Goal: Book appointment/travel/reservation

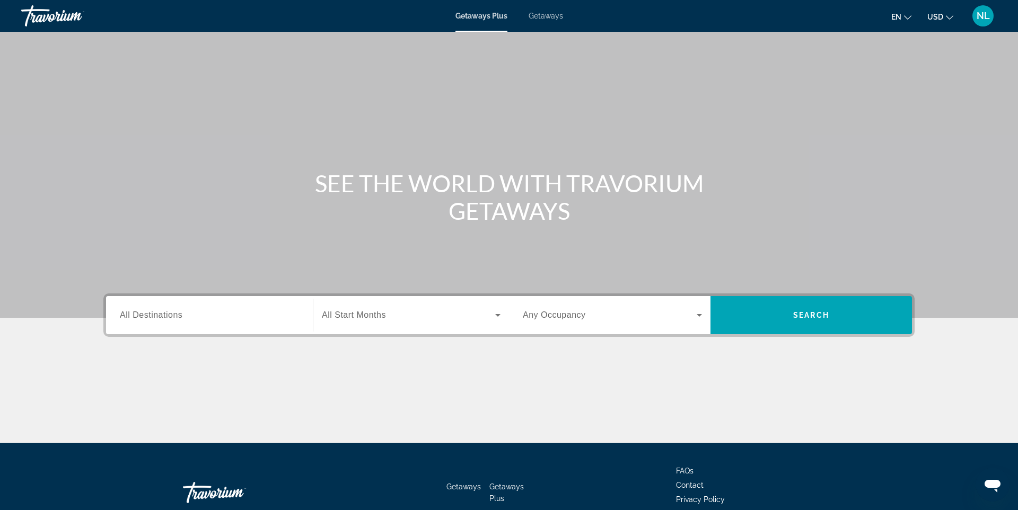
scroll to position [63, 0]
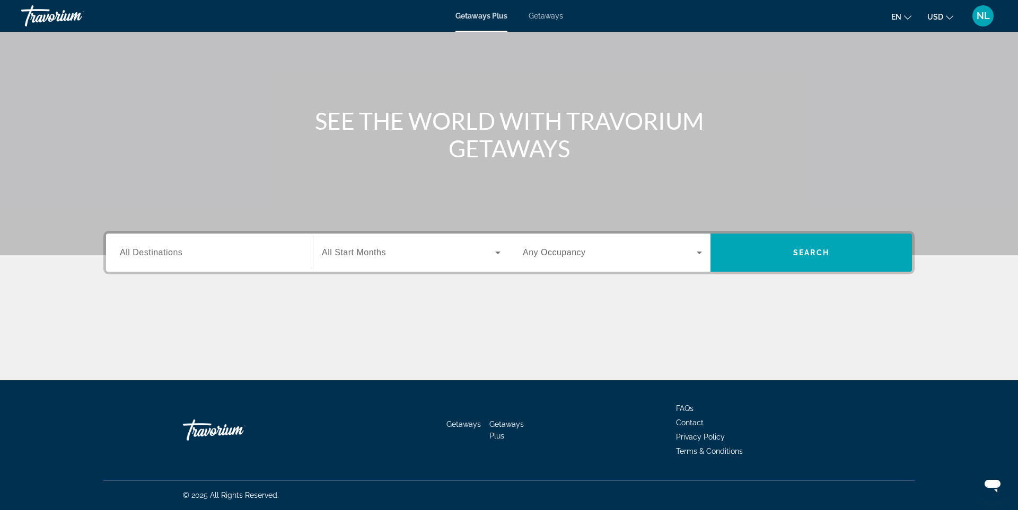
click at [166, 254] on span "All Destinations" at bounding box center [151, 252] width 63 height 9
click at [166, 254] on input "Destination All Destinations" at bounding box center [209, 253] width 179 height 13
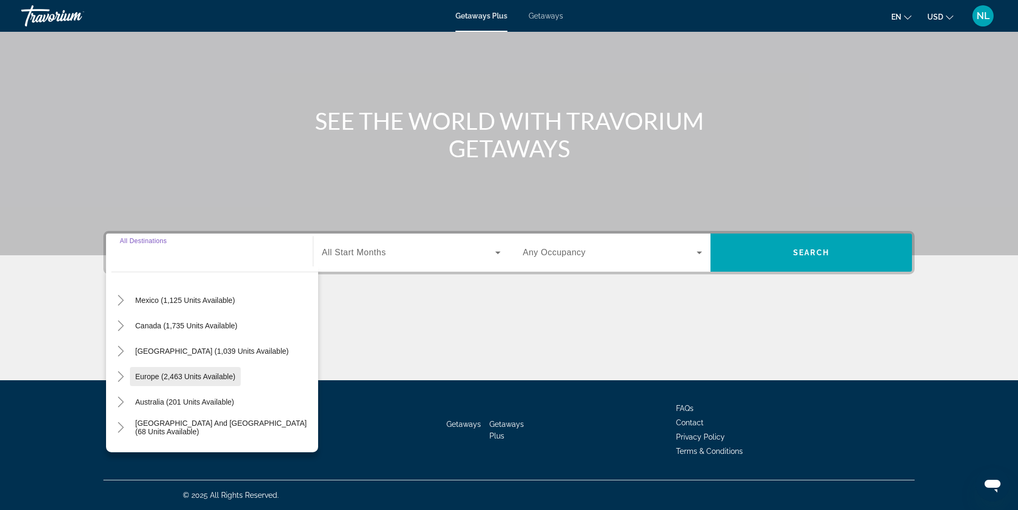
scroll to position [81, 0]
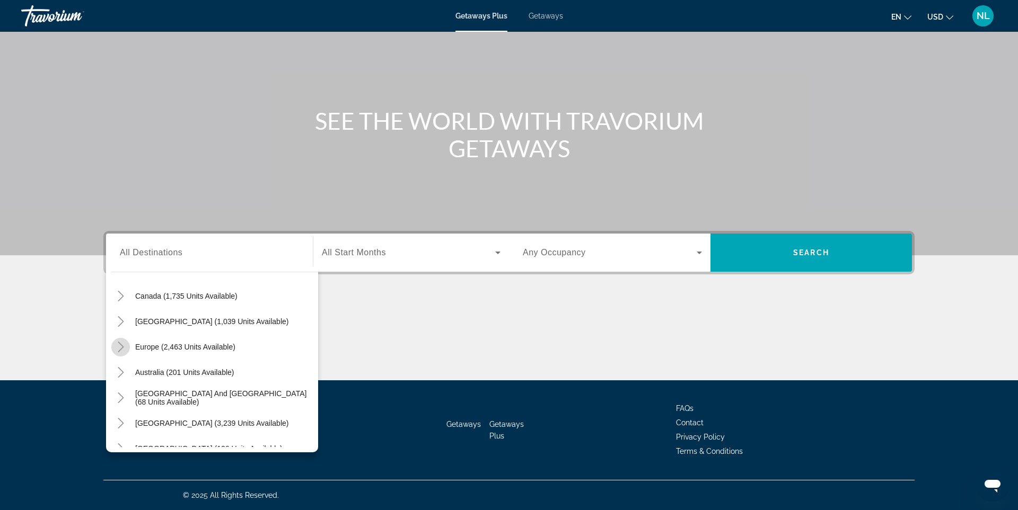
click at [122, 348] on icon "Toggle Europe (2,463 units available)" at bounding box center [121, 347] width 6 height 11
click at [120, 295] on icon "Toggle Europe (2,463 units available)" at bounding box center [121, 295] width 11 height 11
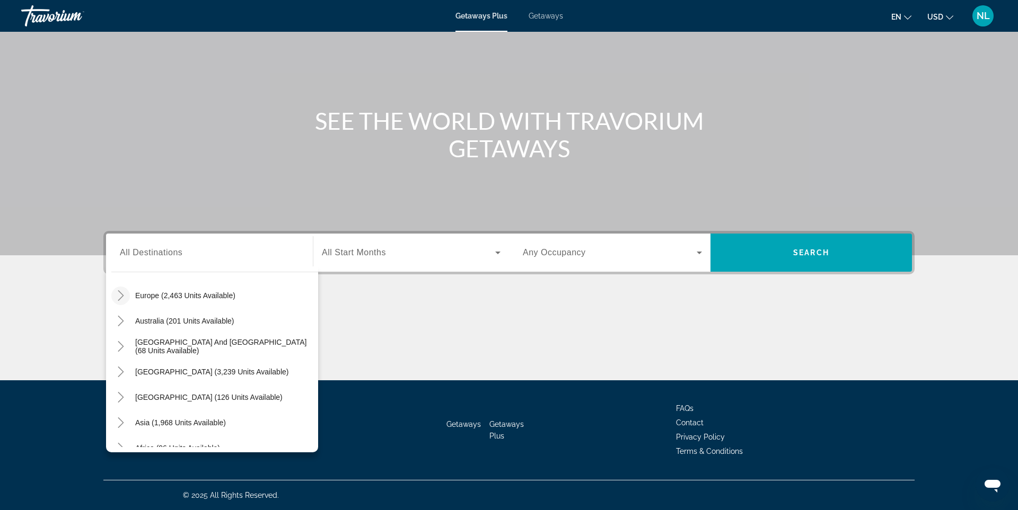
click at [122, 297] on icon "Toggle Europe (2,463 units available)" at bounding box center [121, 295] width 11 height 11
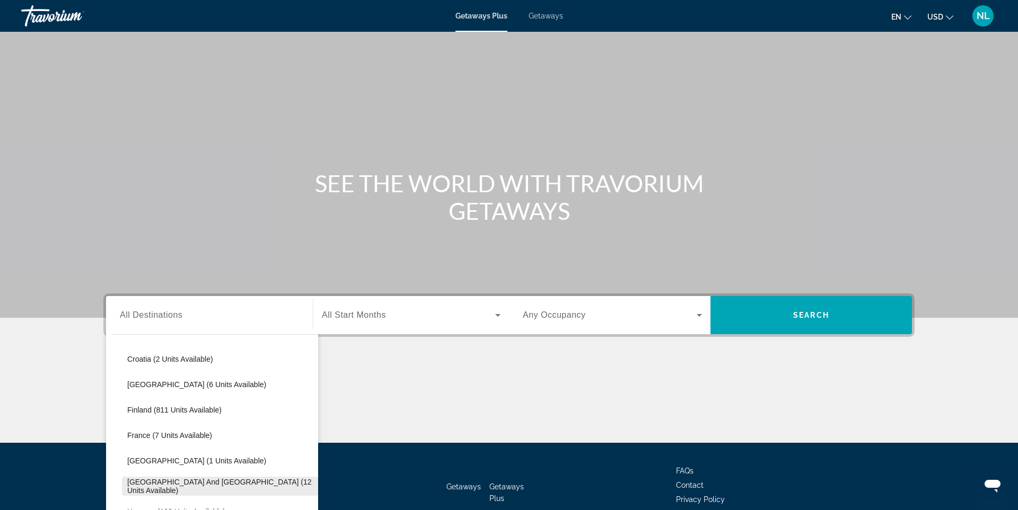
scroll to position [201, 0]
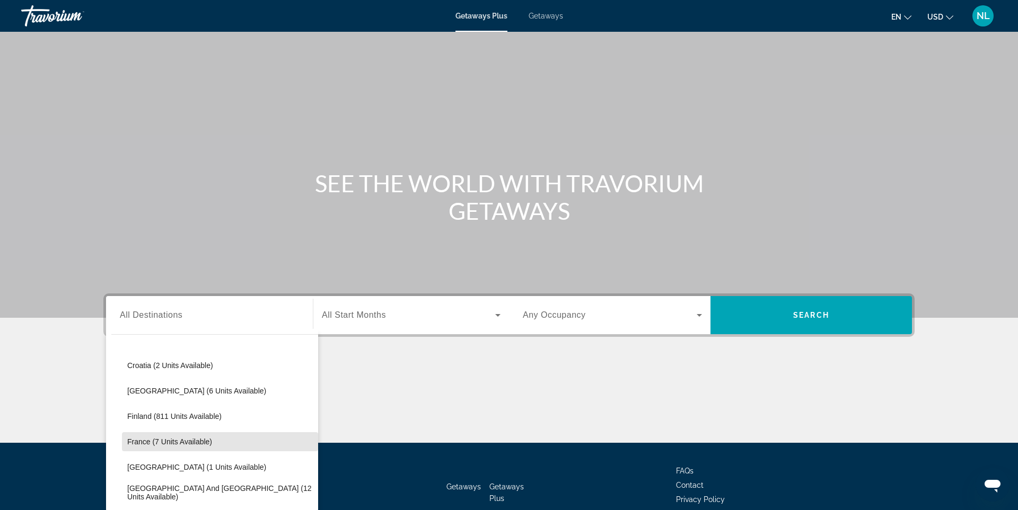
click at [140, 443] on span "France (7 units available)" at bounding box center [169, 442] width 85 height 8
type input "**********"
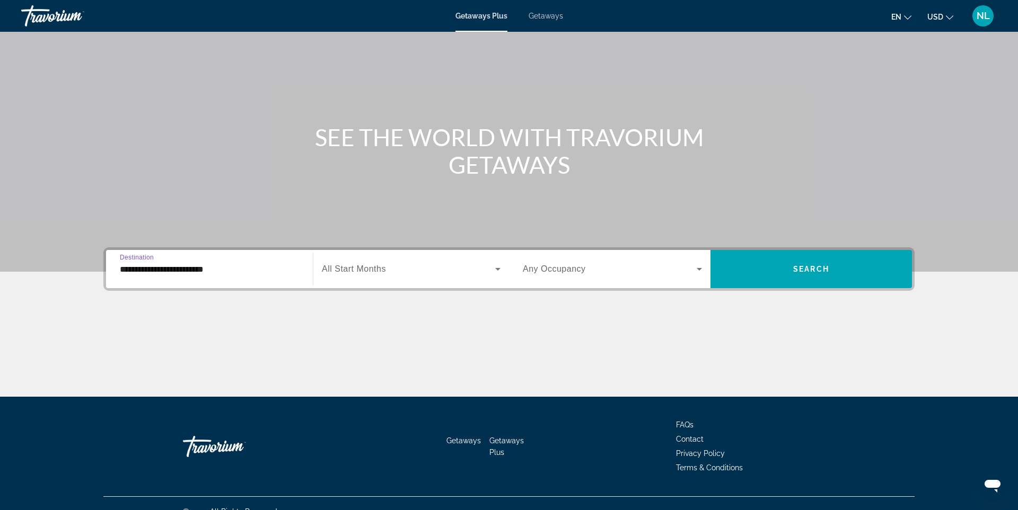
scroll to position [63, 0]
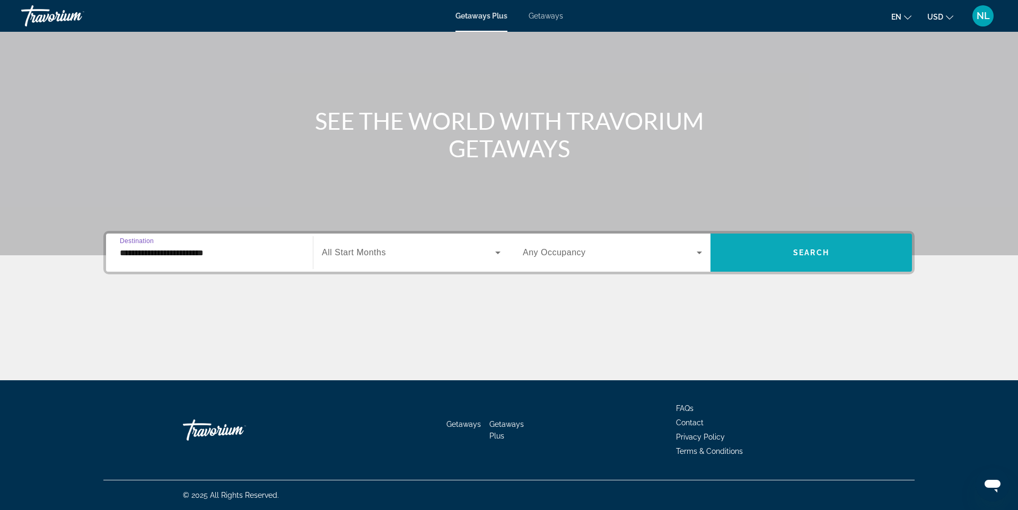
click at [802, 253] on span "Search" at bounding box center [811, 253] width 36 height 8
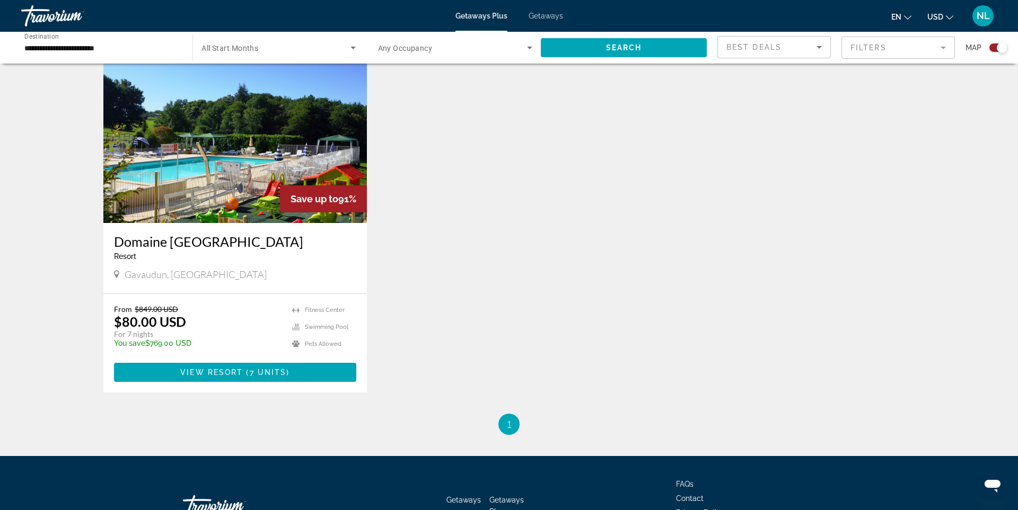
scroll to position [375, 0]
click at [238, 371] on span "View Resort" at bounding box center [211, 373] width 63 height 8
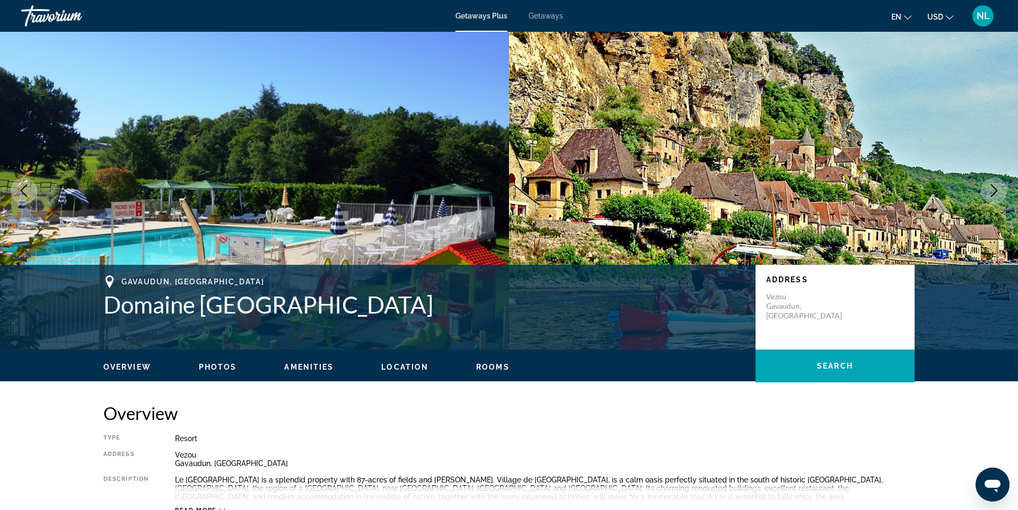
click at [995, 186] on icon "Next image" at bounding box center [994, 190] width 13 height 13
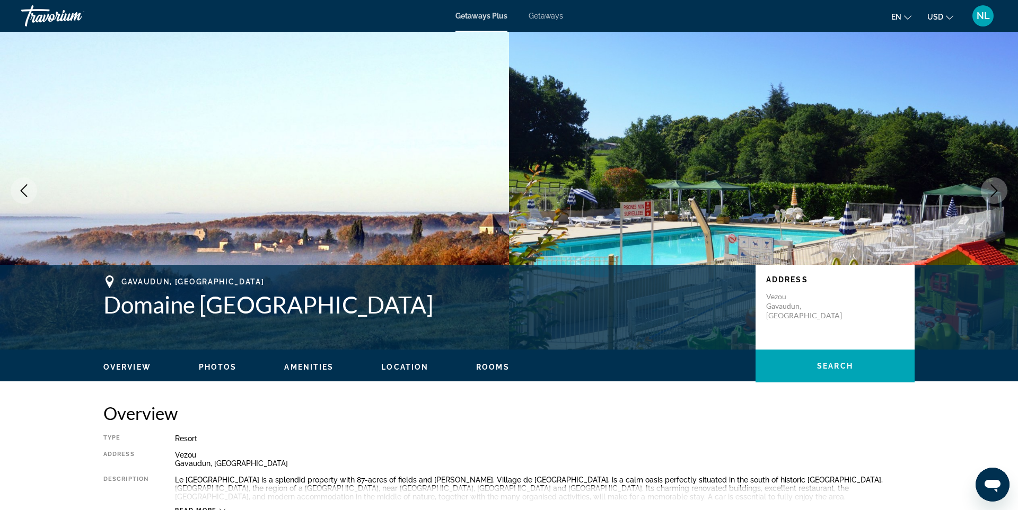
click at [995, 187] on icon "Next image" at bounding box center [994, 190] width 13 height 13
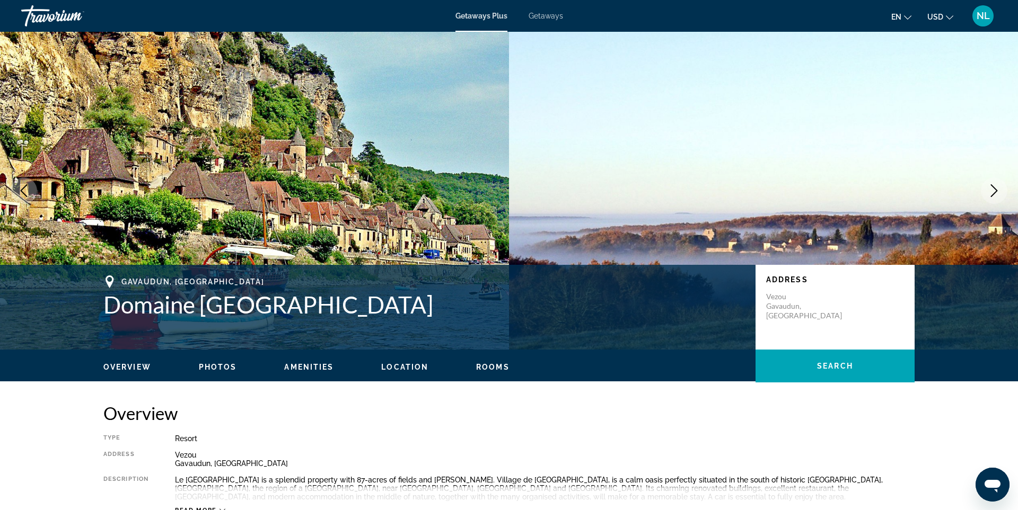
click at [995, 187] on icon "Next image" at bounding box center [994, 190] width 13 height 13
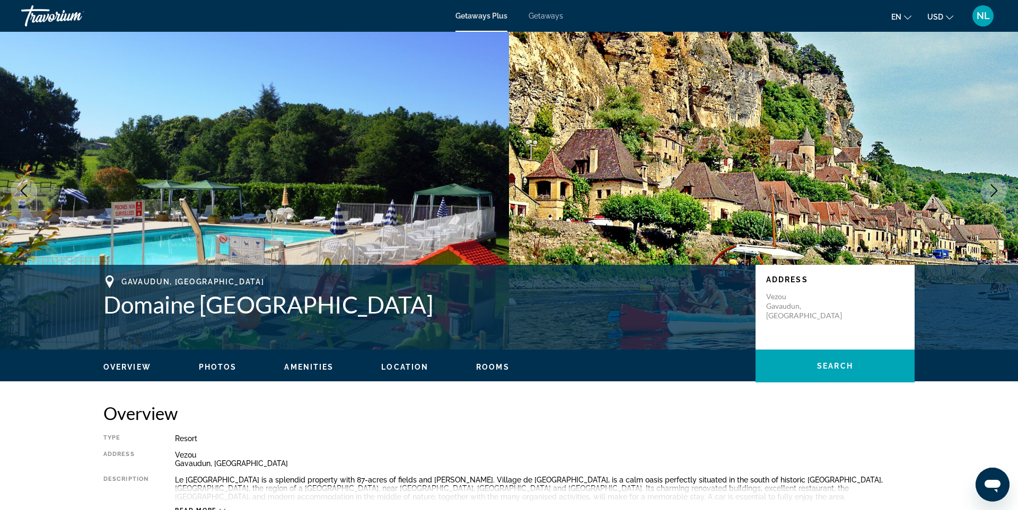
click at [995, 187] on icon "Next image" at bounding box center [994, 190] width 13 height 13
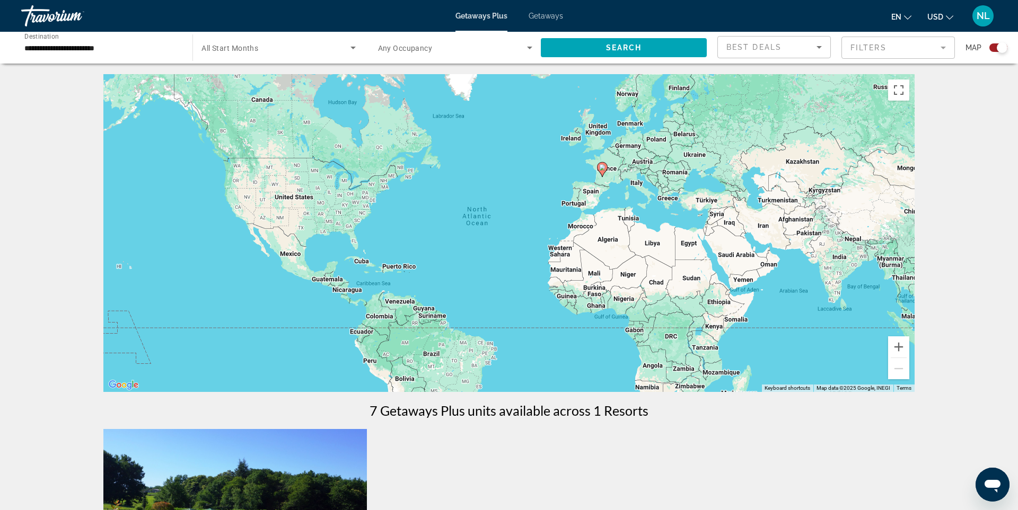
click at [77, 48] on input "**********" at bounding box center [101, 48] width 154 height 13
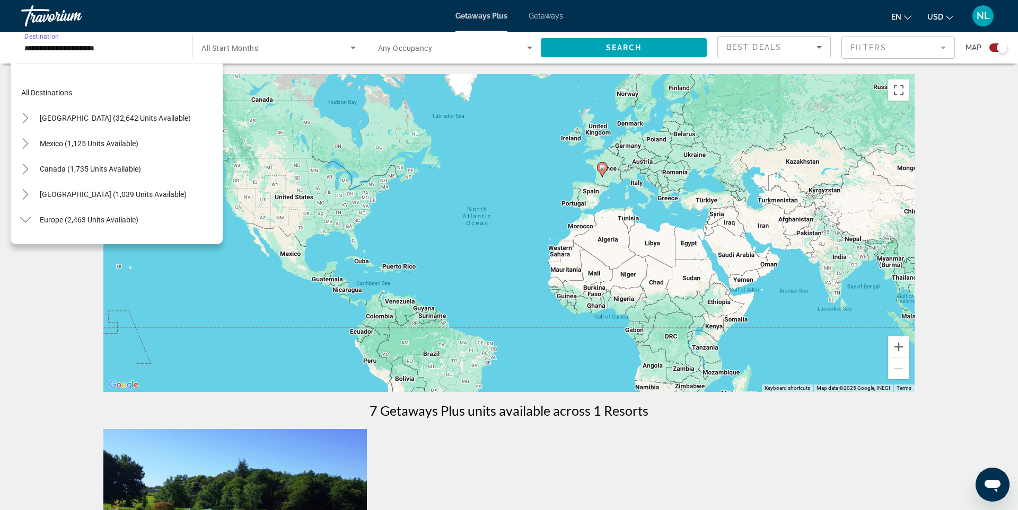
scroll to position [216, 0]
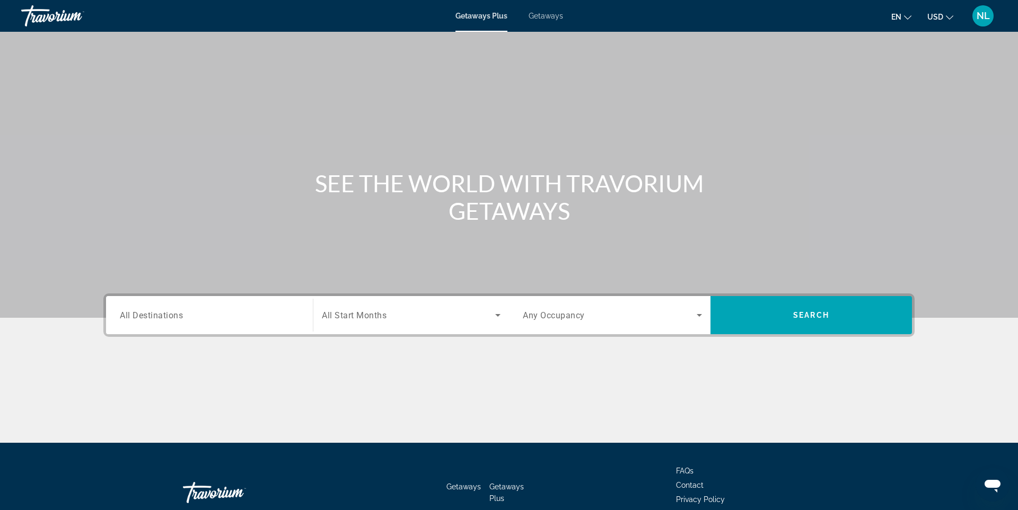
click at [250, 328] on div "Search widget" at bounding box center [209, 316] width 179 height 30
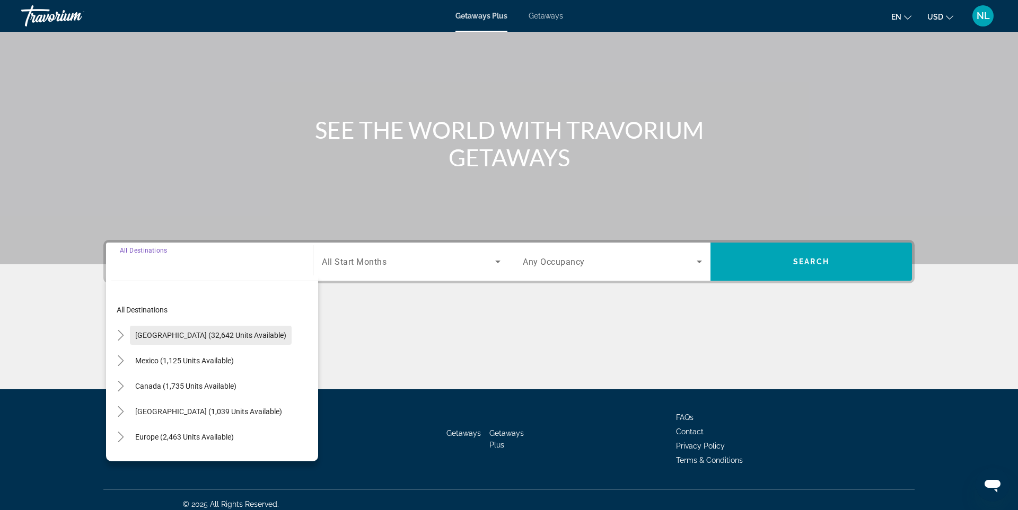
scroll to position [63, 0]
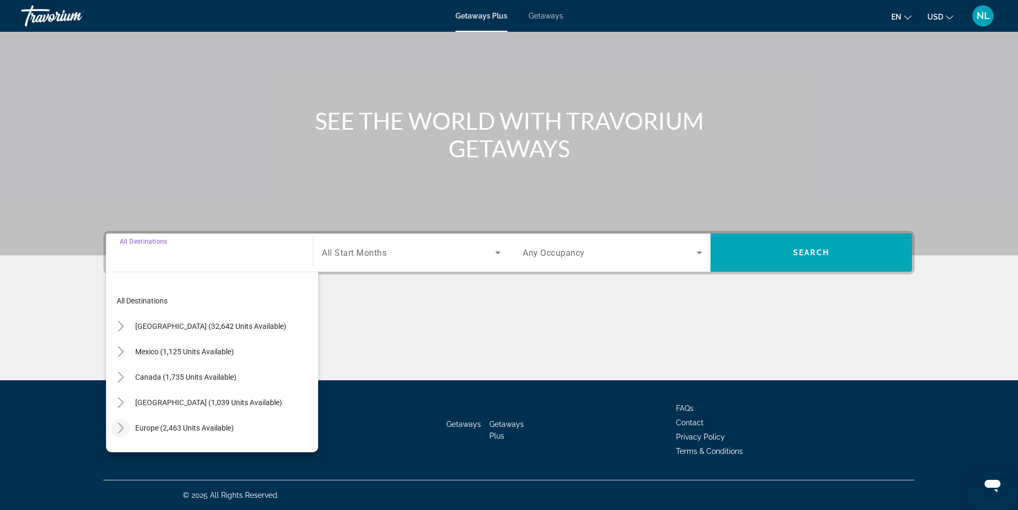
click at [121, 430] on icon "Toggle Europe (2,463 units available)" at bounding box center [121, 428] width 6 height 11
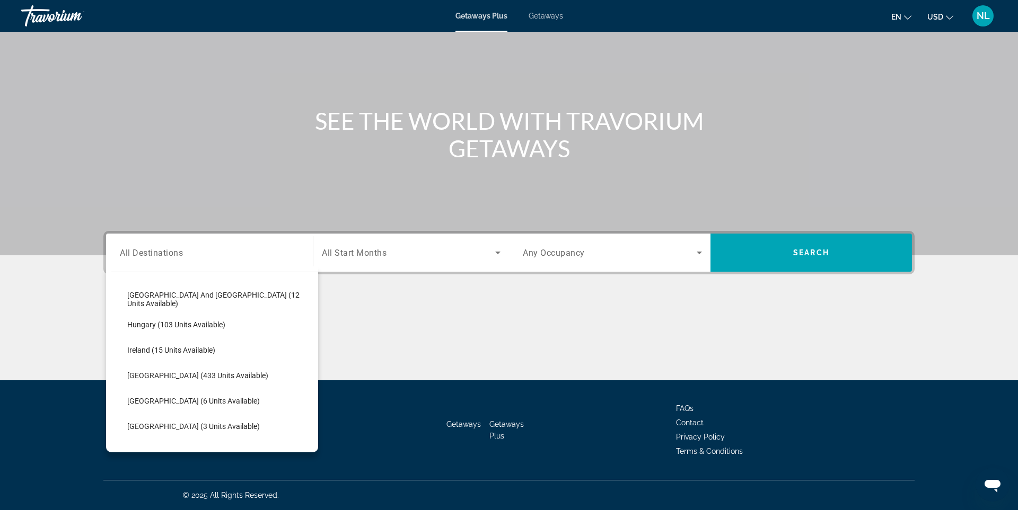
scroll to position [386, 0]
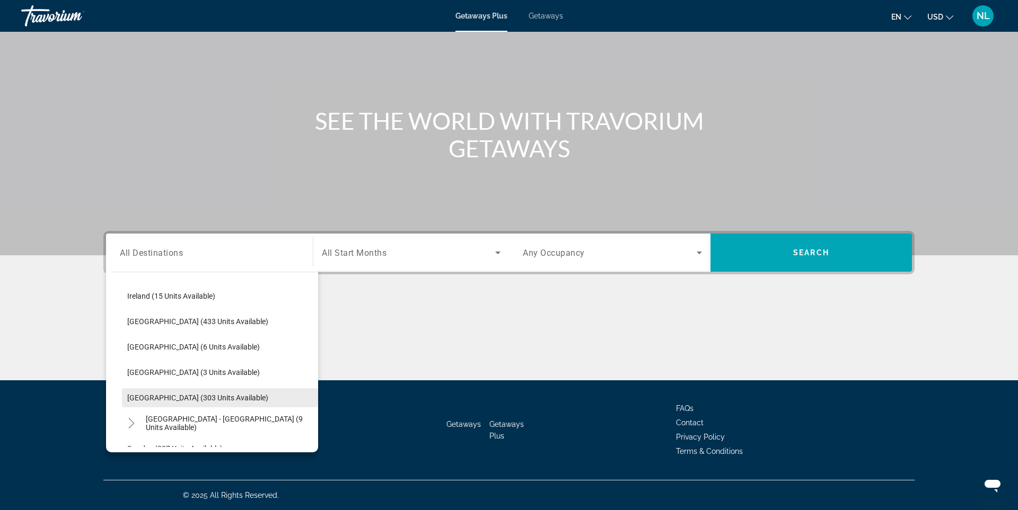
click at [137, 397] on span "Spain (303 units available)" at bounding box center [197, 398] width 141 height 8
type input "**********"
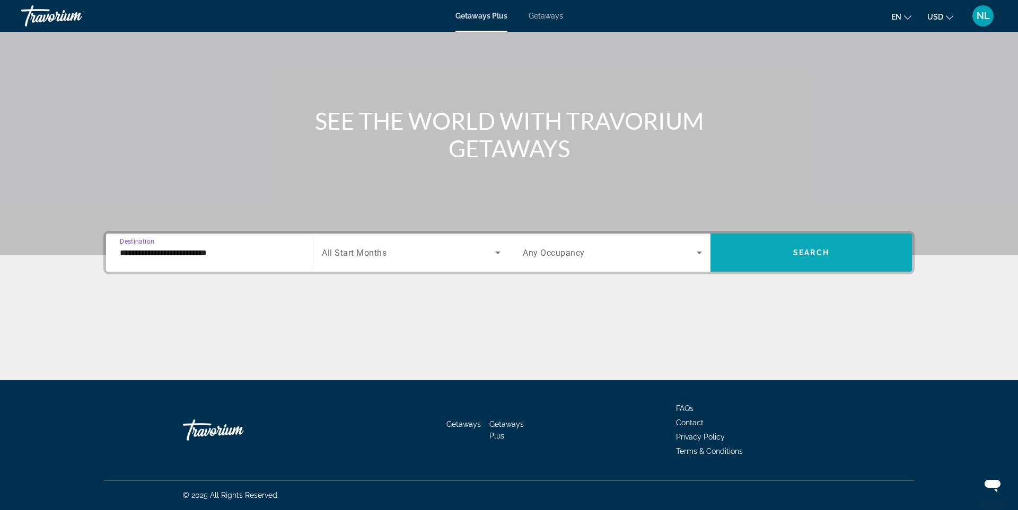
click at [755, 257] on span "Search widget" at bounding box center [810, 252] width 201 height 25
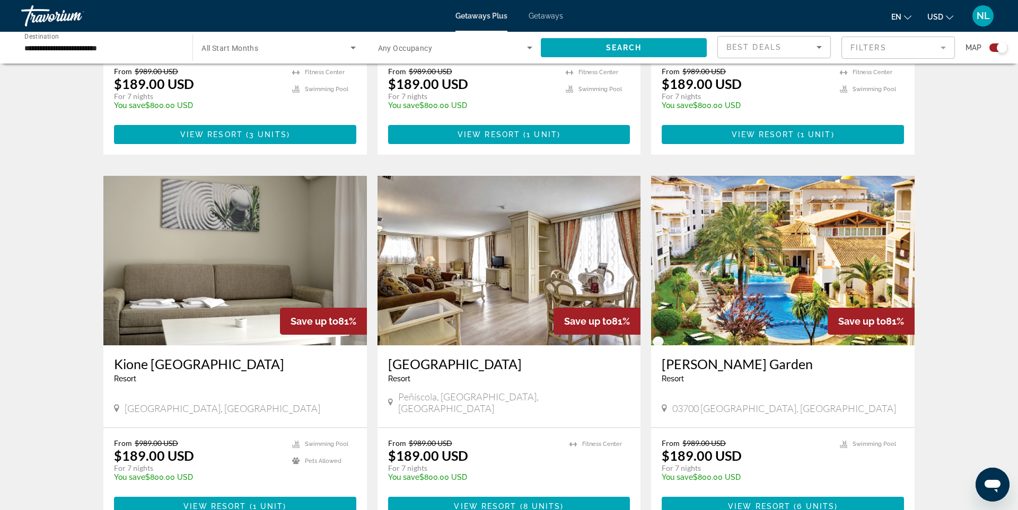
scroll to position [1359, 0]
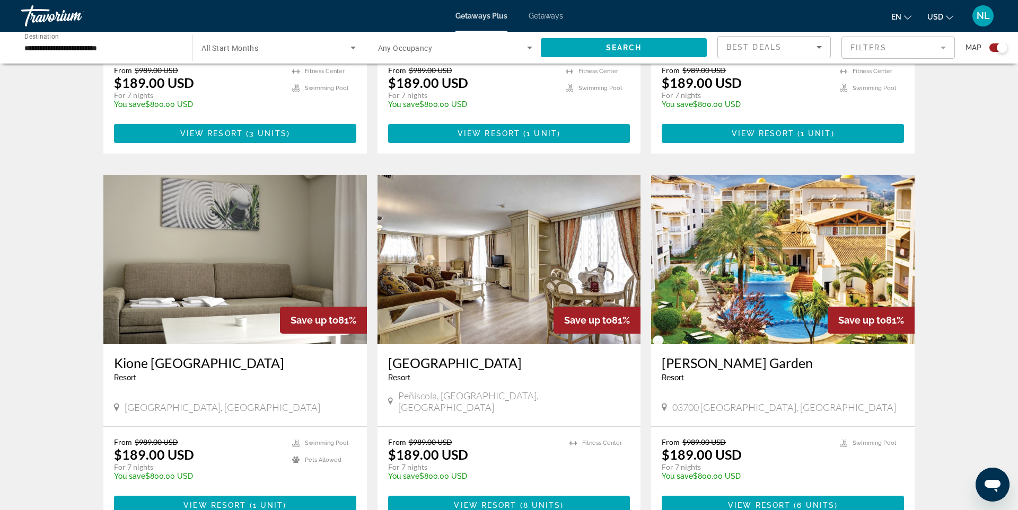
click at [827, 235] on img "Main content" at bounding box center [782, 260] width 263 height 170
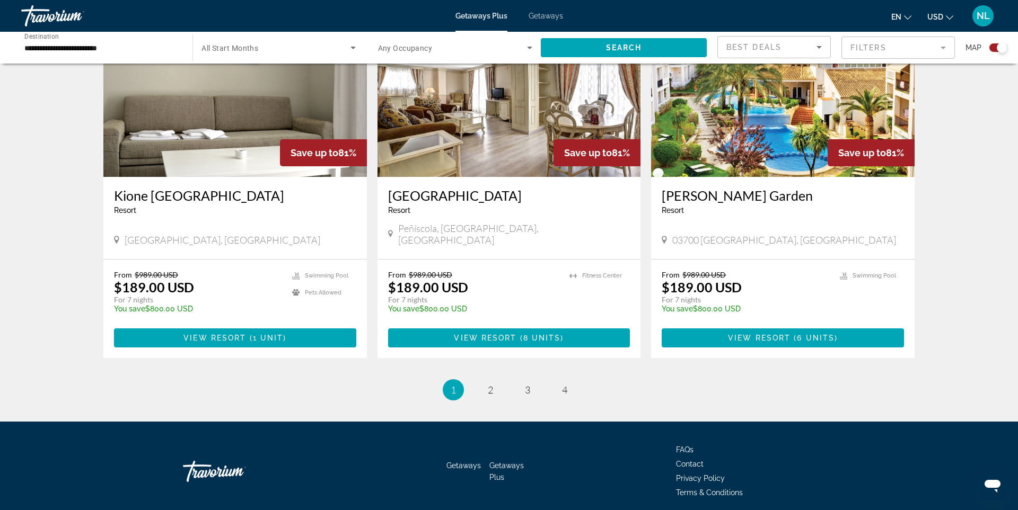
scroll to position [1533, 0]
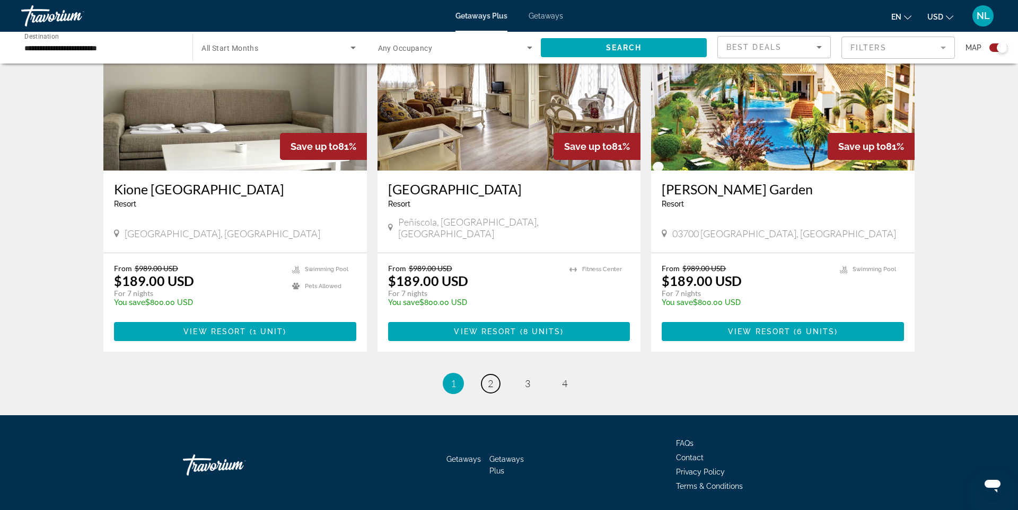
click at [489, 378] on span "2" at bounding box center [490, 384] width 5 height 12
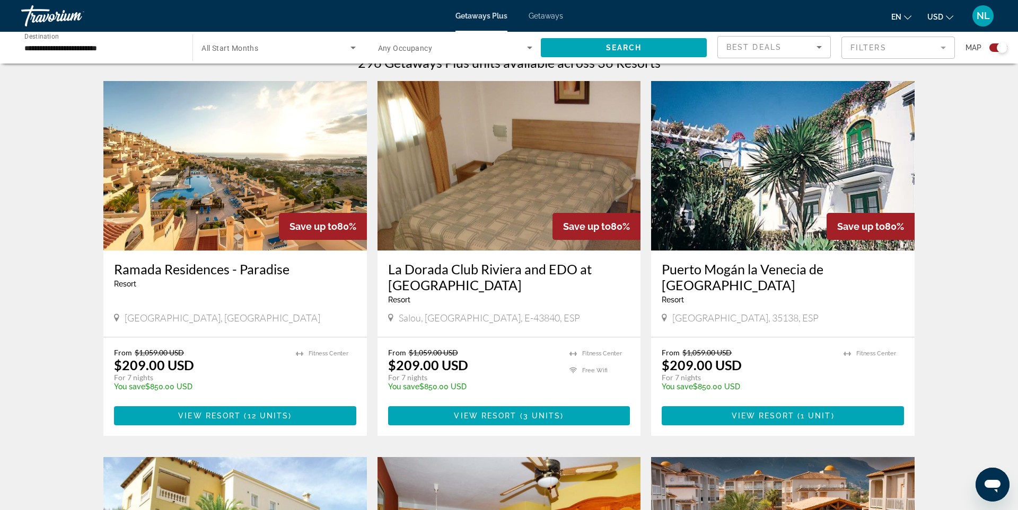
scroll to position [334, 0]
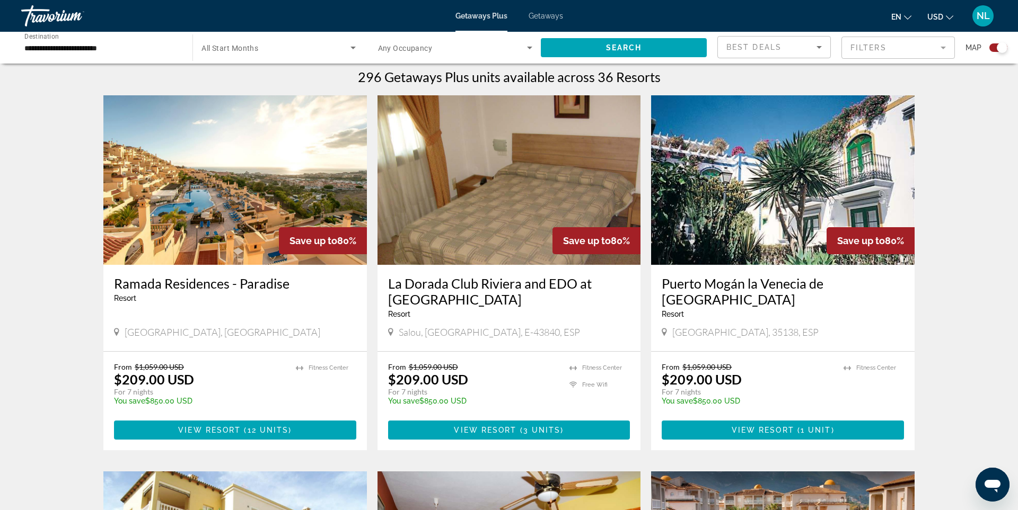
click at [271, 205] on img "Main content" at bounding box center [234, 180] width 263 height 170
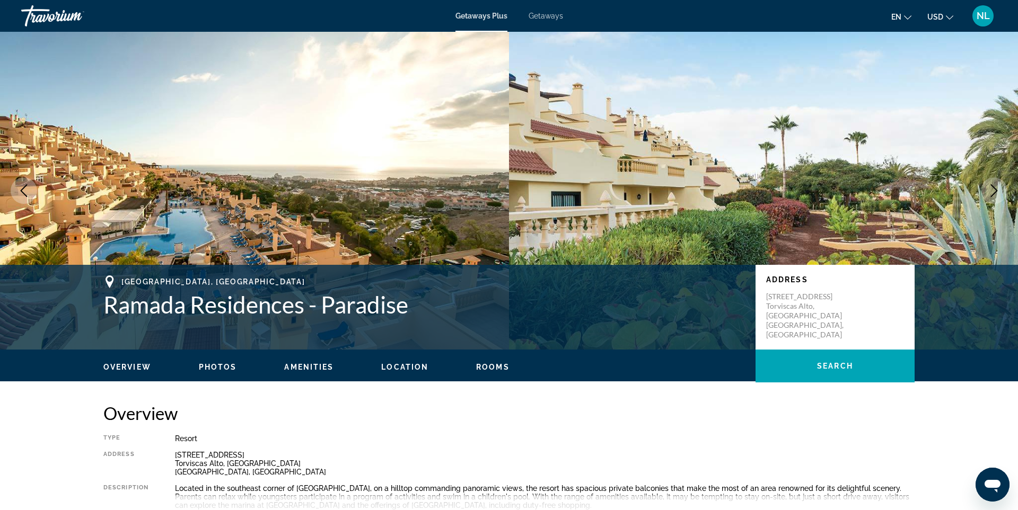
click at [358, 178] on img "Main content" at bounding box center [254, 191] width 509 height 318
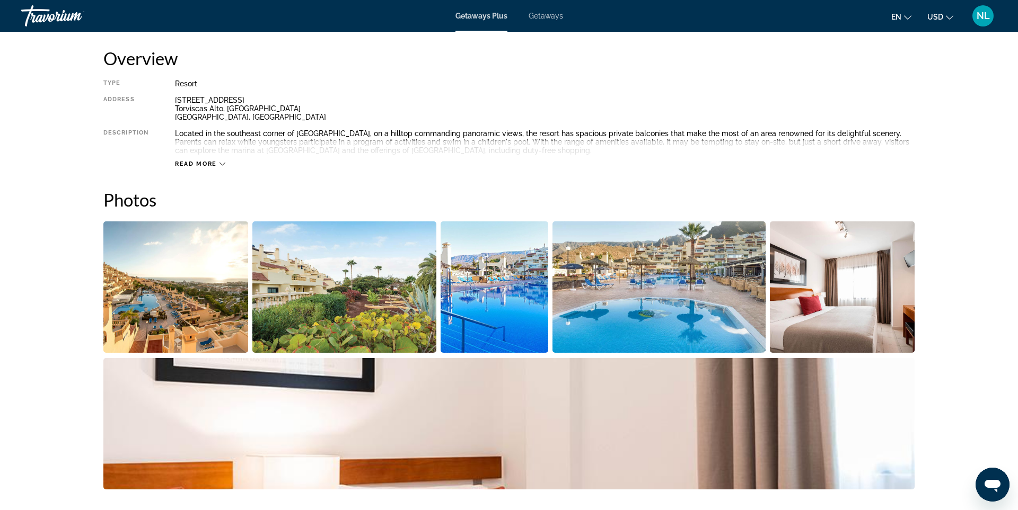
scroll to position [356, 0]
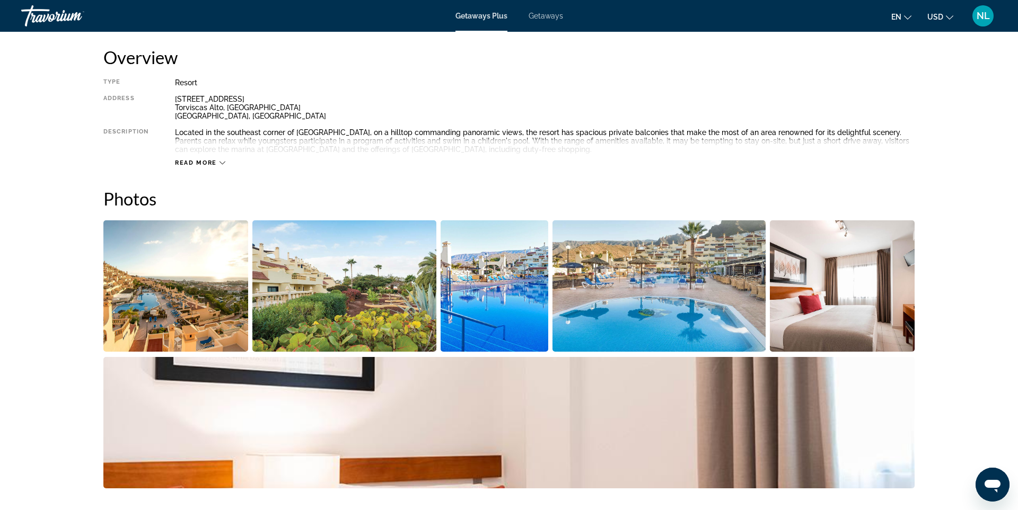
click at [209, 290] on img "Open full-screen image slider" at bounding box center [175, 286] width 145 height 131
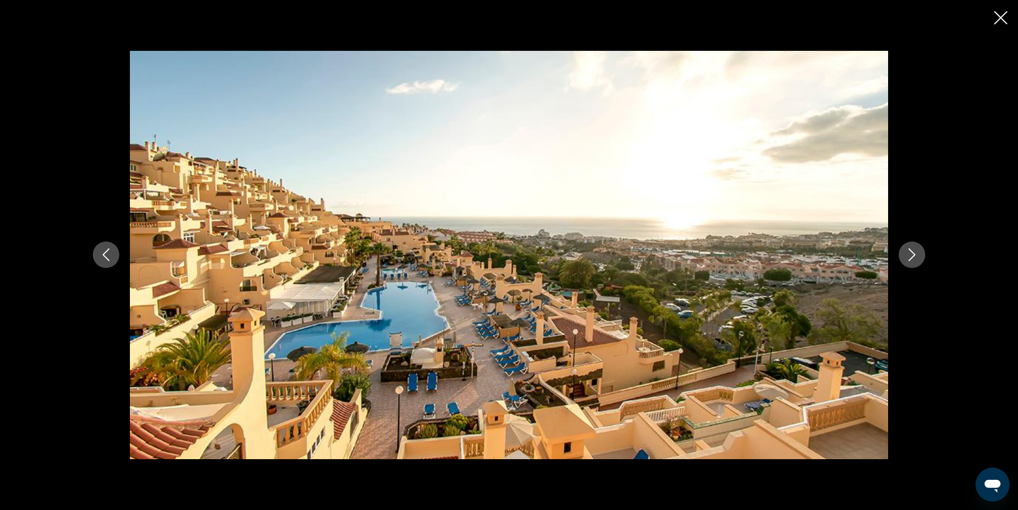
scroll to position [362, 0]
click at [914, 256] on icon "Next image" at bounding box center [912, 255] width 7 height 13
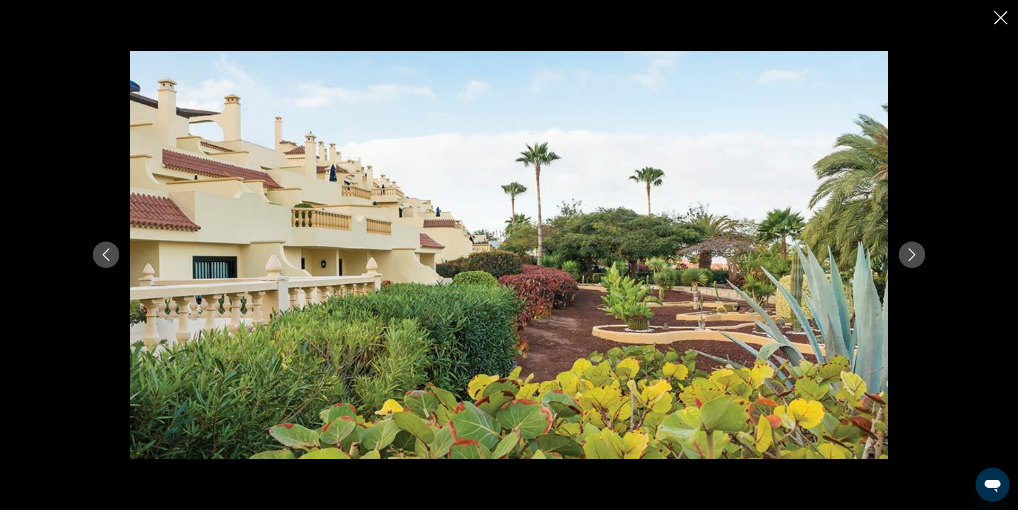
click at [914, 256] on icon "Next image" at bounding box center [912, 255] width 7 height 13
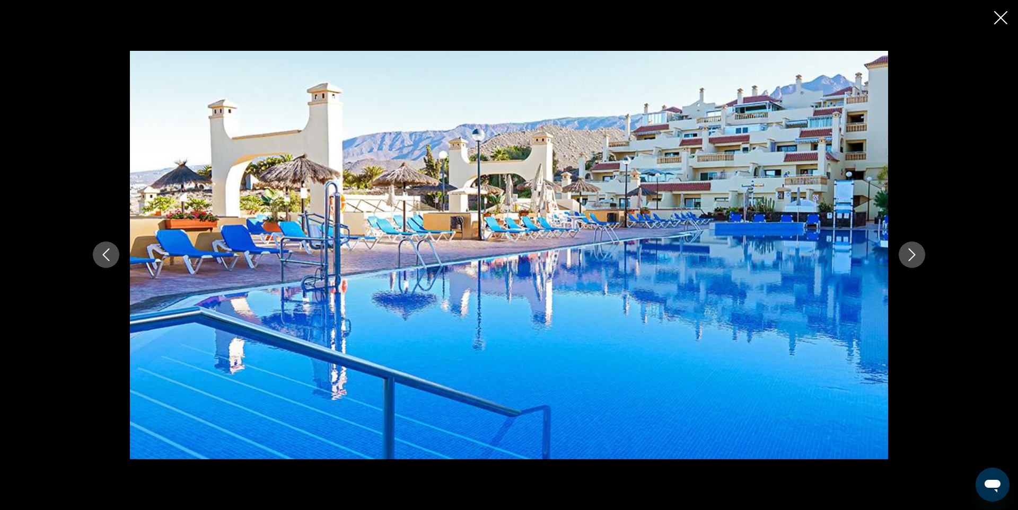
click at [914, 256] on icon "Next image" at bounding box center [912, 255] width 7 height 13
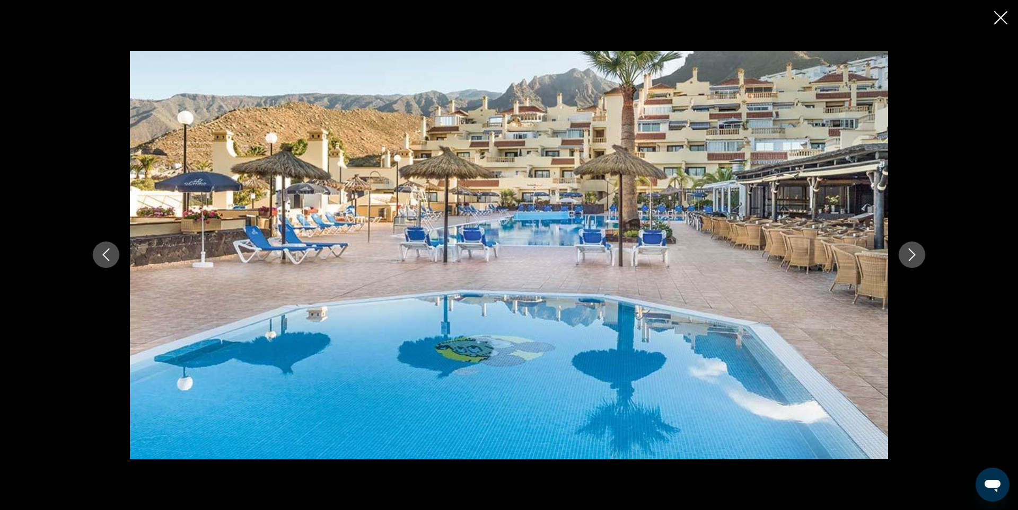
click at [914, 256] on icon "Next image" at bounding box center [912, 255] width 7 height 13
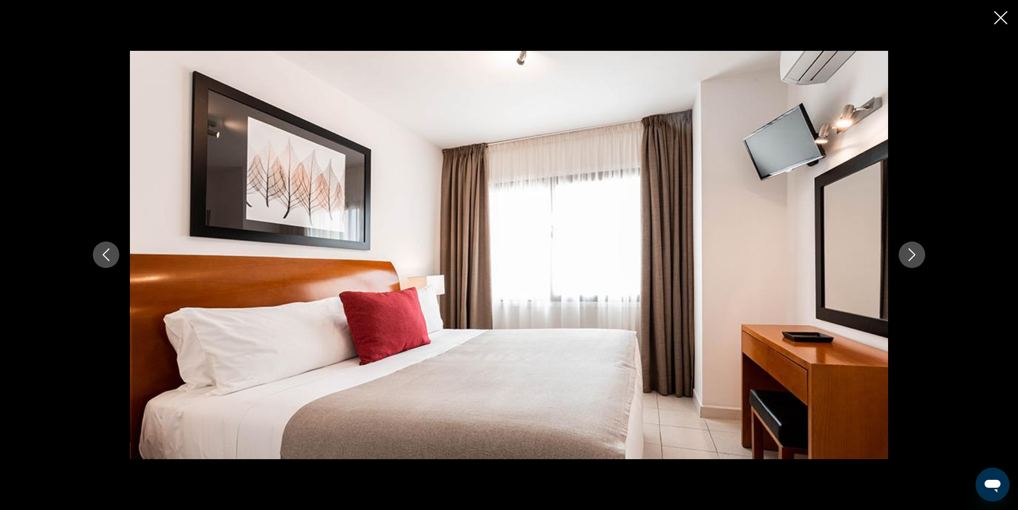
click at [914, 256] on icon "Next image" at bounding box center [912, 255] width 7 height 13
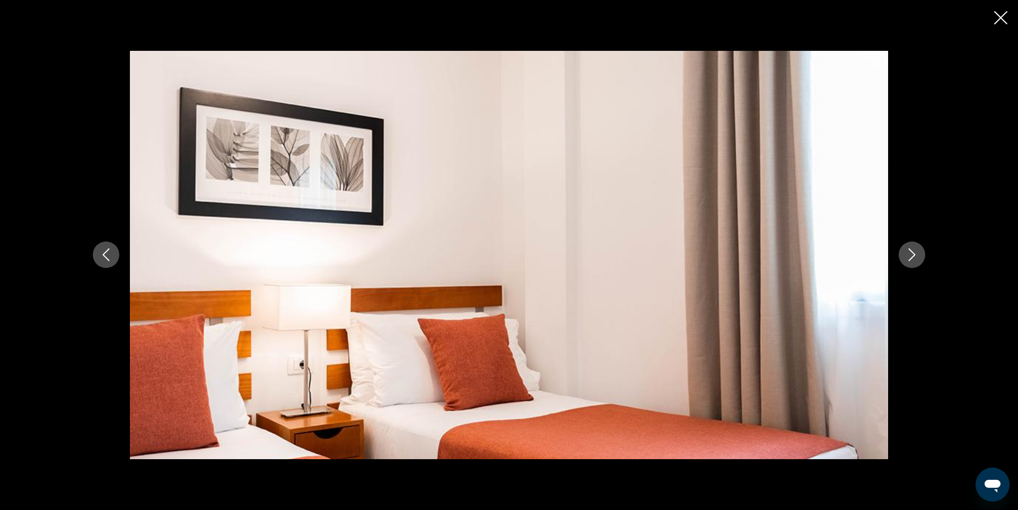
click at [914, 256] on icon "Next image" at bounding box center [912, 255] width 7 height 13
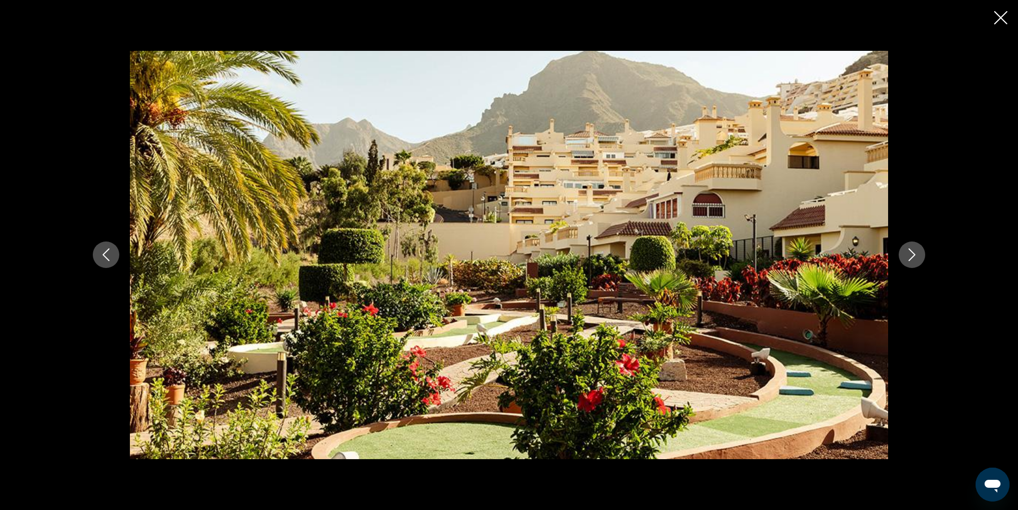
click at [914, 256] on icon "Next image" at bounding box center [912, 255] width 7 height 13
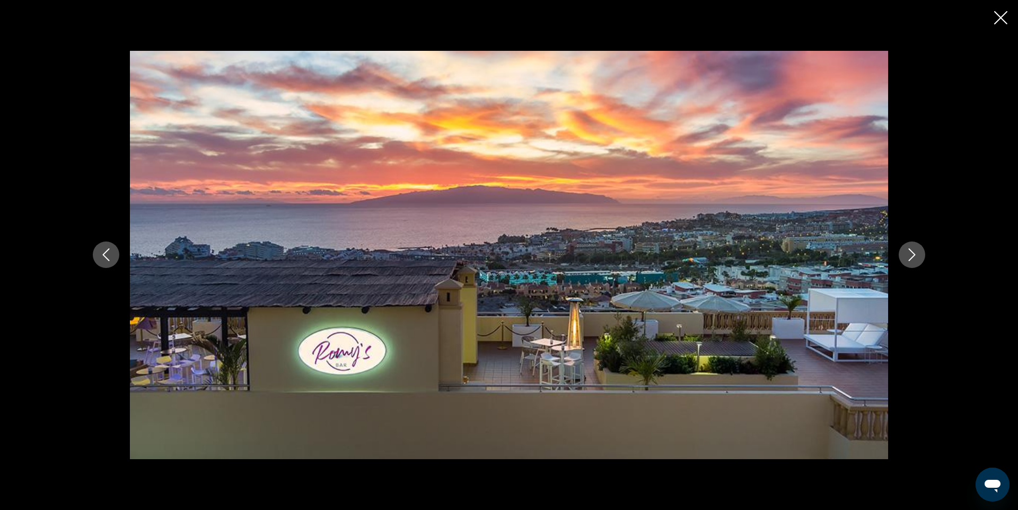
click at [914, 256] on icon "Next image" at bounding box center [912, 255] width 7 height 13
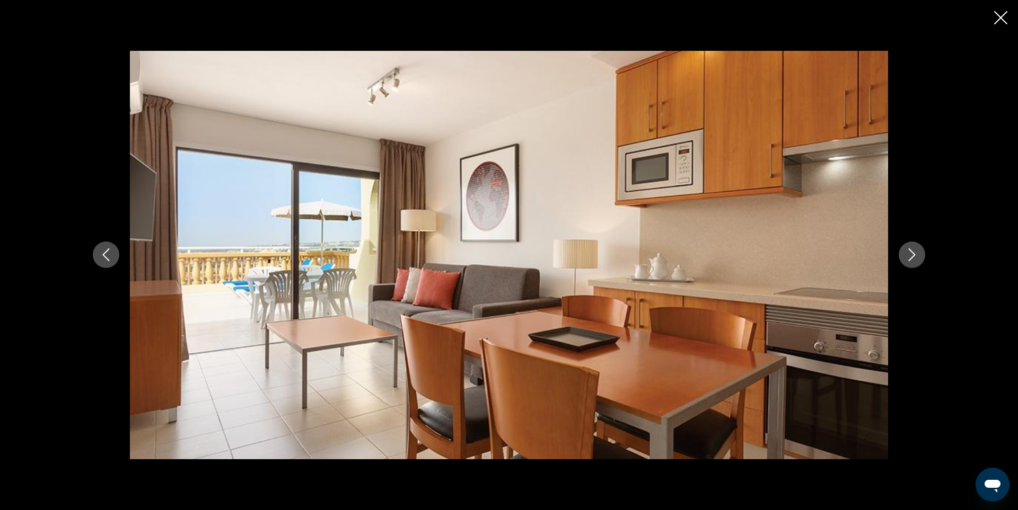
click at [1001, 20] on icon "Close slideshow" at bounding box center [1000, 17] width 13 height 13
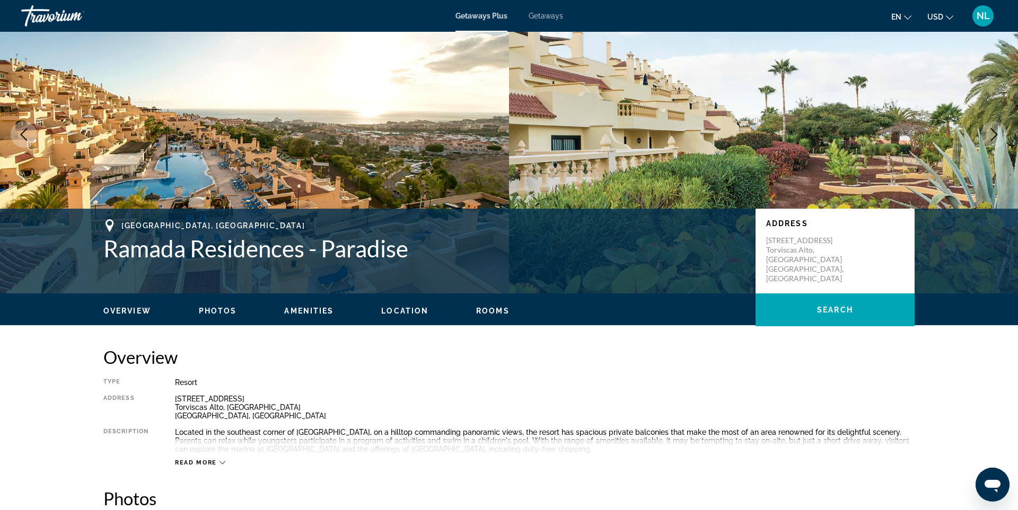
scroll to position [0, 0]
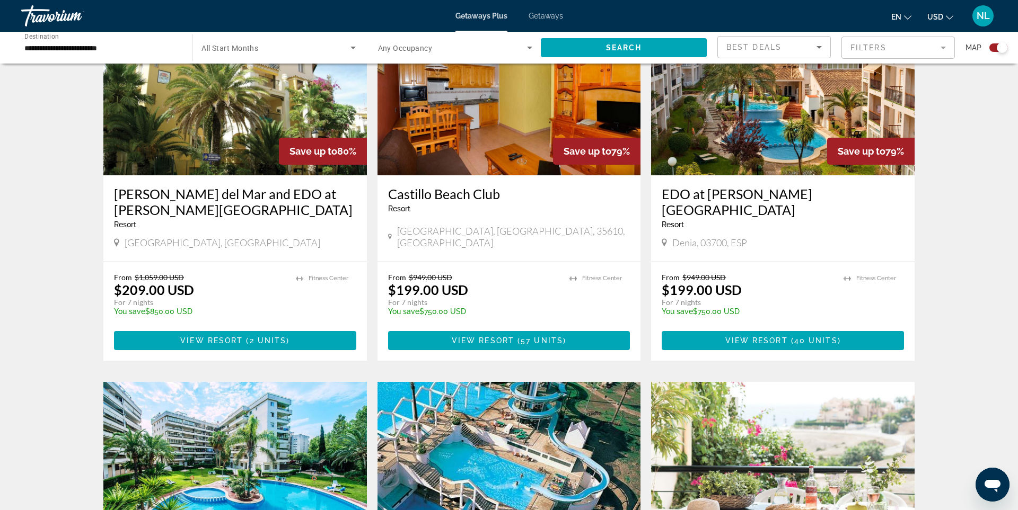
scroll to position [1005, 0]
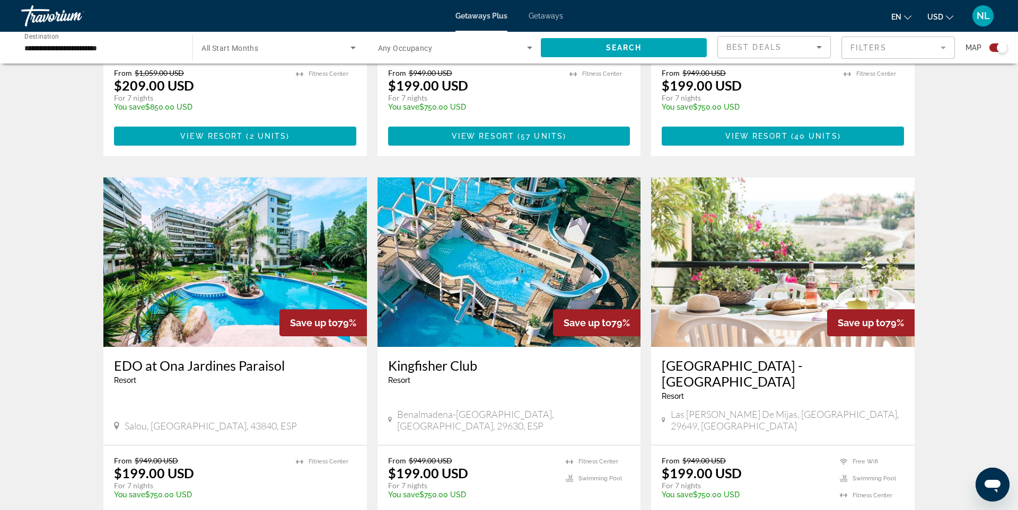
click at [513, 260] on img "Main content" at bounding box center [508, 263] width 263 height 170
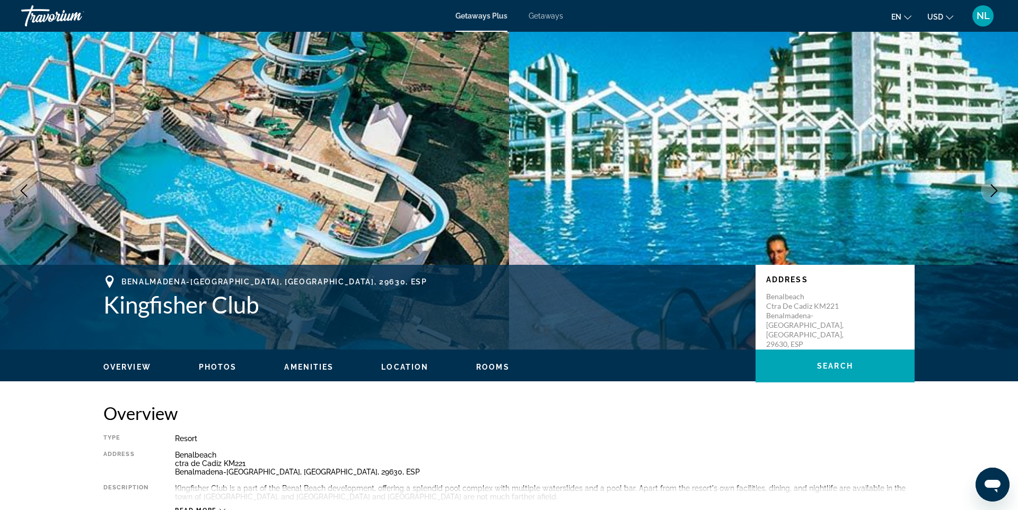
click at [397, 144] on img "Main content" at bounding box center [254, 191] width 509 height 318
click at [311, 173] on img "Main content" at bounding box center [254, 191] width 509 height 318
click at [998, 190] on icon "Next image" at bounding box center [994, 190] width 13 height 13
click at [994, 191] on icon "Next image" at bounding box center [994, 190] width 13 height 13
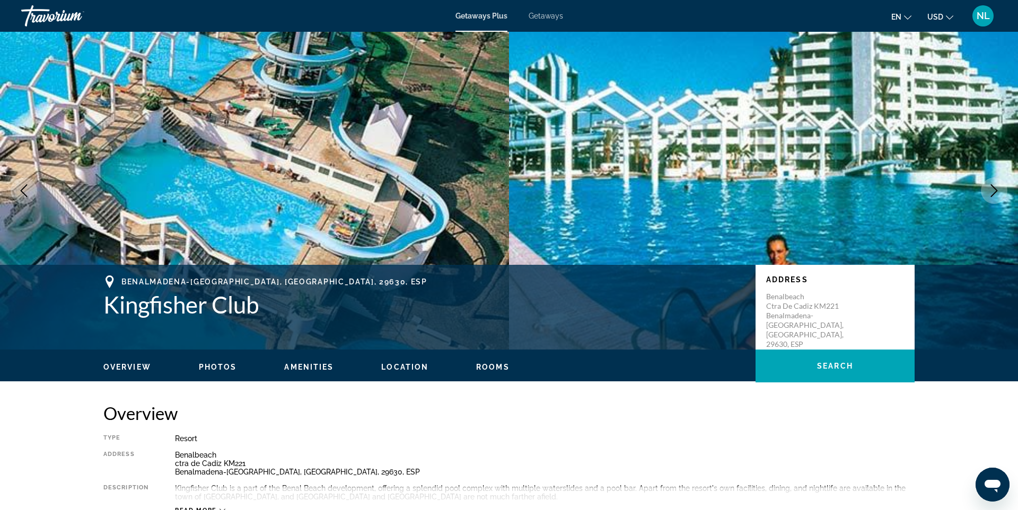
click at [994, 191] on icon "Next image" at bounding box center [994, 190] width 13 height 13
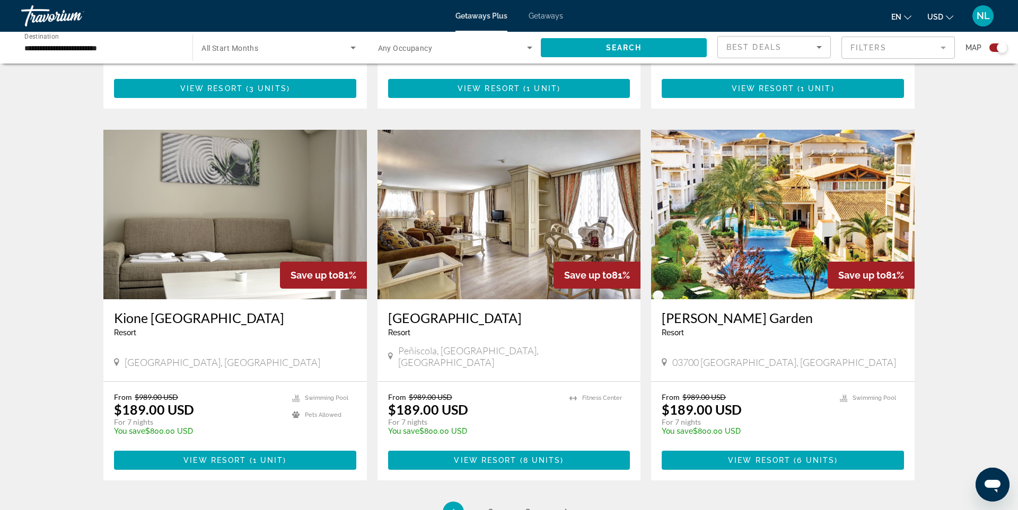
scroll to position [1403, 0]
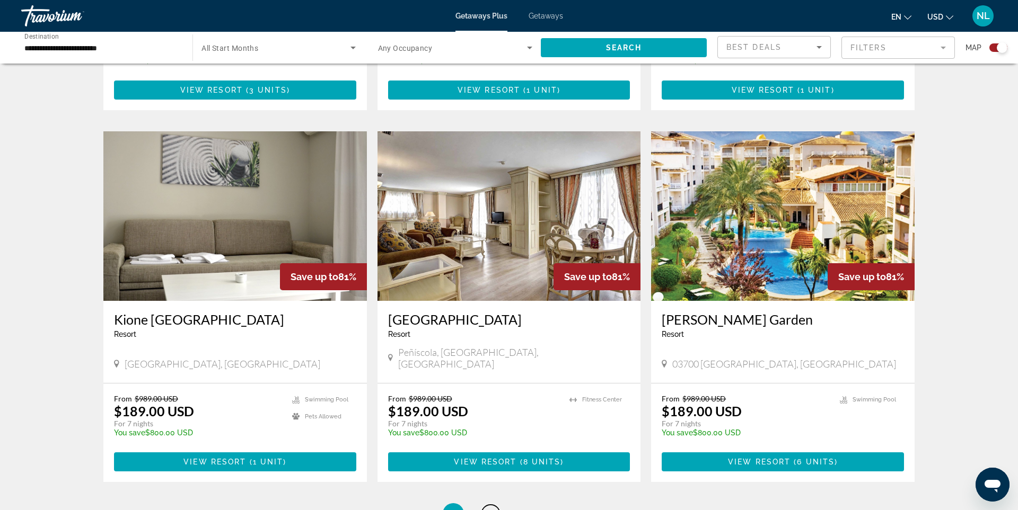
click at [488, 508] on span "2" at bounding box center [490, 514] width 5 height 12
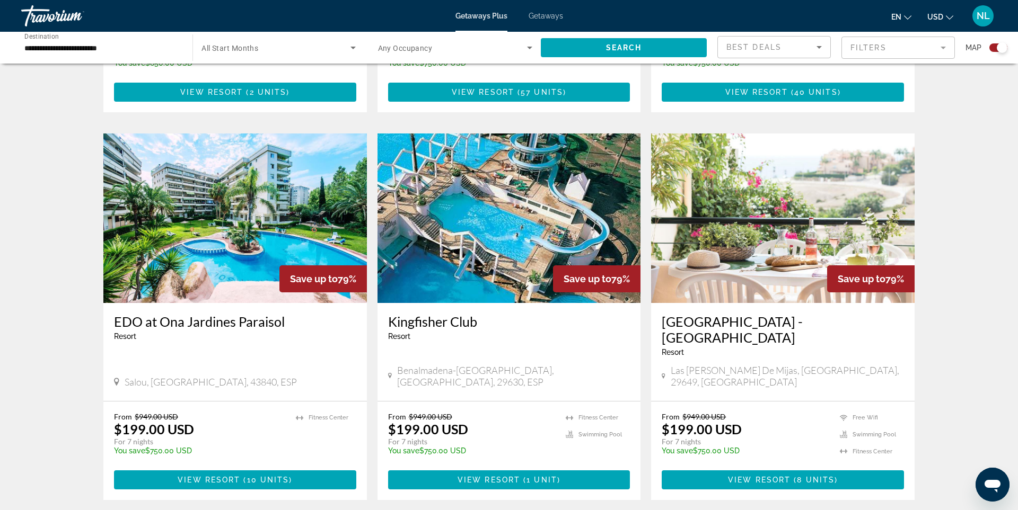
scroll to position [1081, 0]
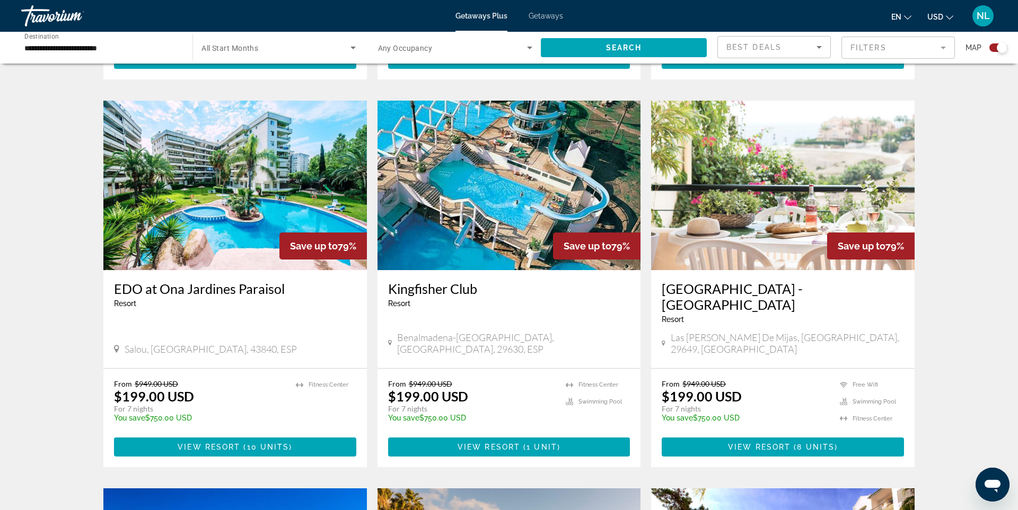
click at [768, 204] on img "Main content" at bounding box center [782, 186] width 263 height 170
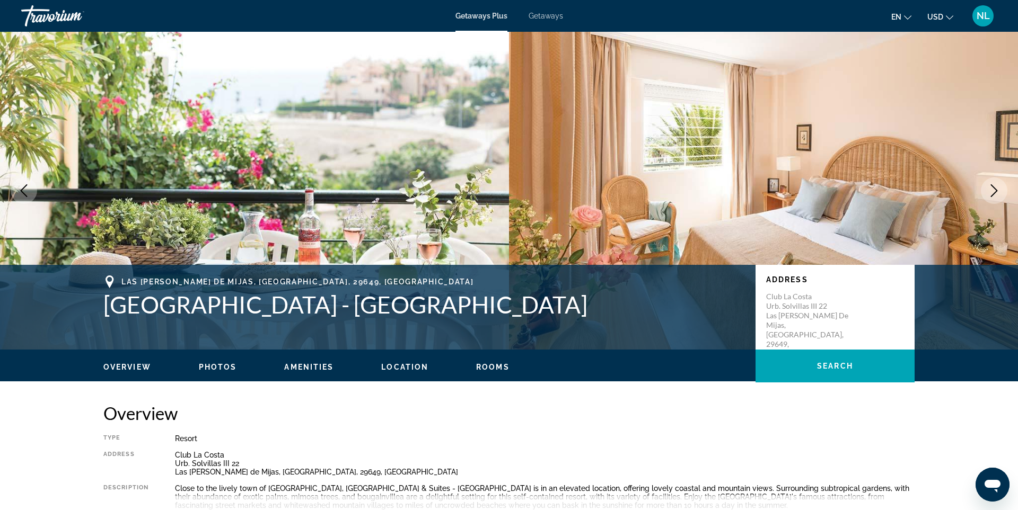
click at [995, 190] on icon "Next image" at bounding box center [994, 190] width 13 height 13
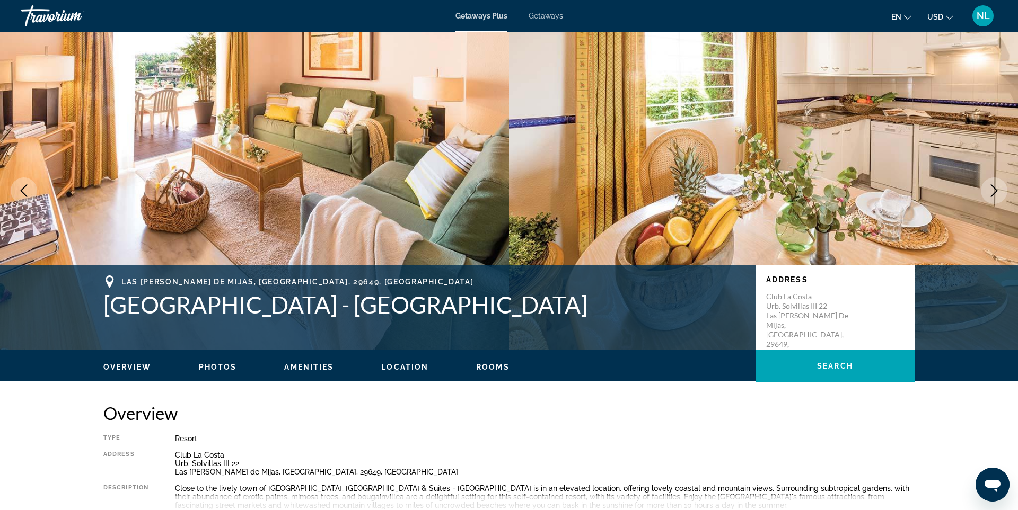
click at [995, 190] on icon "Next image" at bounding box center [994, 190] width 13 height 13
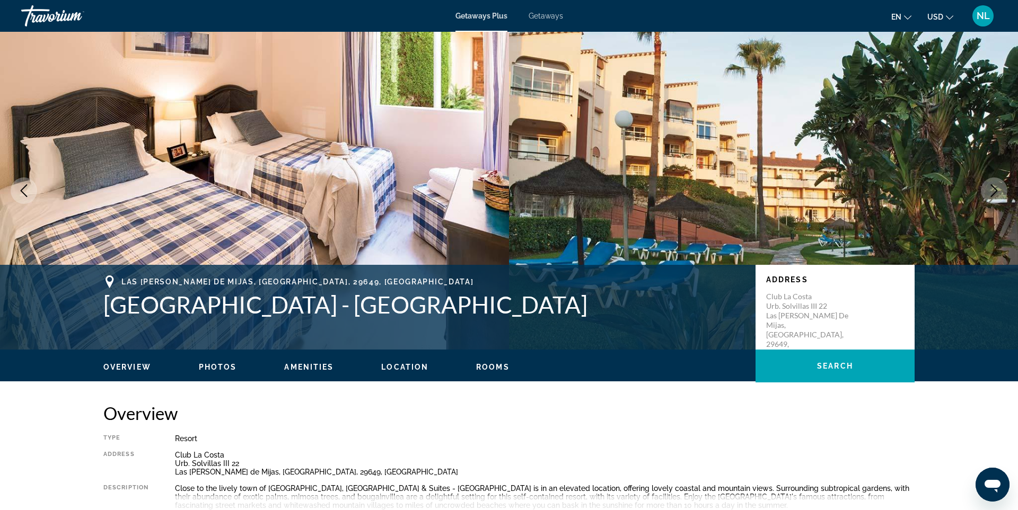
click at [999, 190] on icon "Next image" at bounding box center [994, 190] width 13 height 13
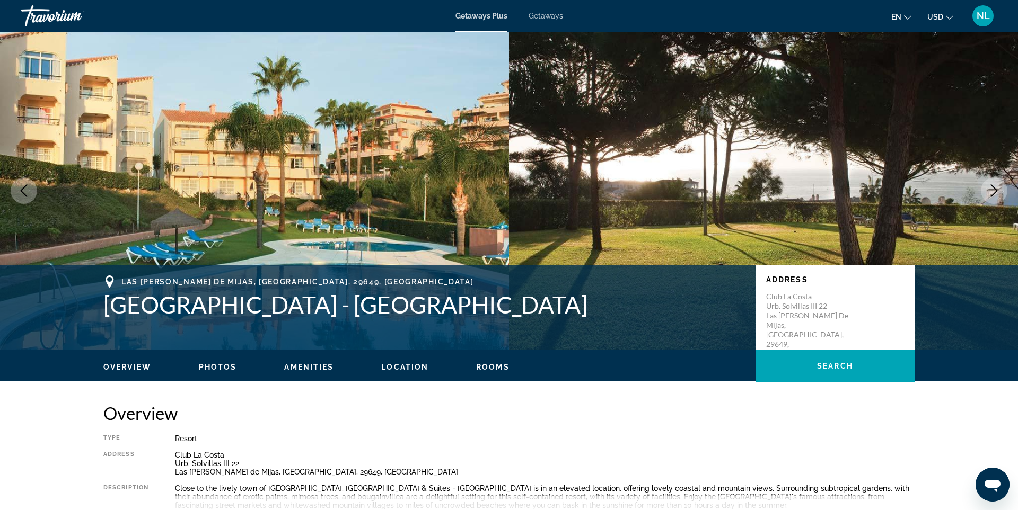
click at [999, 191] on icon "Next image" at bounding box center [994, 190] width 13 height 13
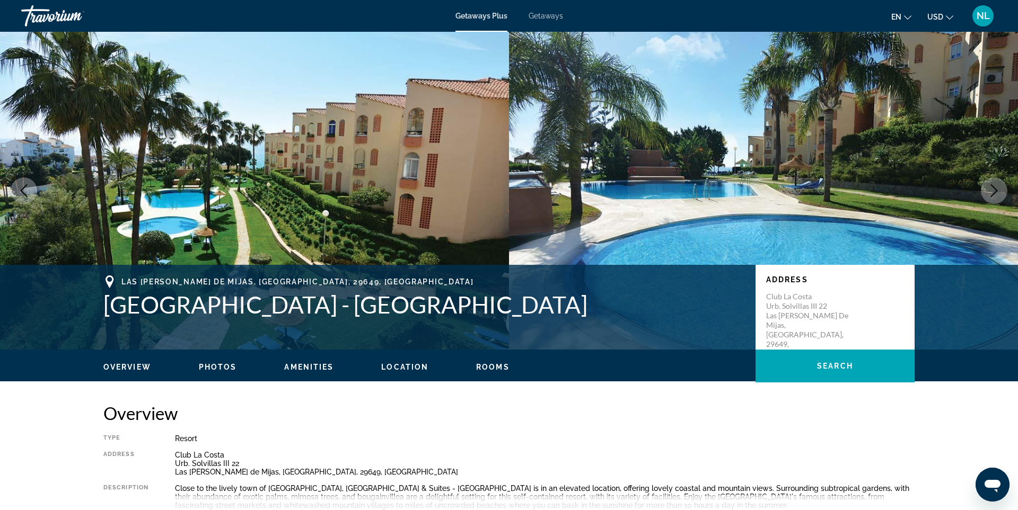
click at [999, 190] on icon "Next image" at bounding box center [994, 190] width 13 height 13
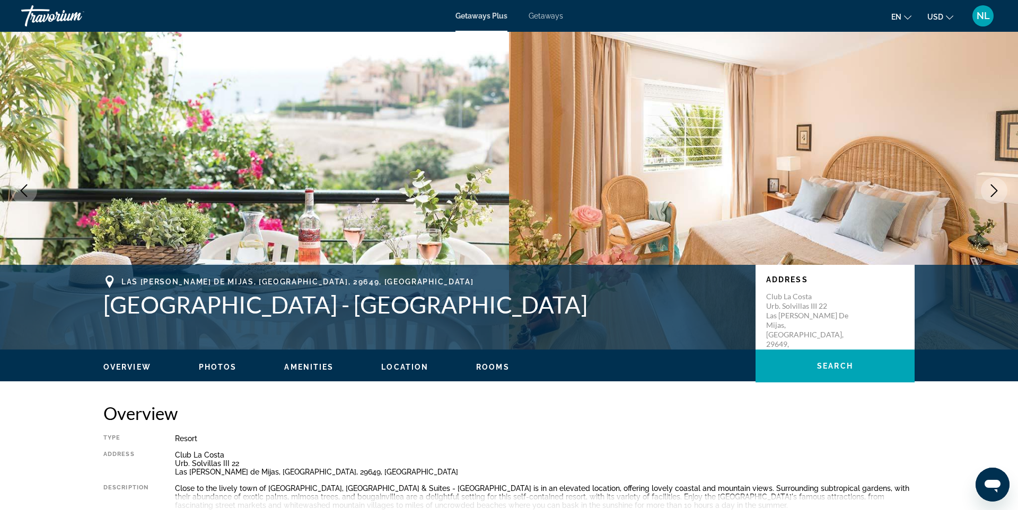
click at [999, 190] on icon "Next image" at bounding box center [994, 190] width 13 height 13
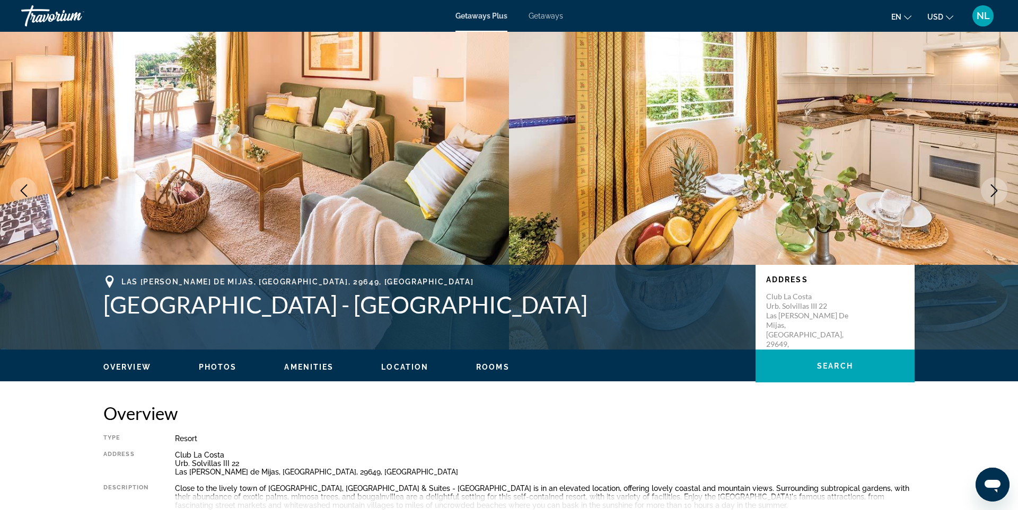
click at [999, 190] on icon "Next image" at bounding box center [994, 190] width 13 height 13
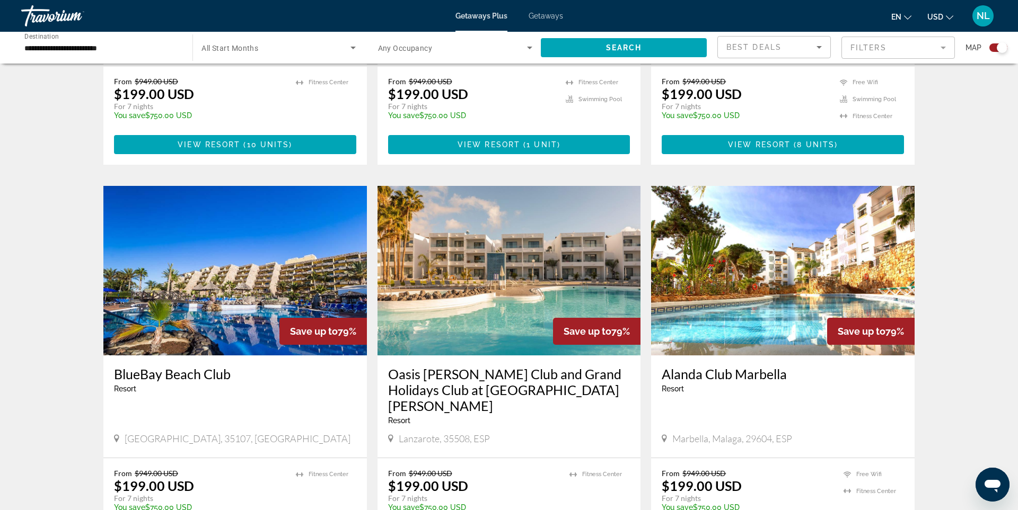
scroll to position [1402, 0]
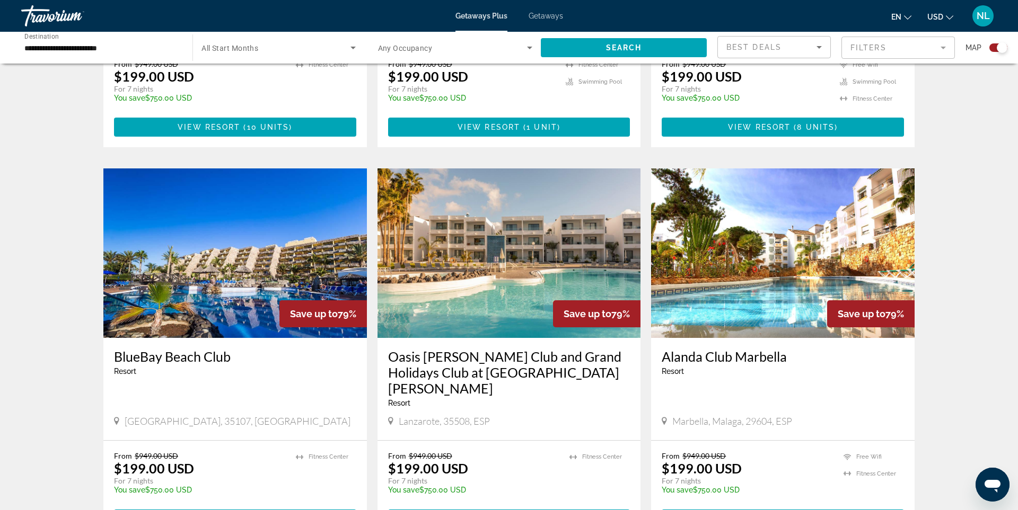
click at [797, 240] on img "Main content" at bounding box center [782, 254] width 263 height 170
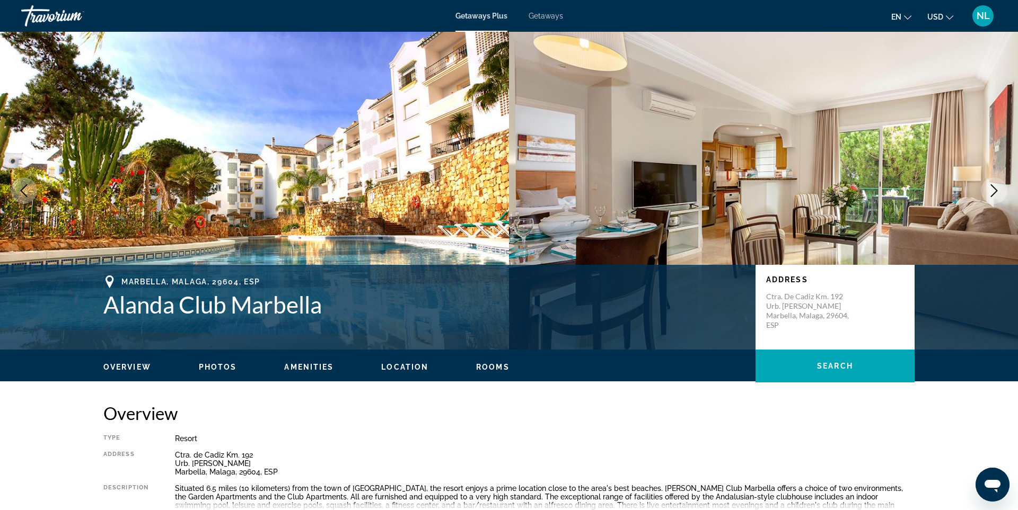
click at [998, 191] on icon "Next image" at bounding box center [994, 190] width 13 height 13
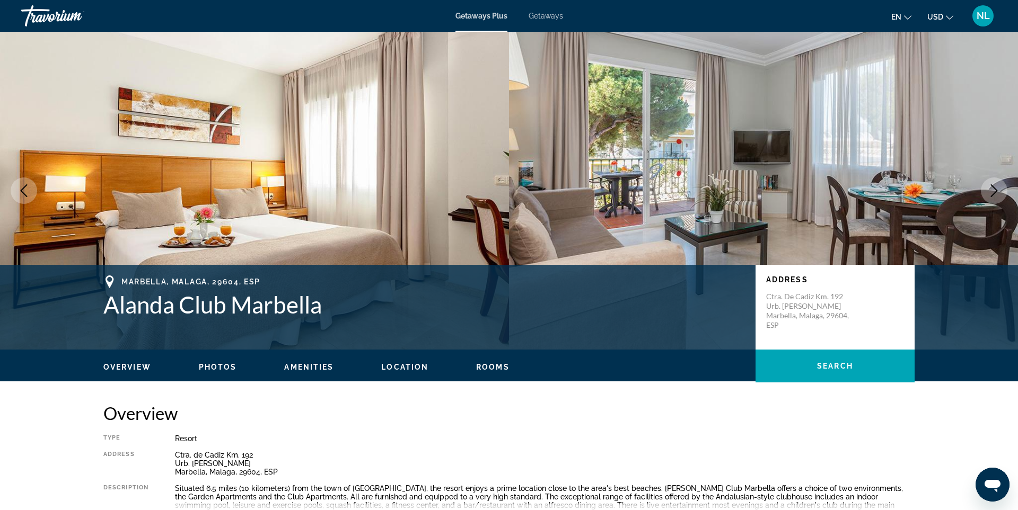
click at [998, 191] on icon "Next image" at bounding box center [994, 190] width 13 height 13
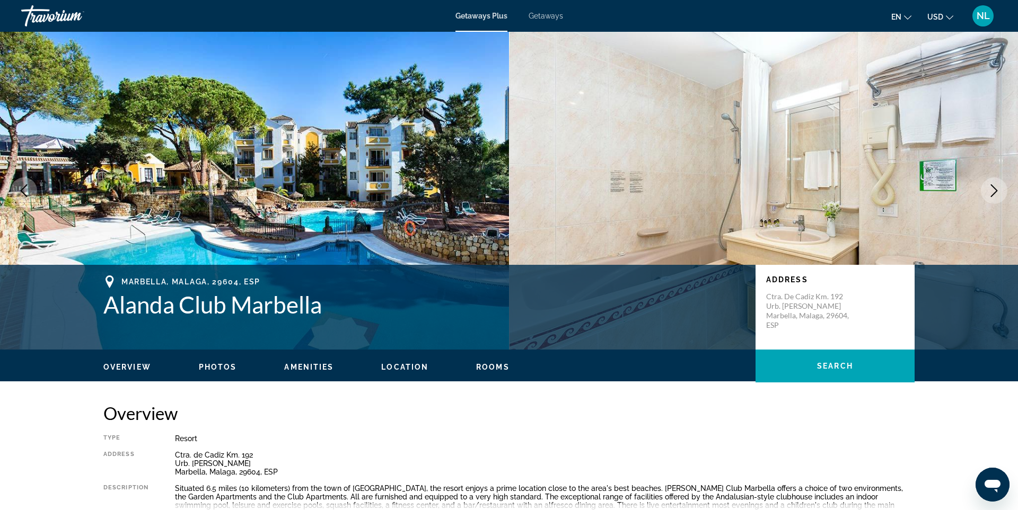
click at [993, 189] on icon "Next image" at bounding box center [994, 190] width 13 height 13
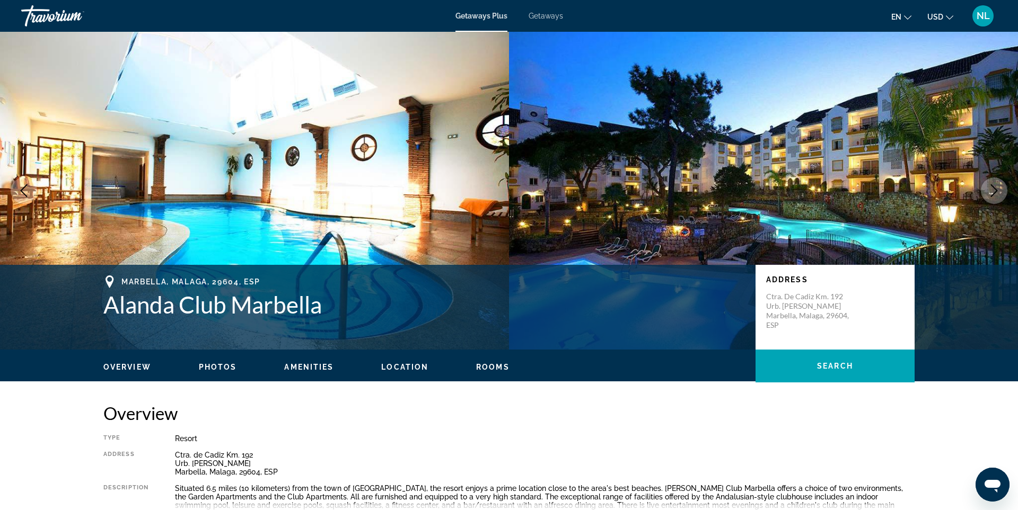
click at [993, 189] on icon "Next image" at bounding box center [994, 190] width 13 height 13
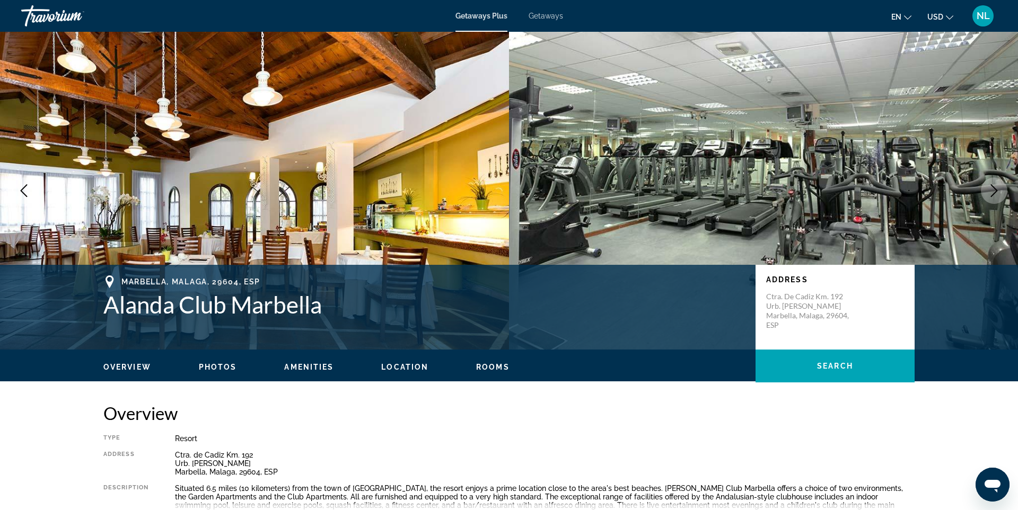
click at [993, 189] on icon "Next image" at bounding box center [994, 190] width 13 height 13
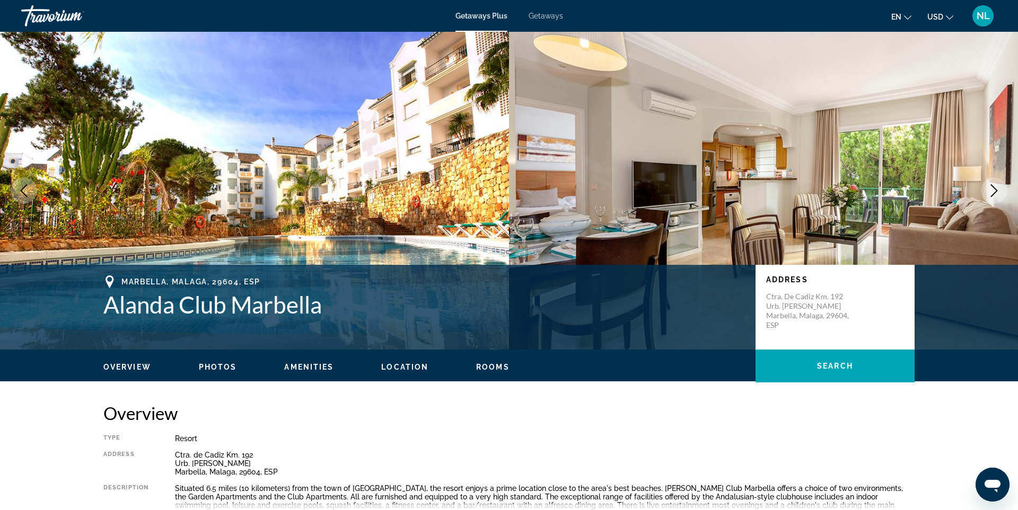
click at [993, 189] on icon "Next image" at bounding box center [994, 190] width 13 height 13
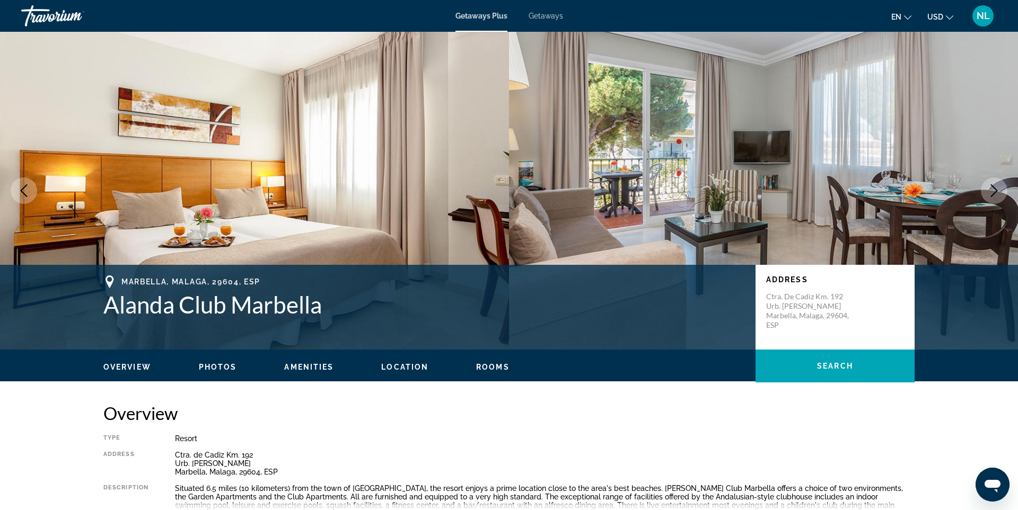
click at [993, 189] on icon "Next image" at bounding box center [994, 190] width 13 height 13
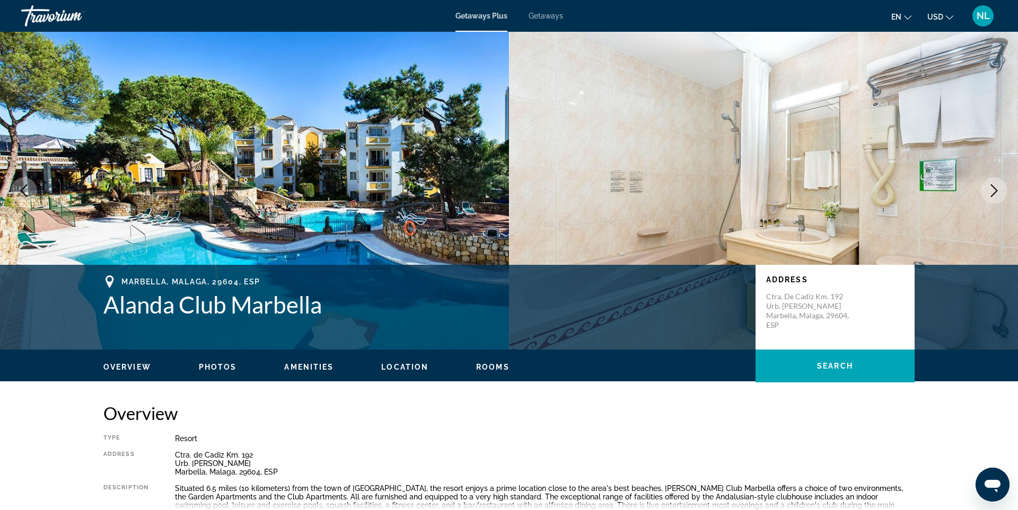
click at [993, 189] on icon "Next image" at bounding box center [994, 190] width 13 height 13
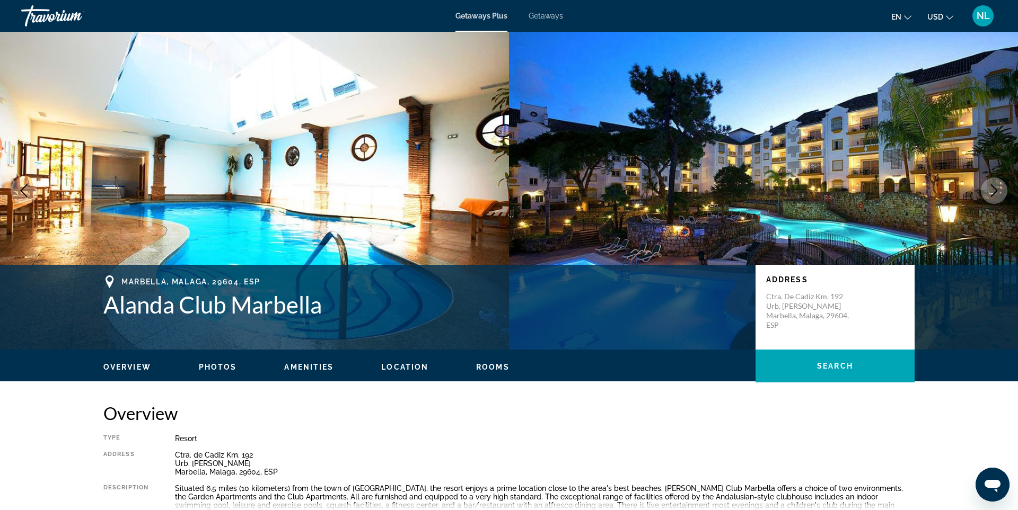
click at [993, 189] on icon "Next image" at bounding box center [994, 190] width 13 height 13
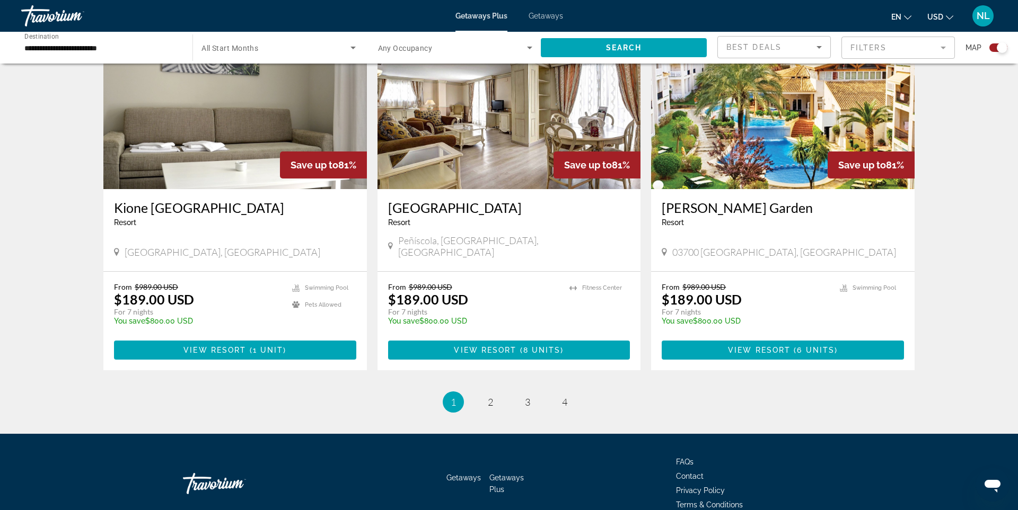
scroll to position [1530, 0]
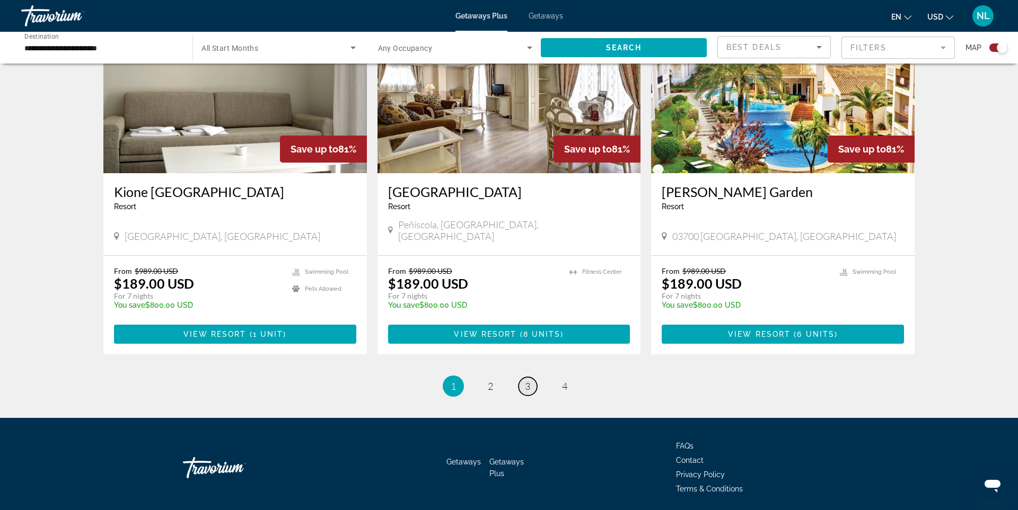
click at [524, 377] on link "page 3" at bounding box center [527, 386] width 19 height 19
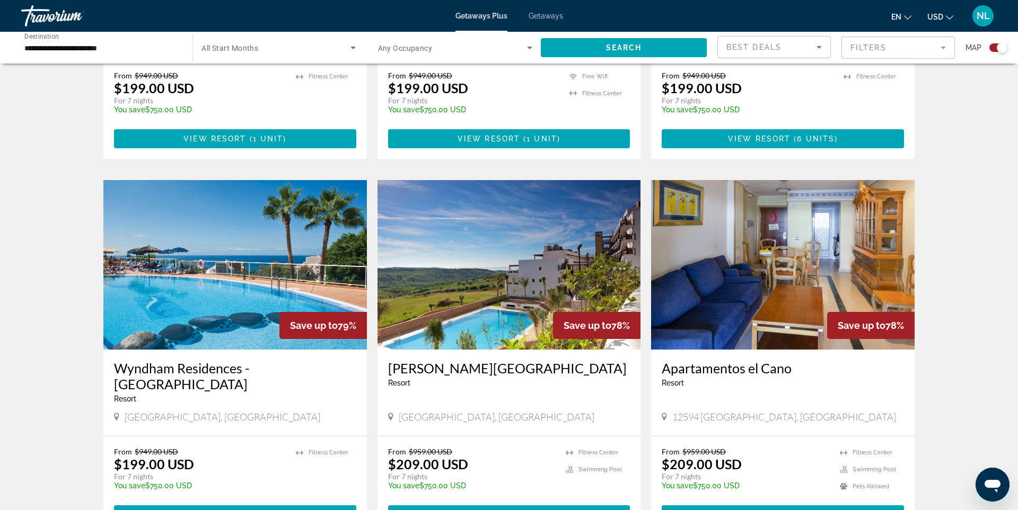
scroll to position [660, 0]
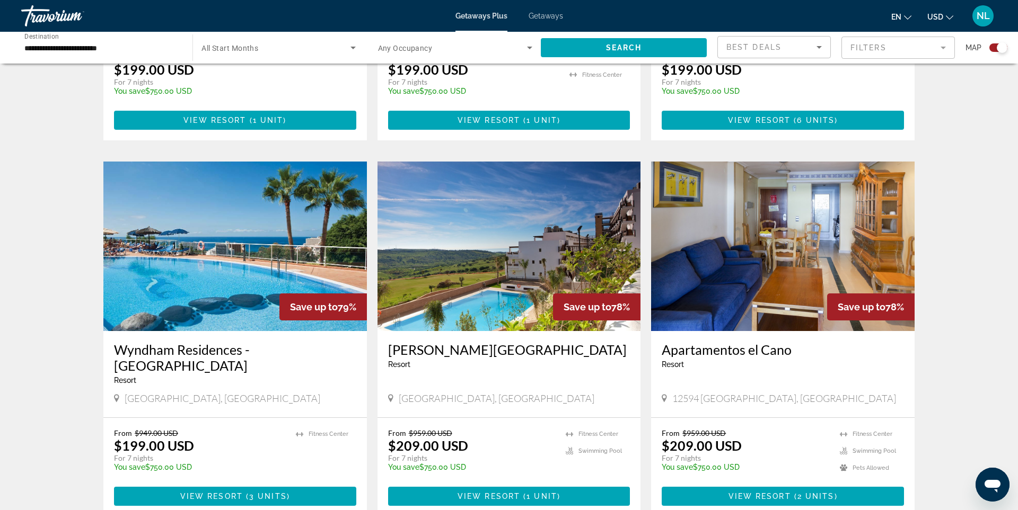
click at [246, 251] on img "Main content" at bounding box center [234, 247] width 263 height 170
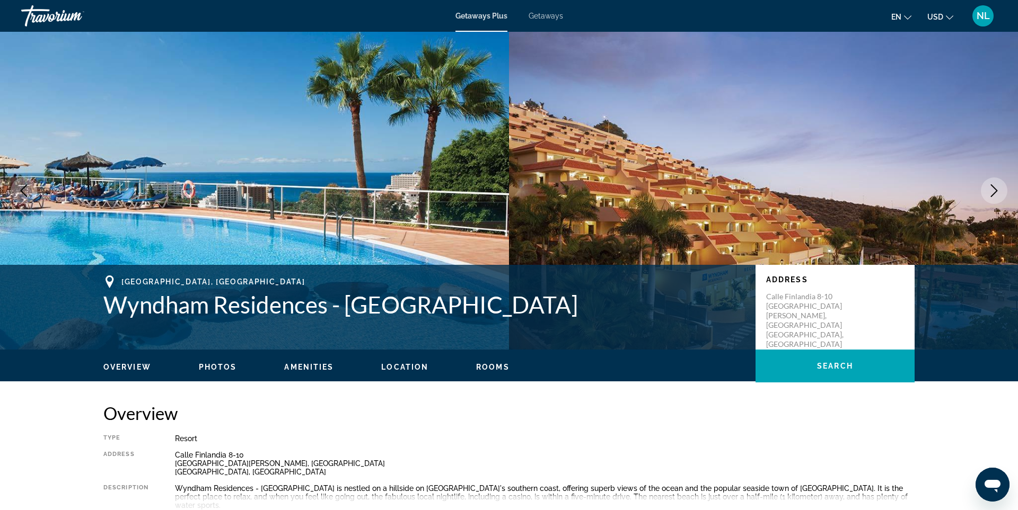
click at [992, 190] on icon "Next image" at bounding box center [994, 190] width 13 height 13
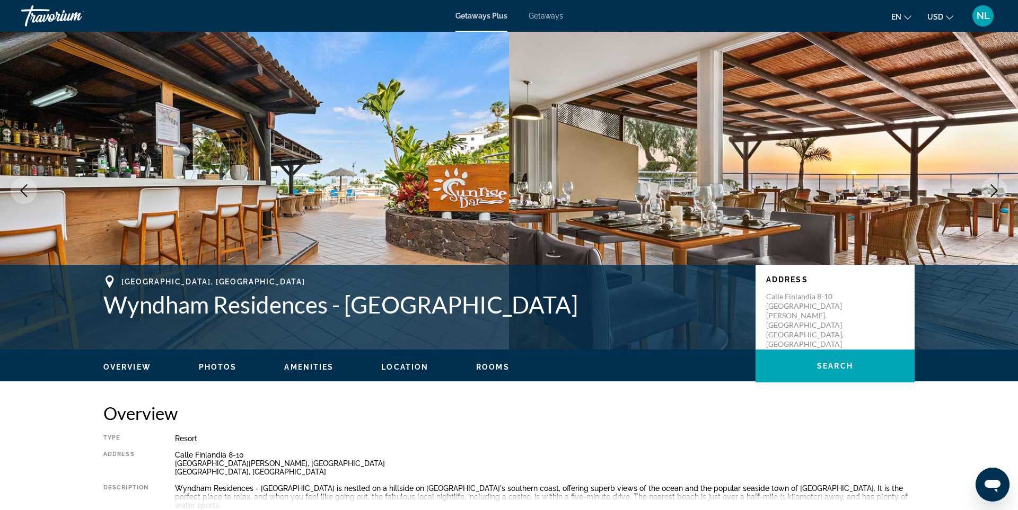
click at [992, 190] on icon "Next image" at bounding box center [994, 190] width 13 height 13
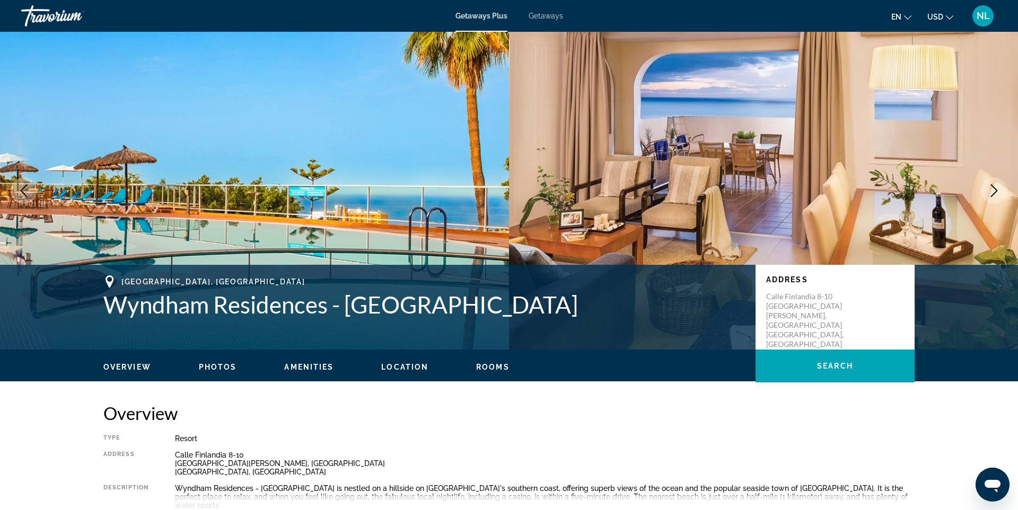
click at [992, 190] on icon "Next image" at bounding box center [994, 190] width 13 height 13
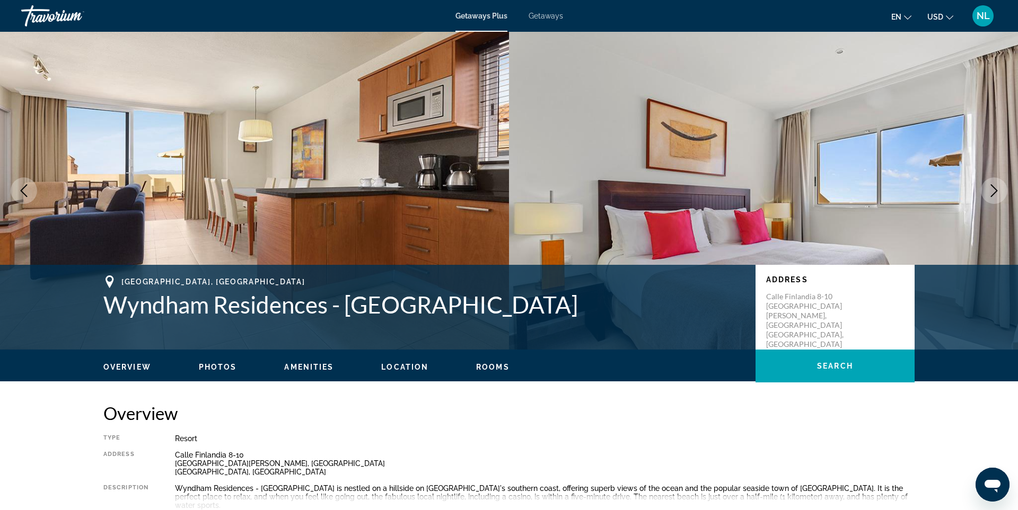
click at [991, 191] on icon "Next image" at bounding box center [994, 190] width 13 height 13
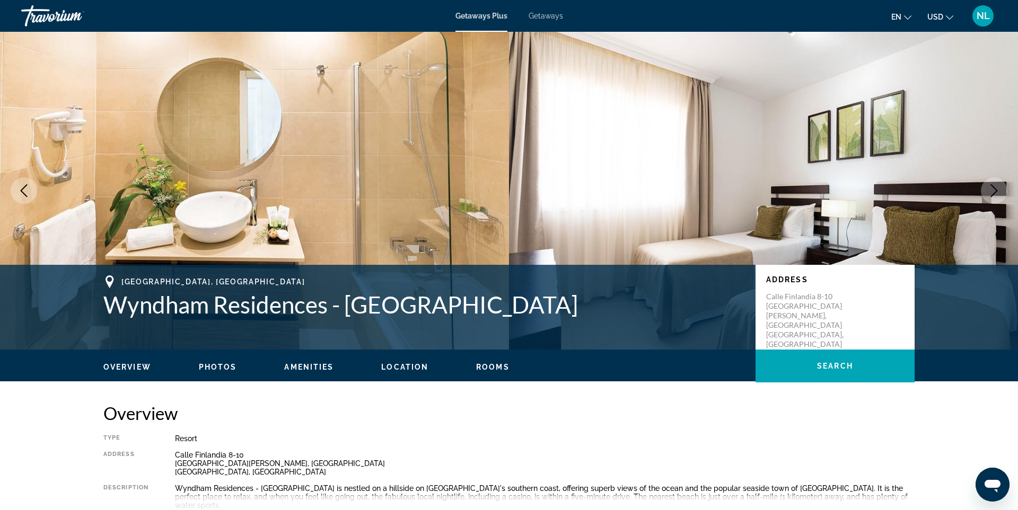
click at [993, 192] on icon "Next image" at bounding box center [994, 190] width 13 height 13
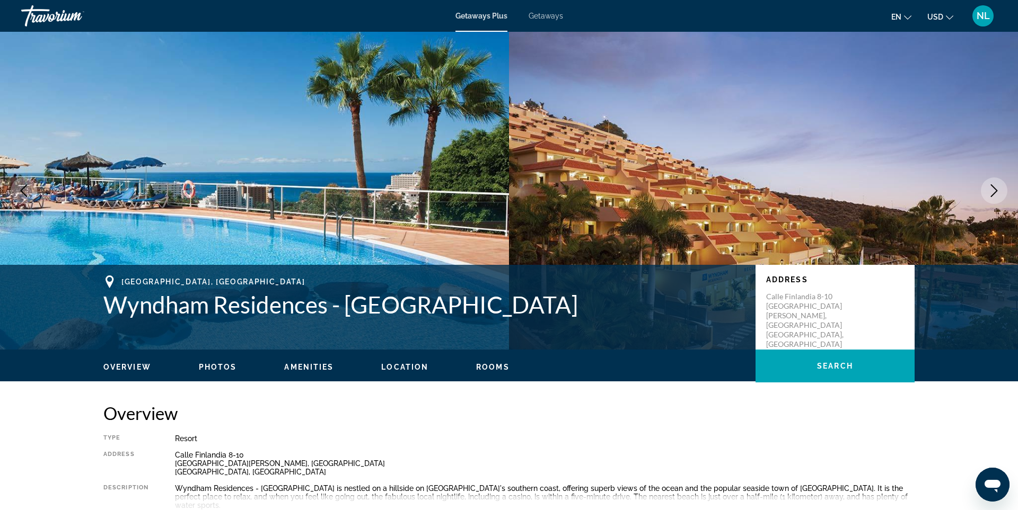
click at [993, 192] on icon "Next image" at bounding box center [994, 190] width 13 height 13
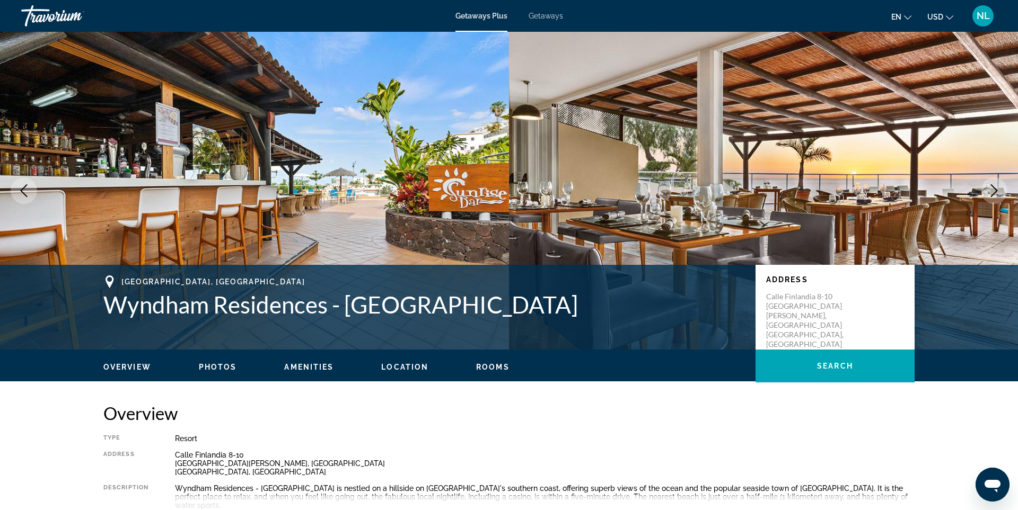
scroll to position [1, 0]
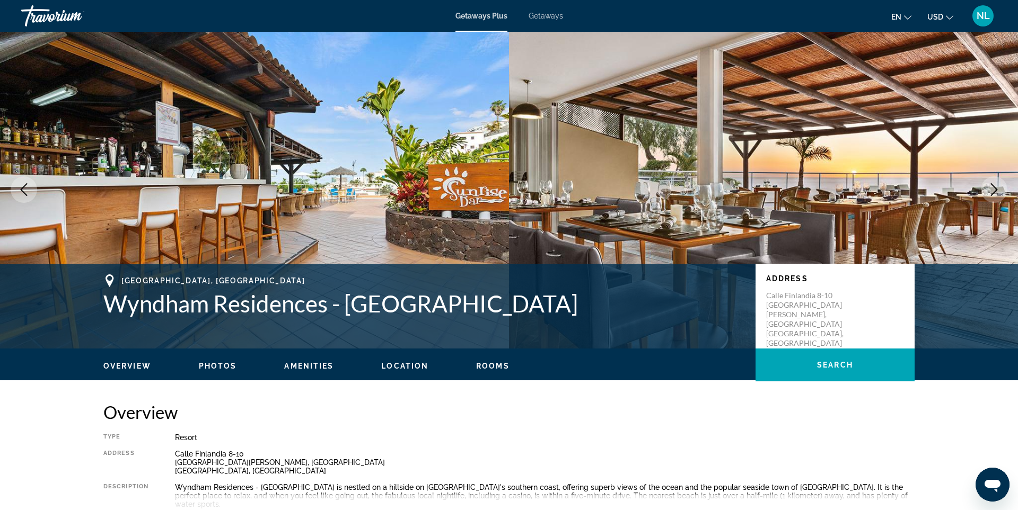
click at [992, 183] on icon "Next image" at bounding box center [994, 189] width 13 height 13
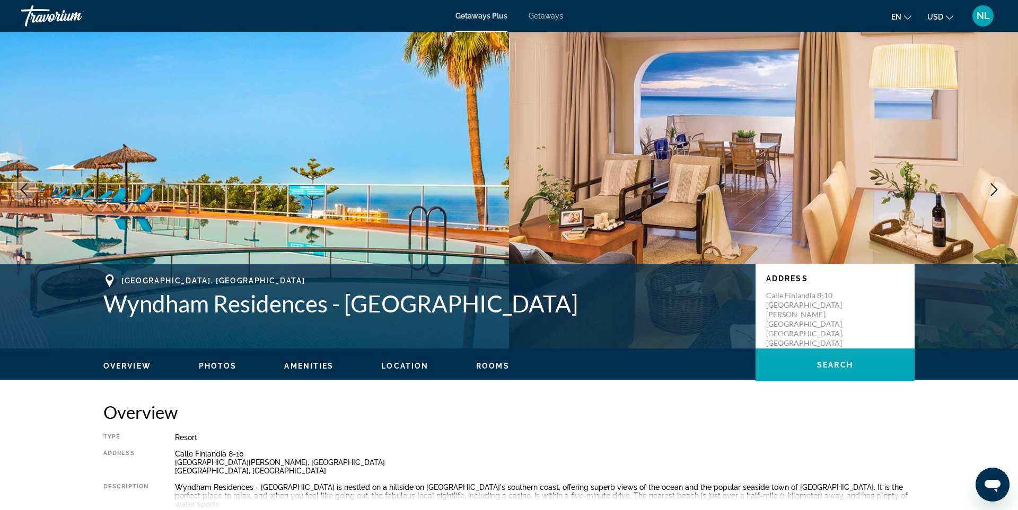
click at [992, 185] on icon "Next image" at bounding box center [994, 189] width 7 height 13
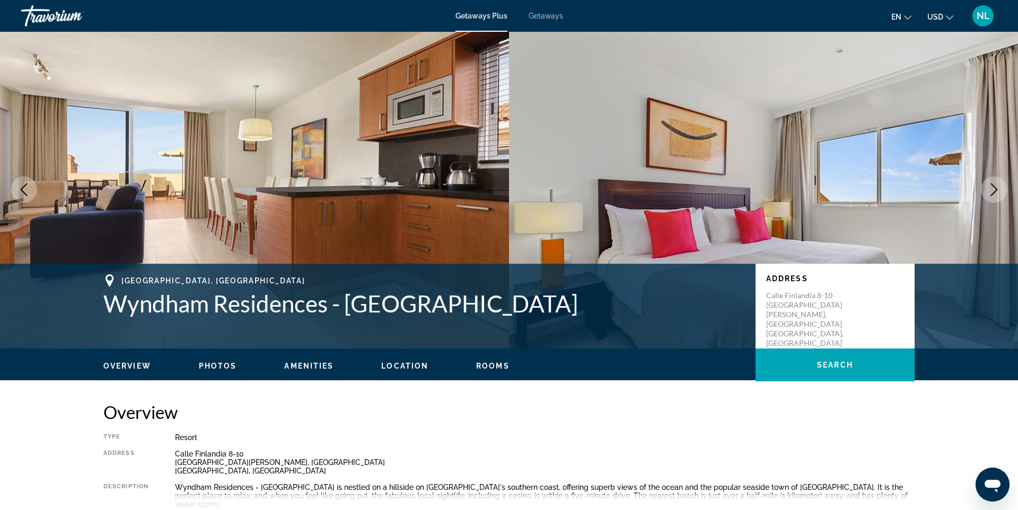
scroll to position [0, 0]
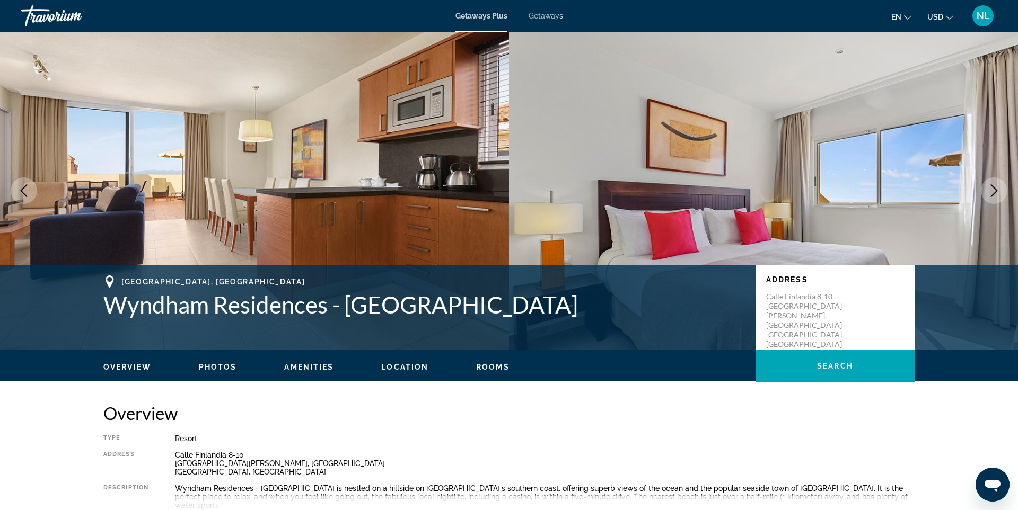
click at [991, 190] on icon "Next image" at bounding box center [994, 190] width 13 height 13
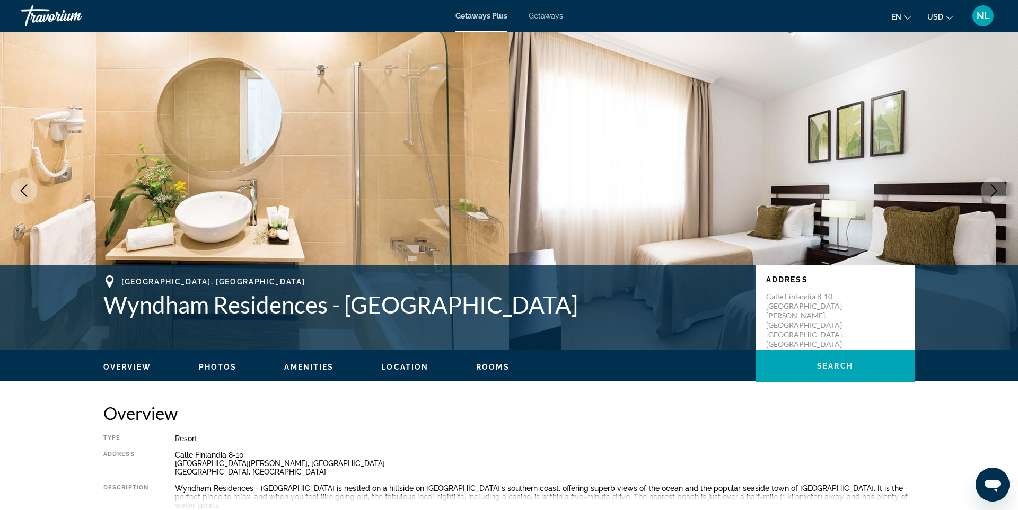
click at [992, 190] on icon "Next image" at bounding box center [994, 190] width 13 height 13
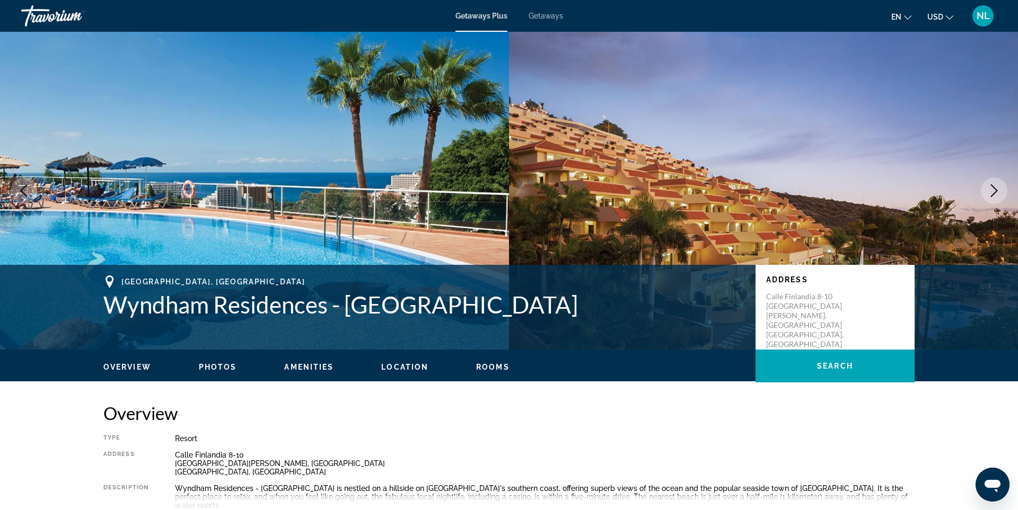
click at [991, 190] on icon "Next image" at bounding box center [994, 190] width 13 height 13
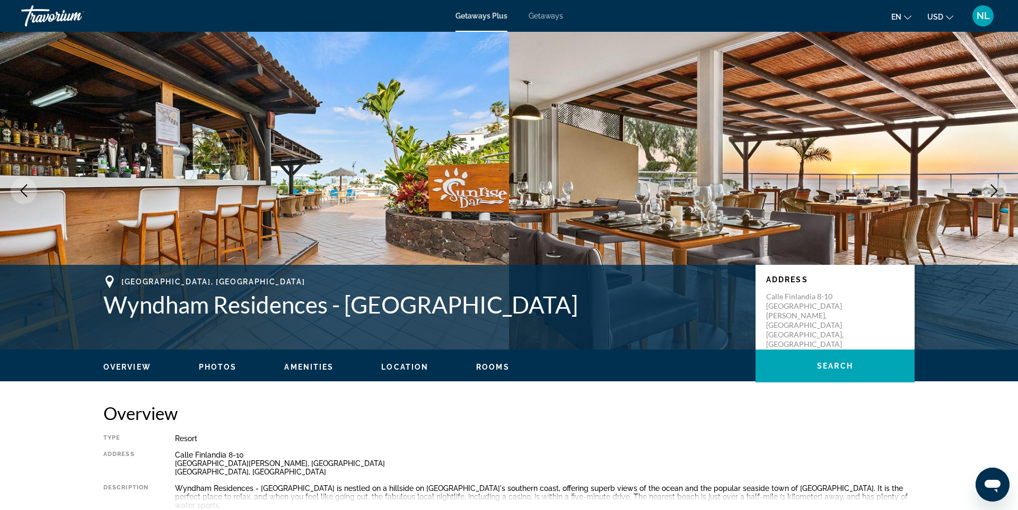
click at [991, 190] on icon "Next image" at bounding box center [994, 190] width 13 height 13
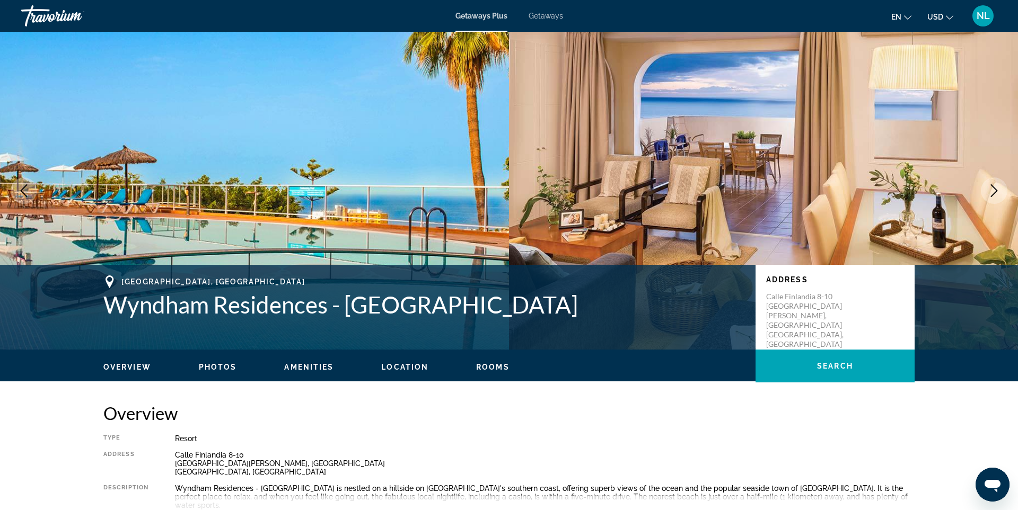
click at [991, 190] on icon "Next image" at bounding box center [994, 190] width 13 height 13
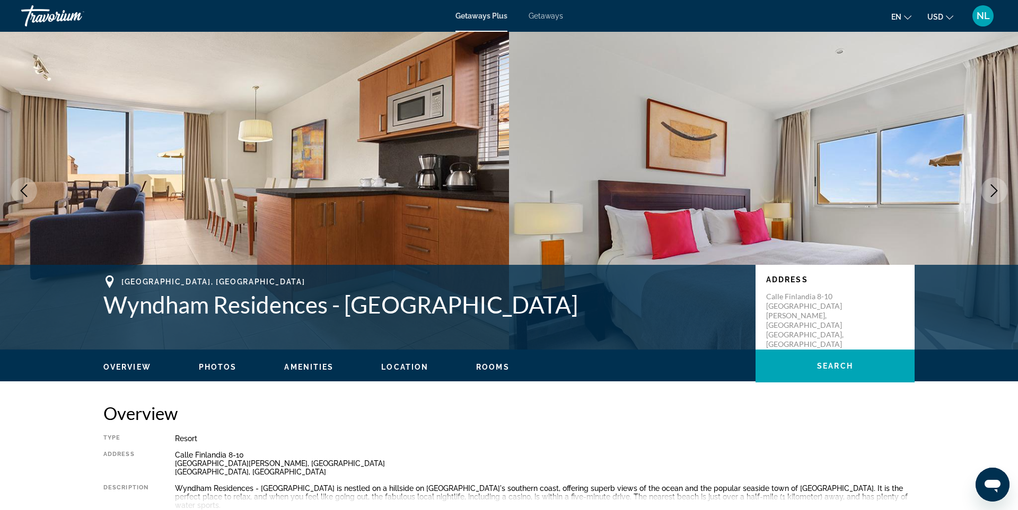
click at [991, 190] on icon "Next image" at bounding box center [994, 190] width 13 height 13
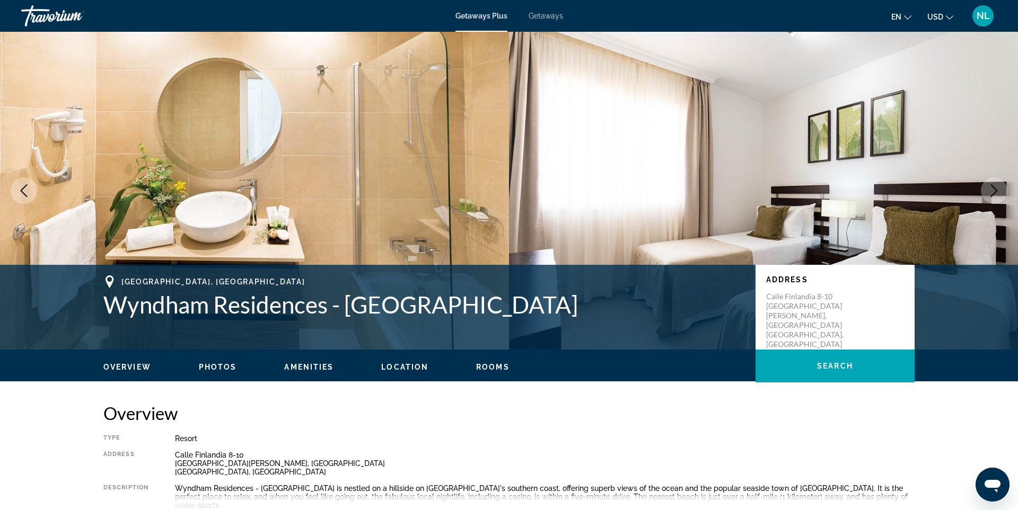
click at [991, 190] on icon "Next image" at bounding box center [994, 190] width 13 height 13
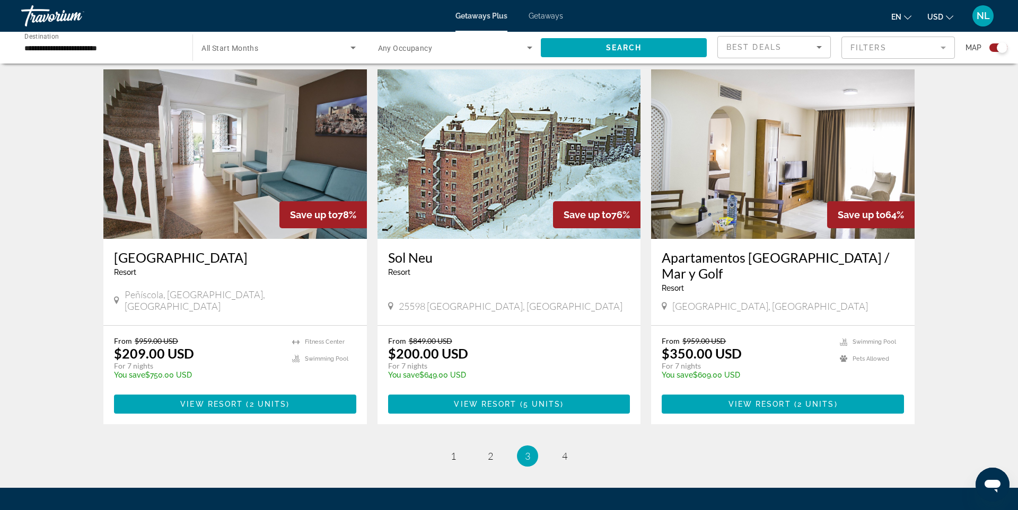
scroll to position [1502, 0]
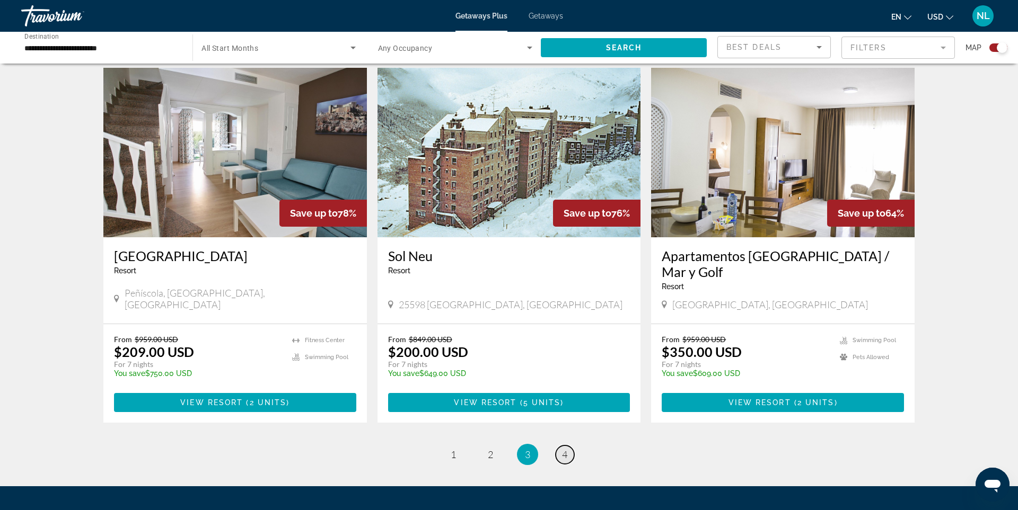
click at [564, 449] on span "4" at bounding box center [564, 455] width 5 height 12
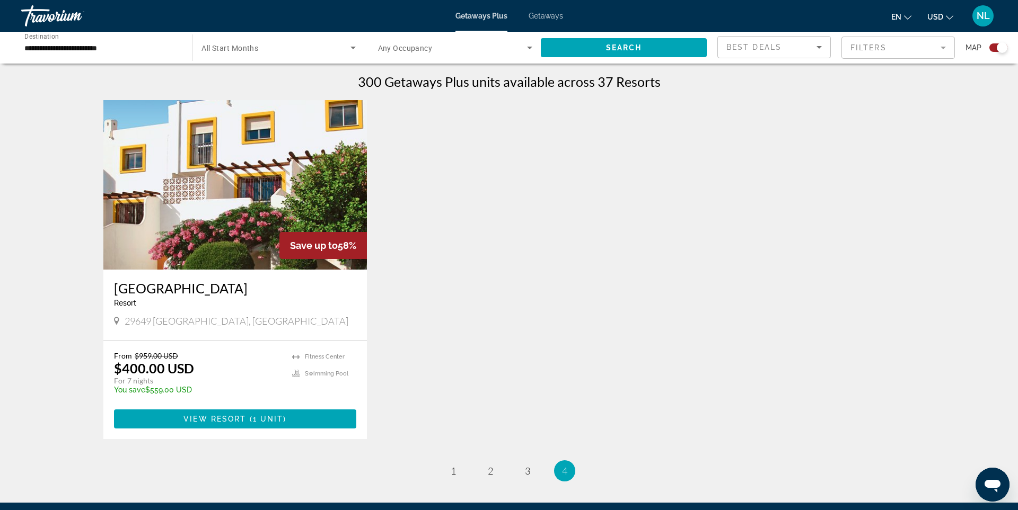
scroll to position [357, 0]
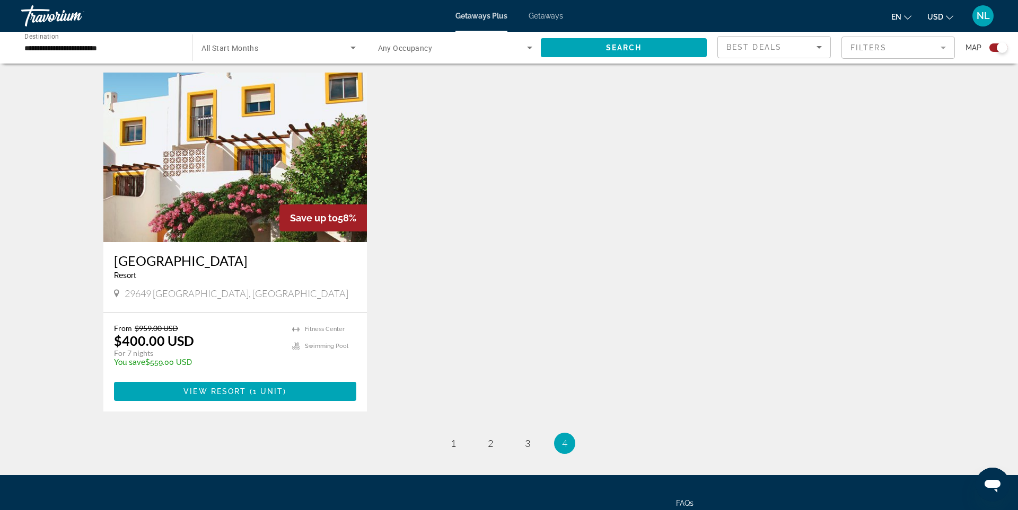
click at [268, 190] on img "Main content" at bounding box center [234, 158] width 263 height 170
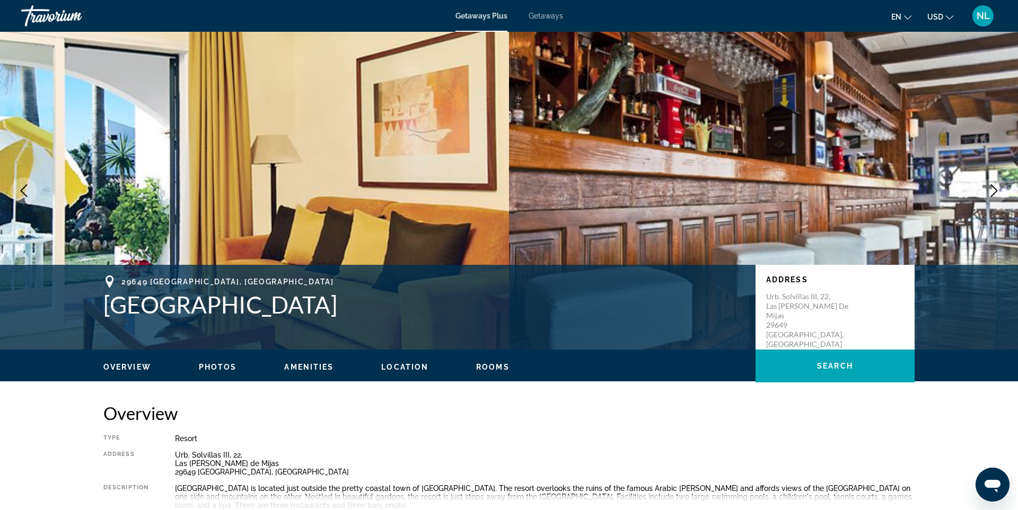
click at [992, 191] on icon "Next image" at bounding box center [994, 190] width 13 height 13
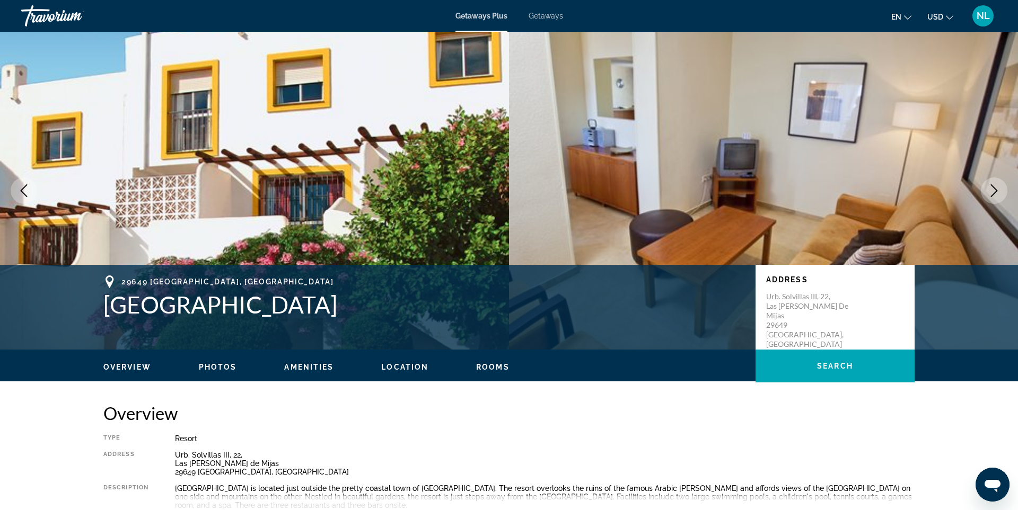
click at [992, 191] on icon "Next image" at bounding box center [994, 190] width 13 height 13
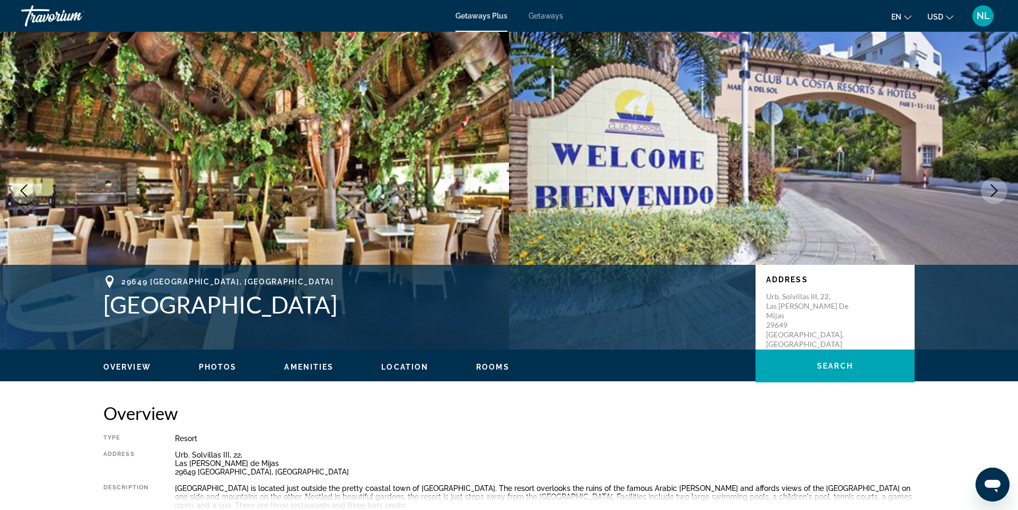
click at [992, 191] on icon "Next image" at bounding box center [994, 190] width 13 height 13
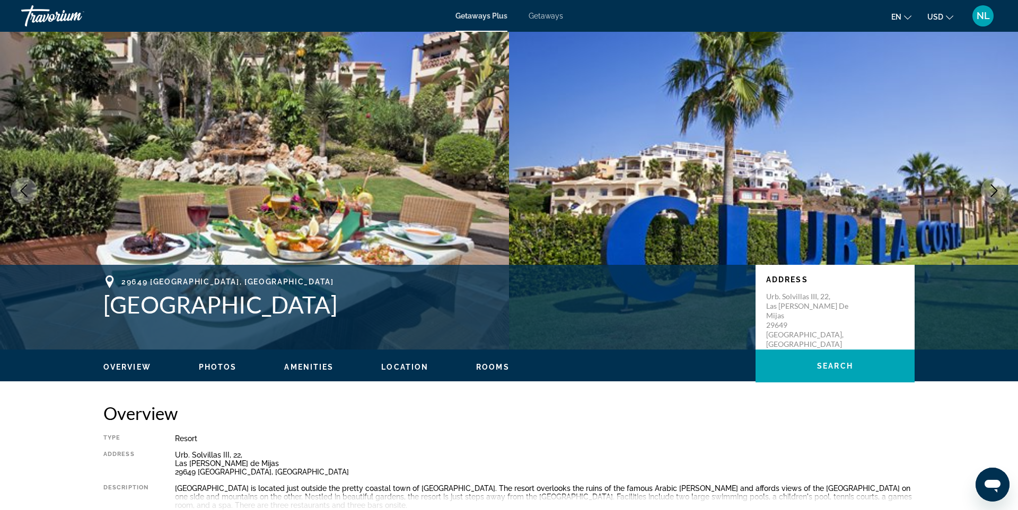
click at [992, 191] on icon "Next image" at bounding box center [994, 190] width 13 height 13
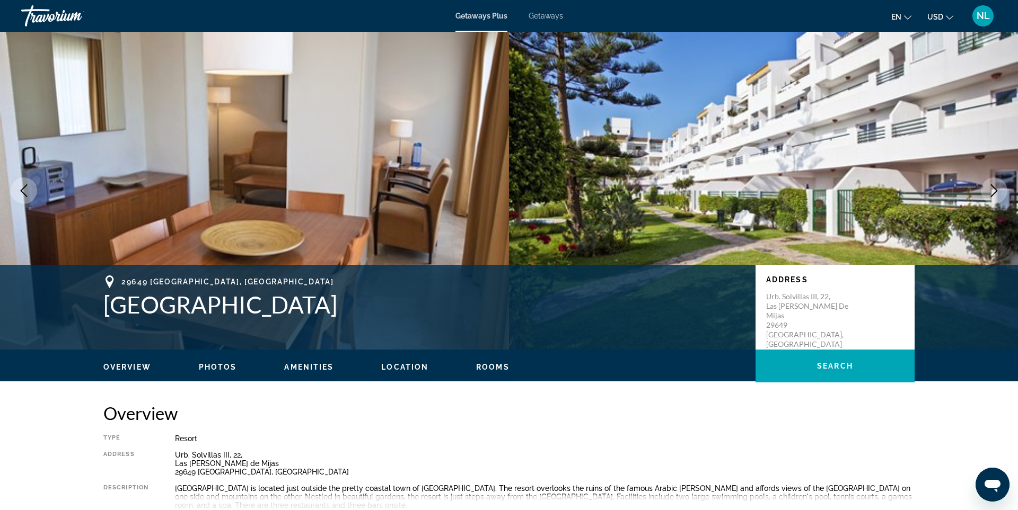
click at [992, 191] on icon "Next image" at bounding box center [994, 190] width 13 height 13
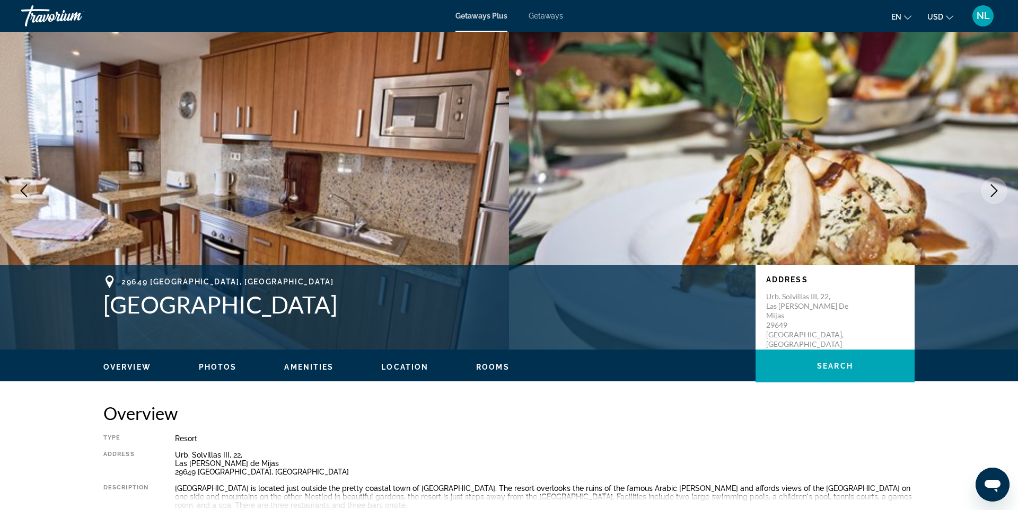
click at [992, 191] on icon "Next image" at bounding box center [994, 190] width 13 height 13
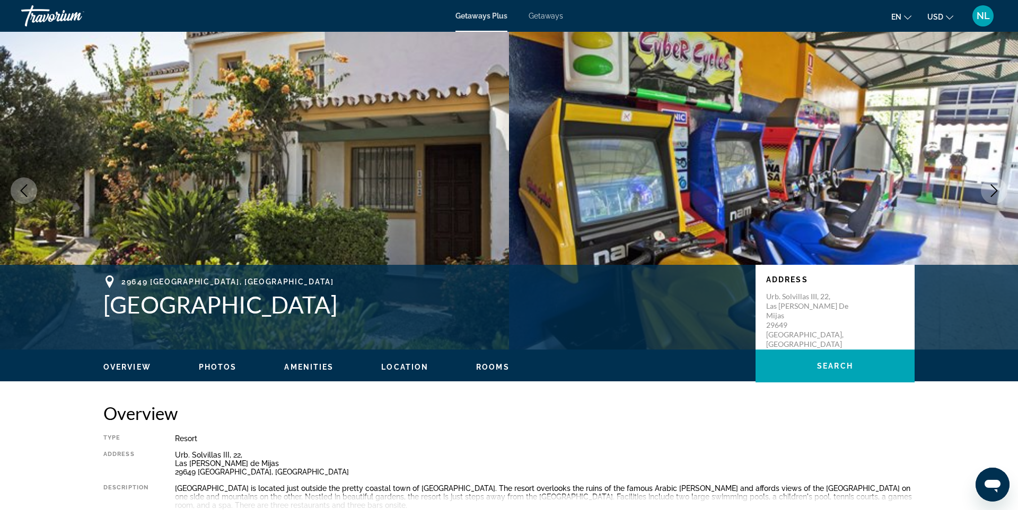
click at [992, 191] on icon "Next image" at bounding box center [994, 190] width 13 height 13
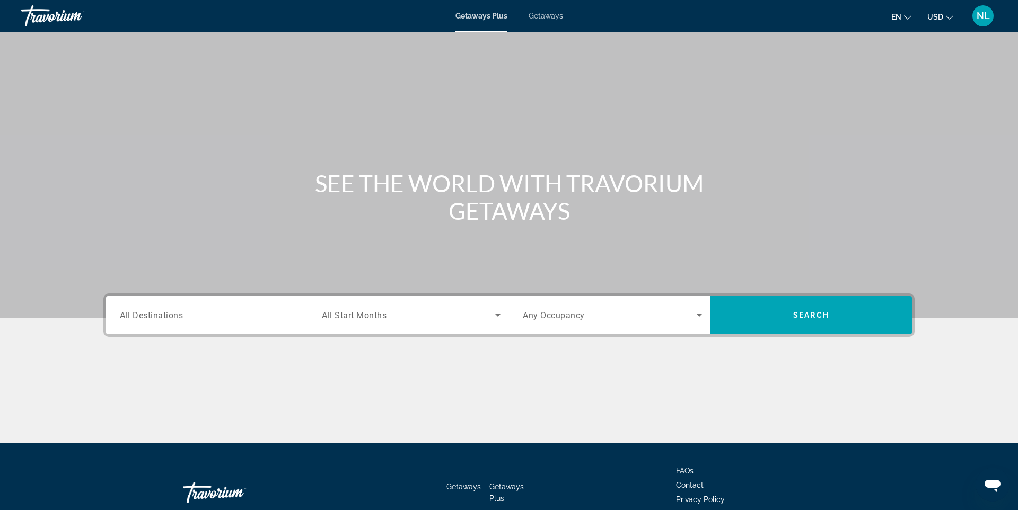
scroll to position [2, 0]
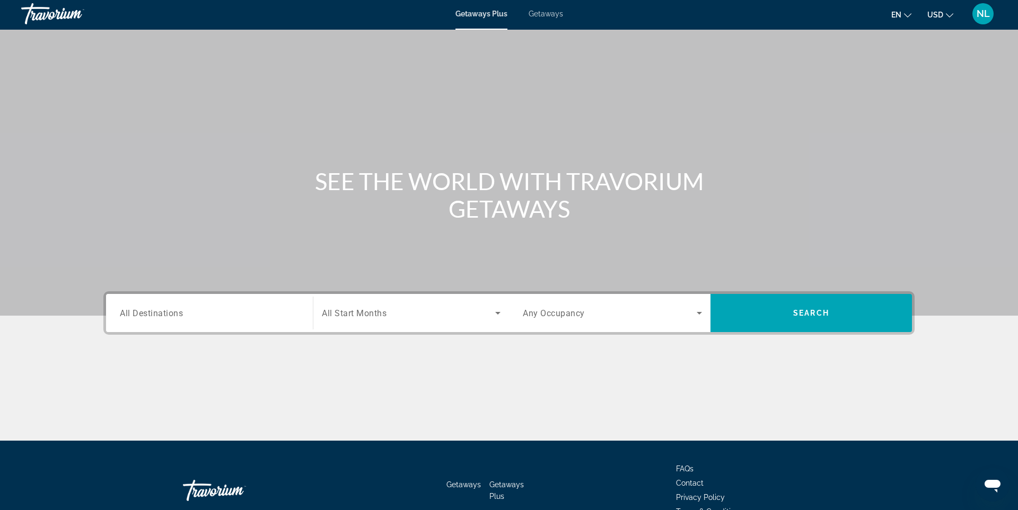
click at [188, 313] on input "Destination All Destinations" at bounding box center [209, 313] width 179 height 13
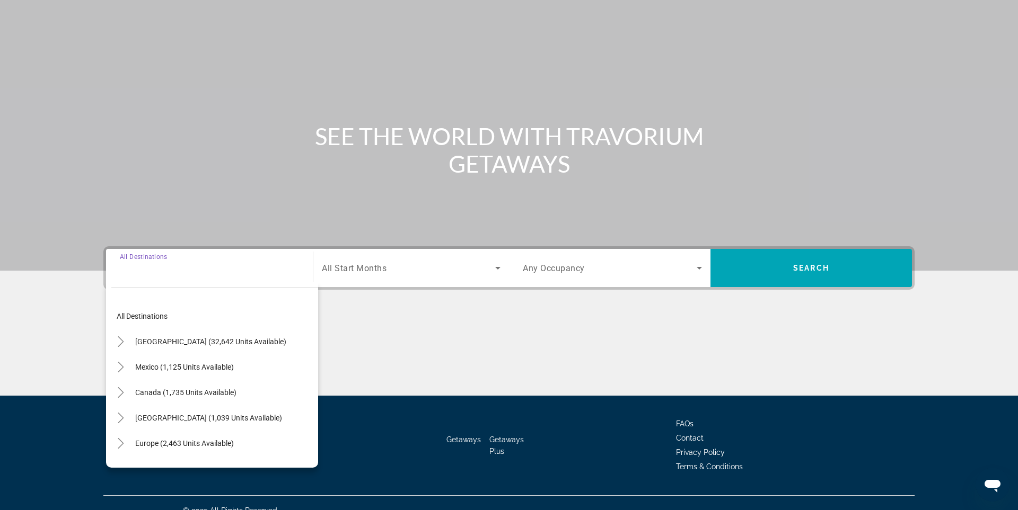
scroll to position [63, 0]
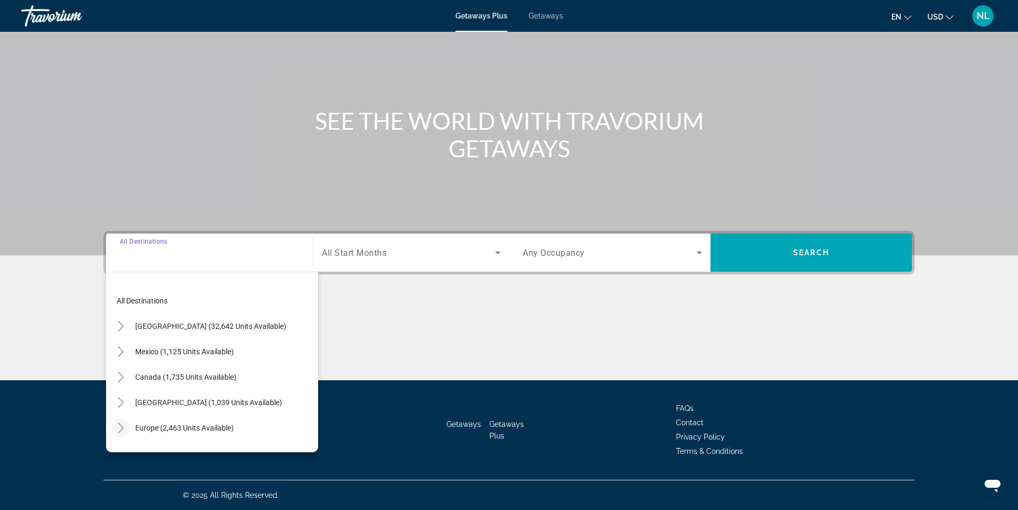
click at [121, 428] on icon "Toggle Europe (2,463 units available)" at bounding box center [121, 428] width 11 height 11
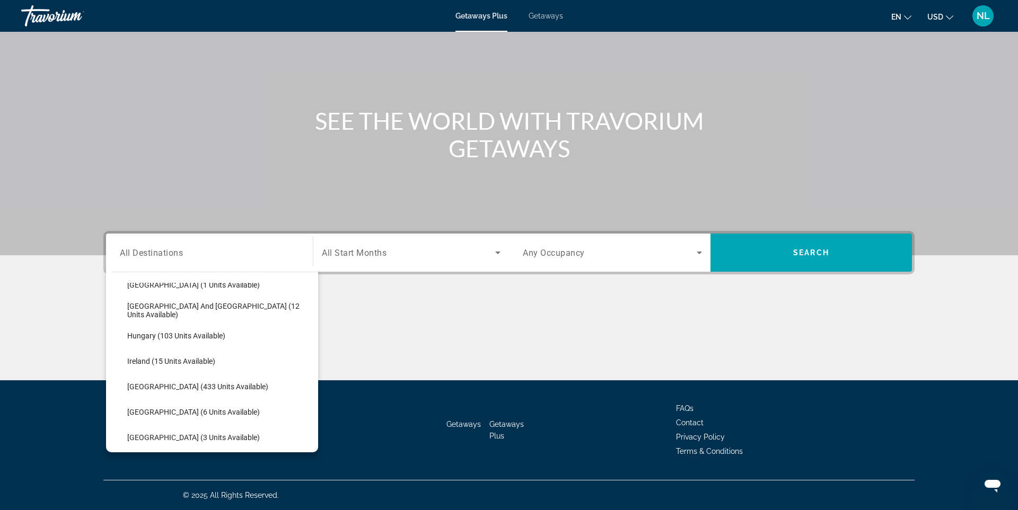
scroll to position [322, 0]
click at [191, 385] on span "Italy (433 units available)" at bounding box center [197, 386] width 141 height 8
type input "**********"
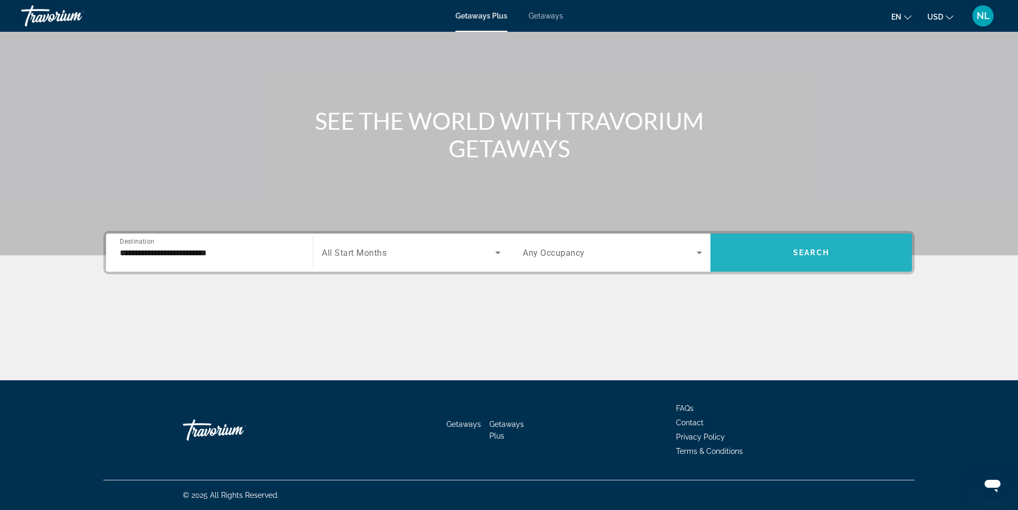
click at [826, 252] on span "Search" at bounding box center [811, 253] width 36 height 8
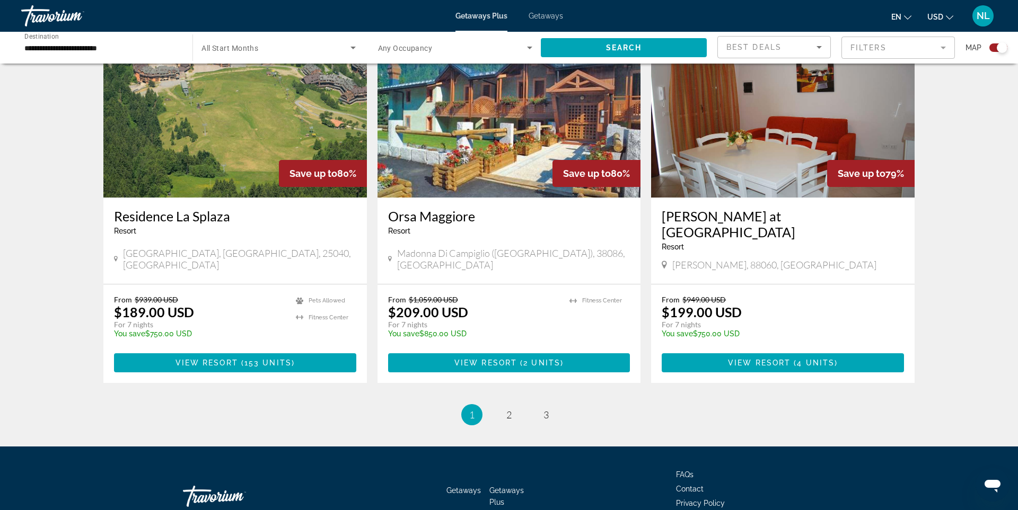
scroll to position [1520, 0]
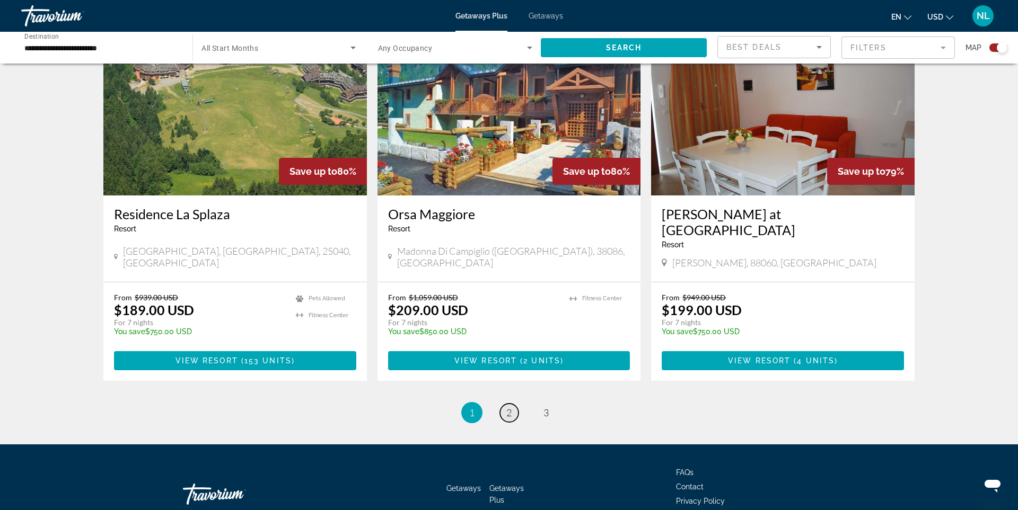
click at [510, 407] on span "2" at bounding box center [508, 413] width 5 height 12
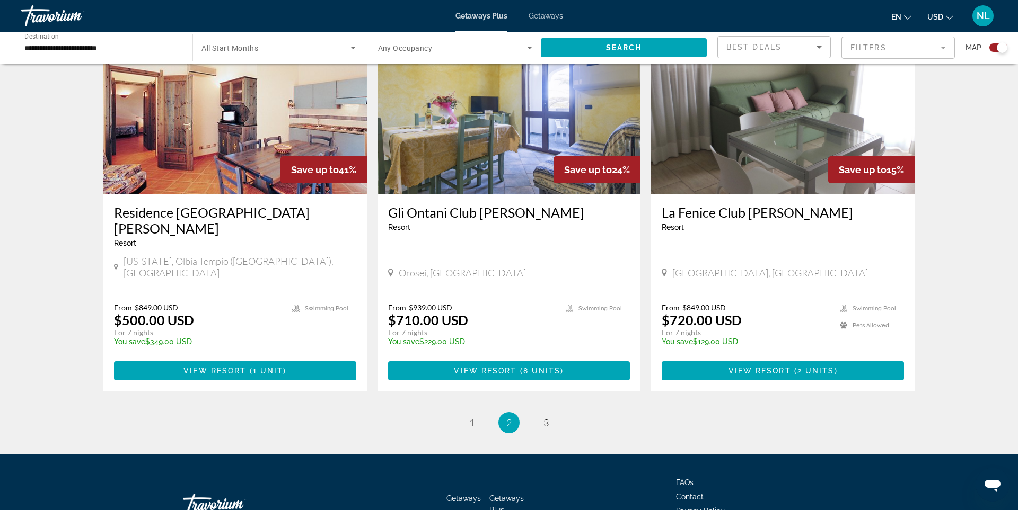
scroll to position [1533, 0]
click at [545, 417] on span "3" at bounding box center [545, 423] width 5 height 12
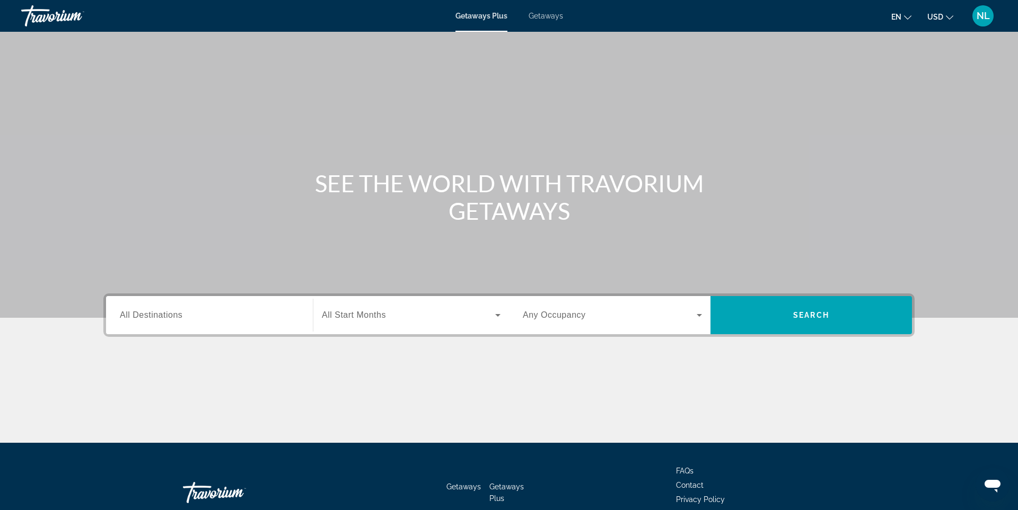
click at [174, 314] on span "All Destinations" at bounding box center [151, 315] width 63 height 9
click at [174, 314] on input "Destination All Destinations" at bounding box center [209, 316] width 179 height 13
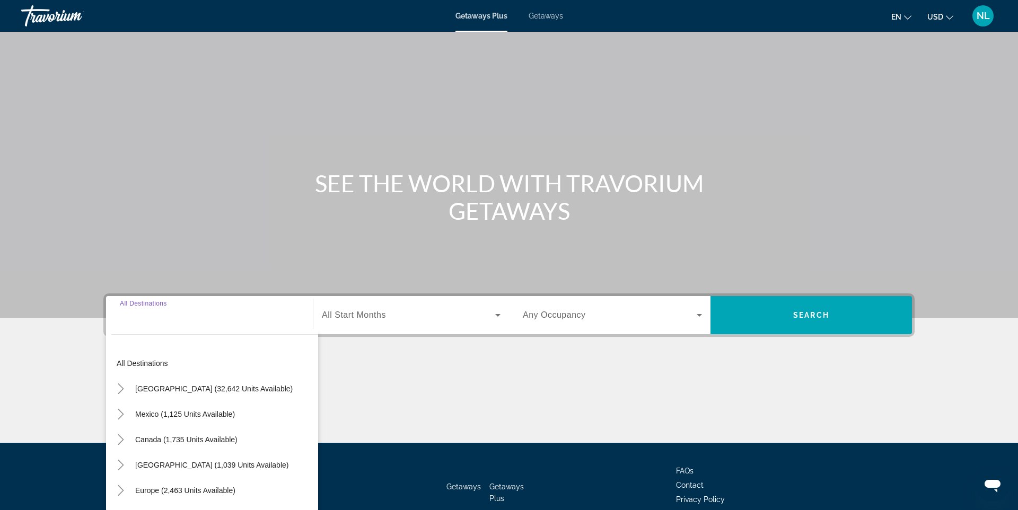
scroll to position [63, 0]
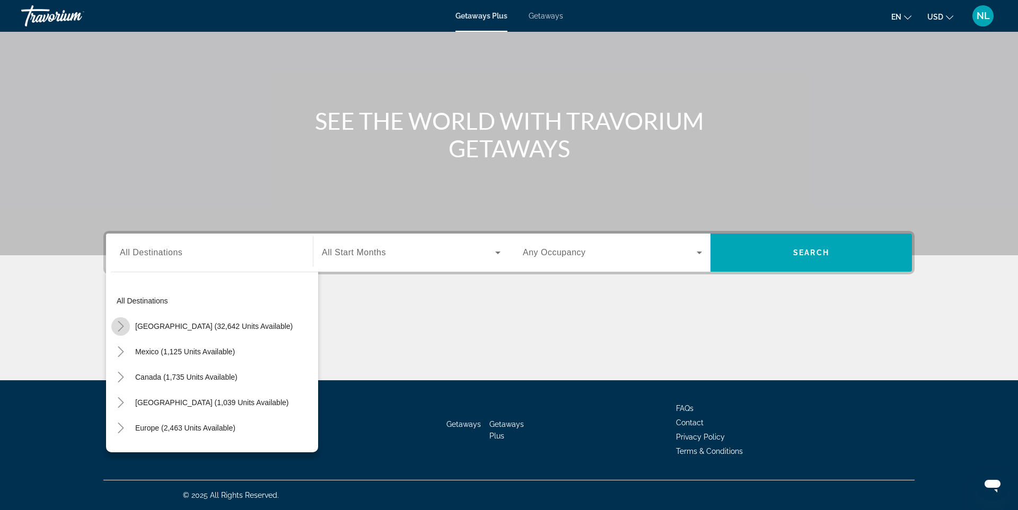
click at [123, 326] on icon "Toggle United States (32,642 units available)" at bounding box center [121, 326] width 6 height 11
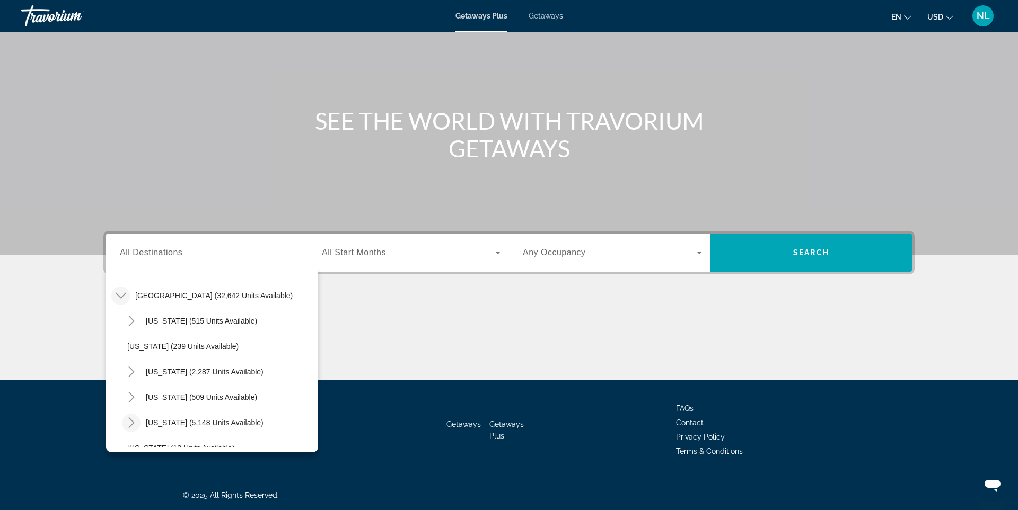
click at [133, 422] on icon "Toggle Florida (5,148 units available)" at bounding box center [131, 423] width 6 height 11
click at [161, 424] on span "[US_STATE] (5,148 units available)" at bounding box center [205, 423] width 118 height 8
type input "**********"
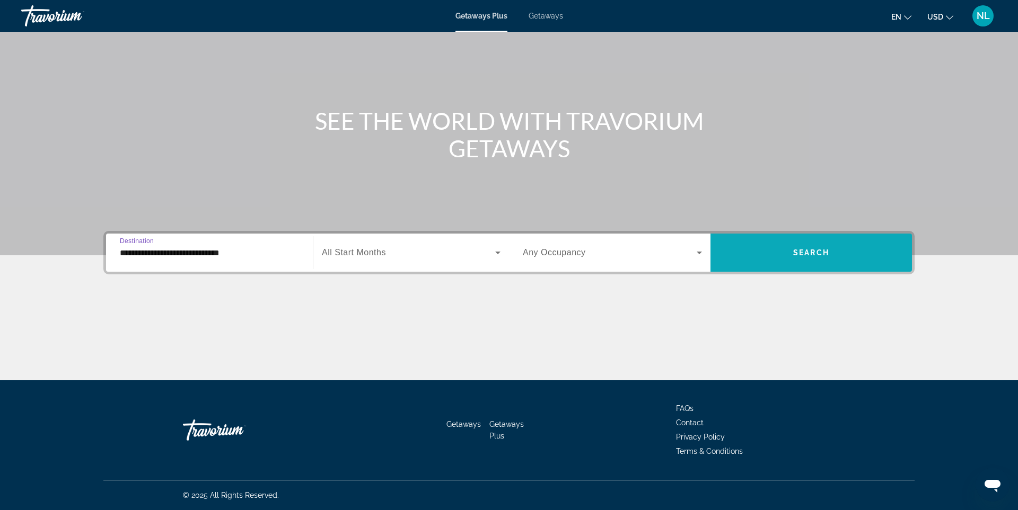
click at [859, 256] on span "Search widget" at bounding box center [810, 252] width 201 height 25
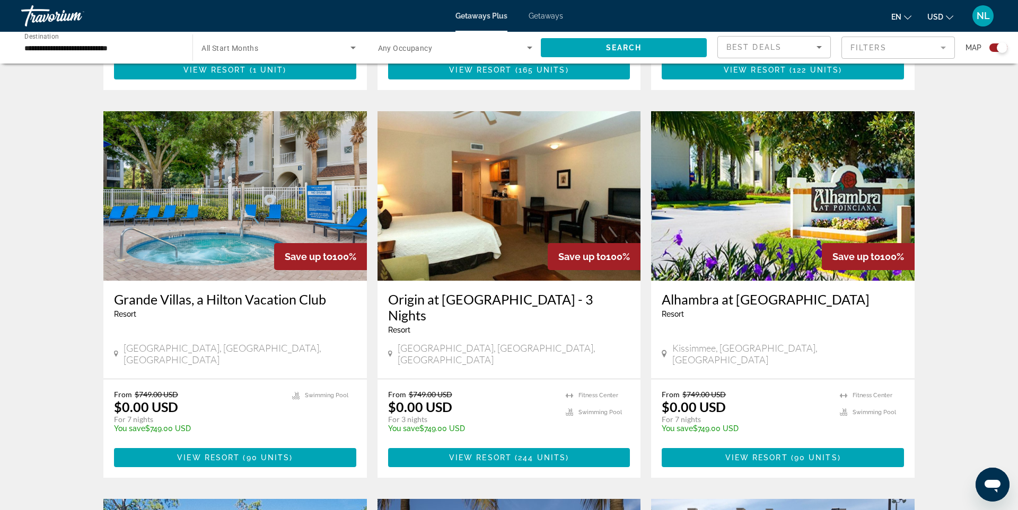
scroll to position [708, 0]
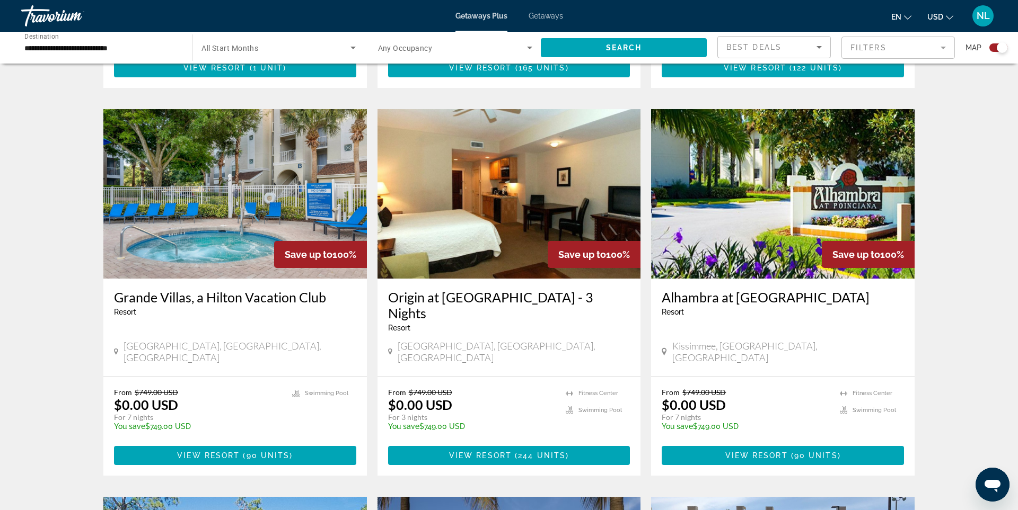
click at [220, 208] on img "Main content" at bounding box center [234, 194] width 263 height 170
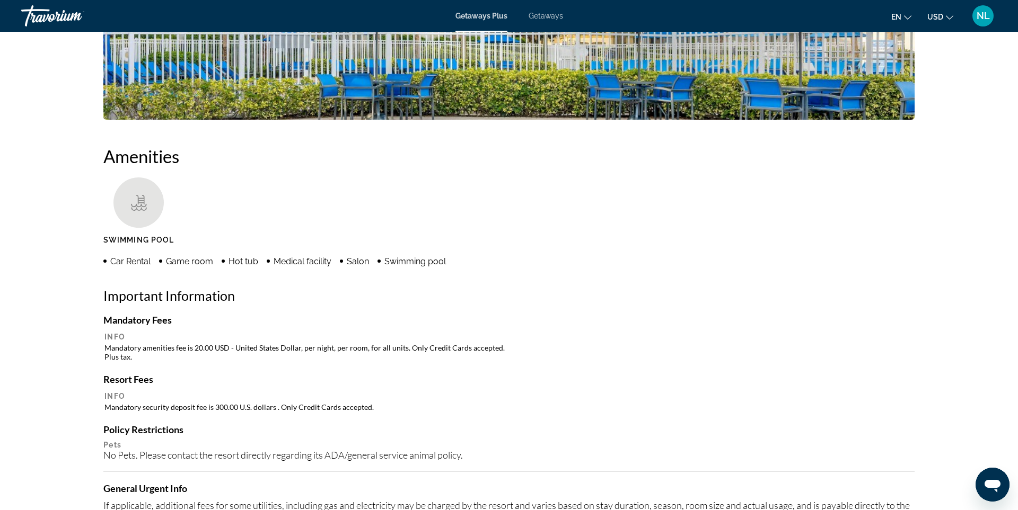
scroll to position [1, 0]
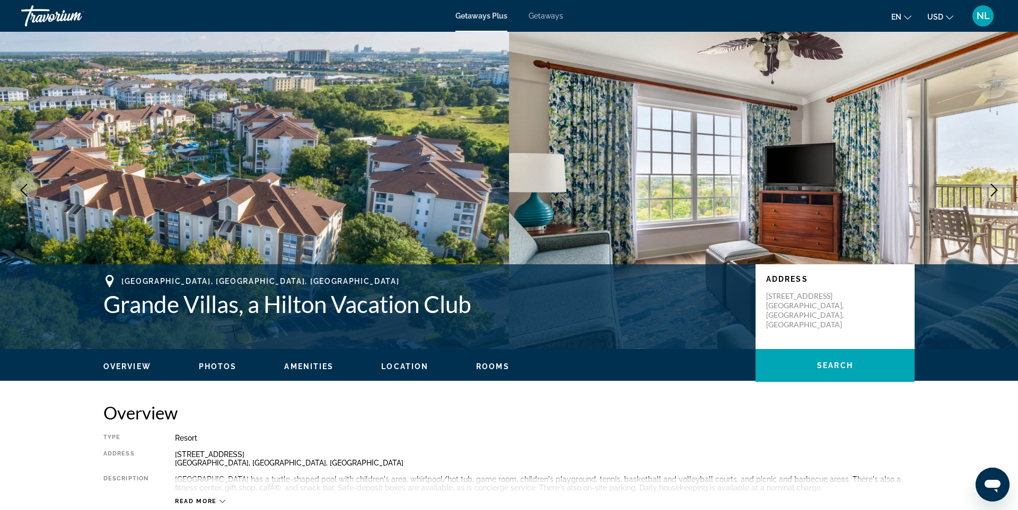
click at [994, 191] on icon "Next image" at bounding box center [994, 190] width 13 height 13
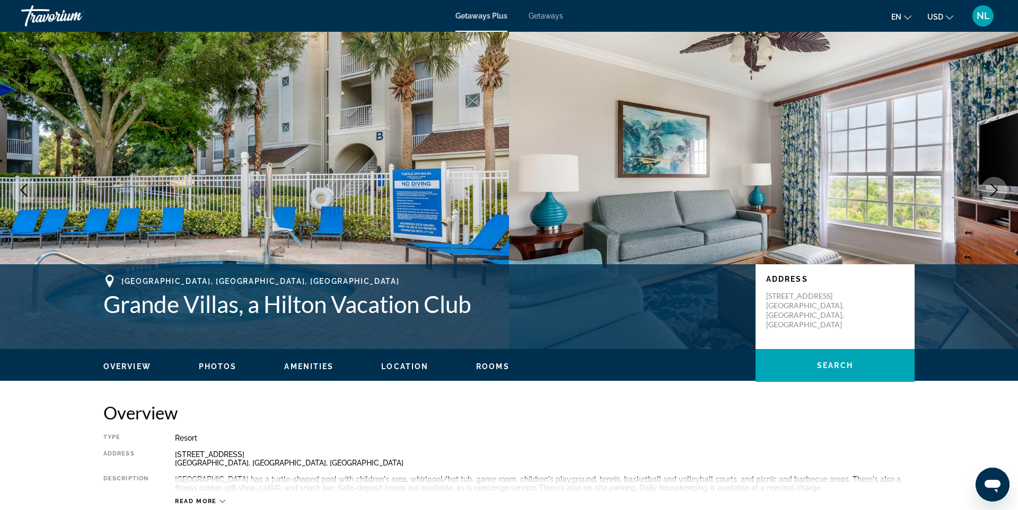
click at [994, 191] on icon "Next image" at bounding box center [994, 190] width 13 height 13
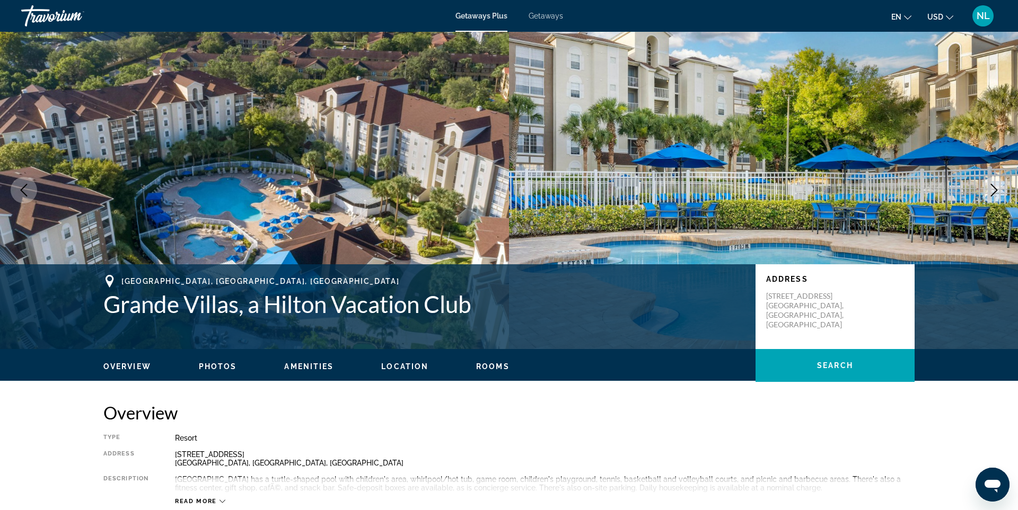
click at [994, 191] on icon "Next image" at bounding box center [994, 190] width 13 height 13
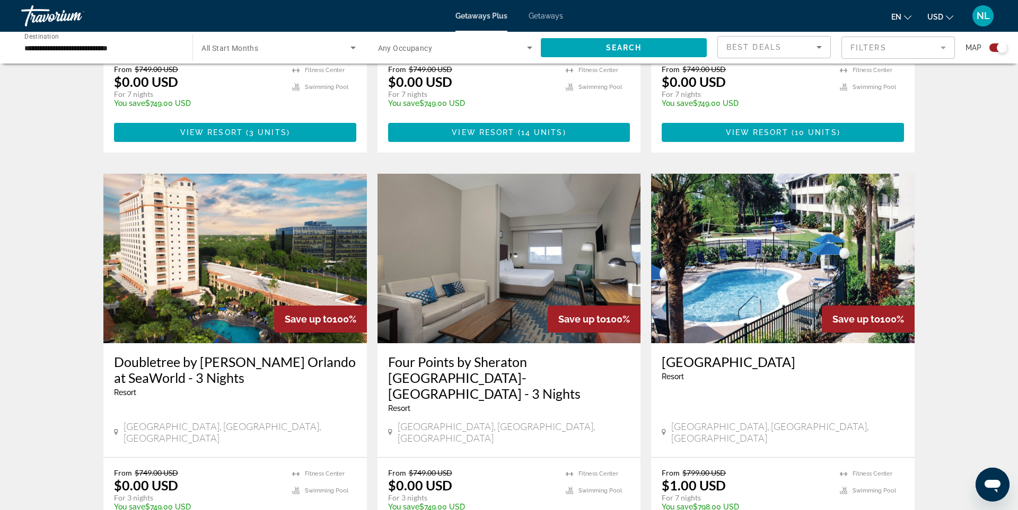
scroll to position [1381, 0]
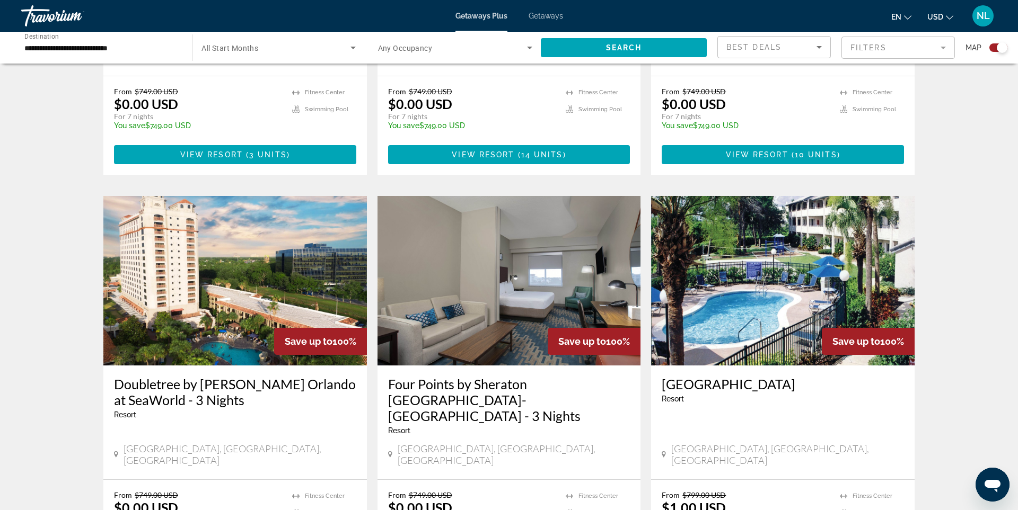
click at [802, 268] on img "Main content" at bounding box center [782, 281] width 263 height 170
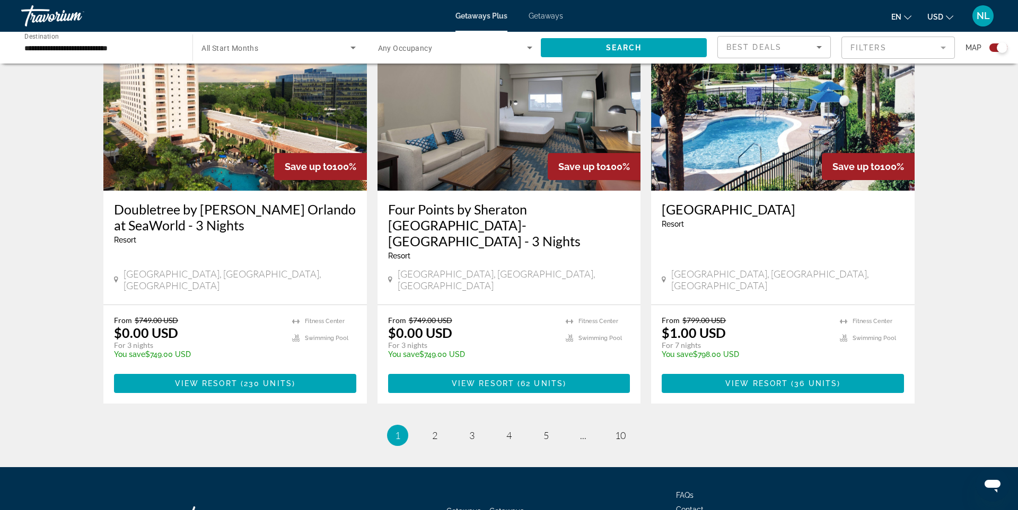
scroll to position [1565, 0]
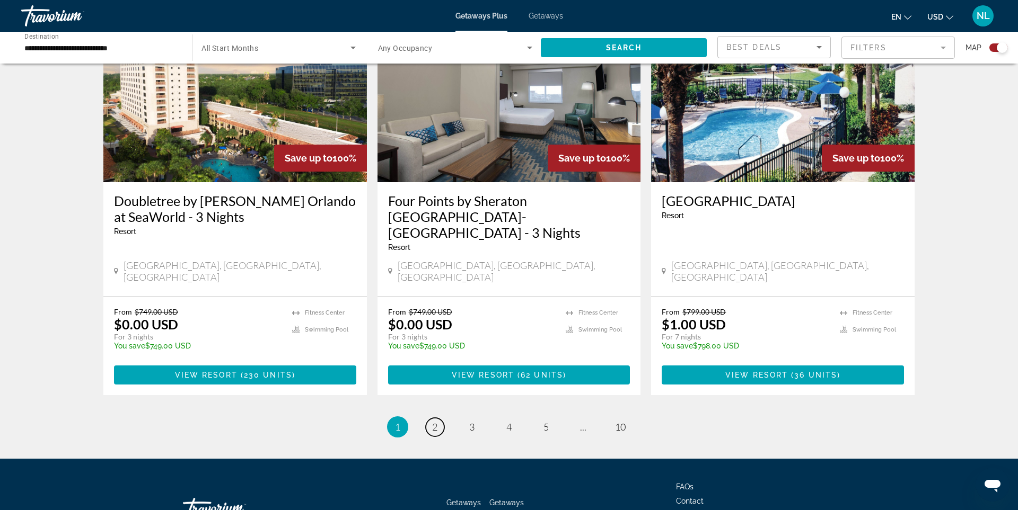
click at [433, 421] on span "2" at bounding box center [434, 427] width 5 height 12
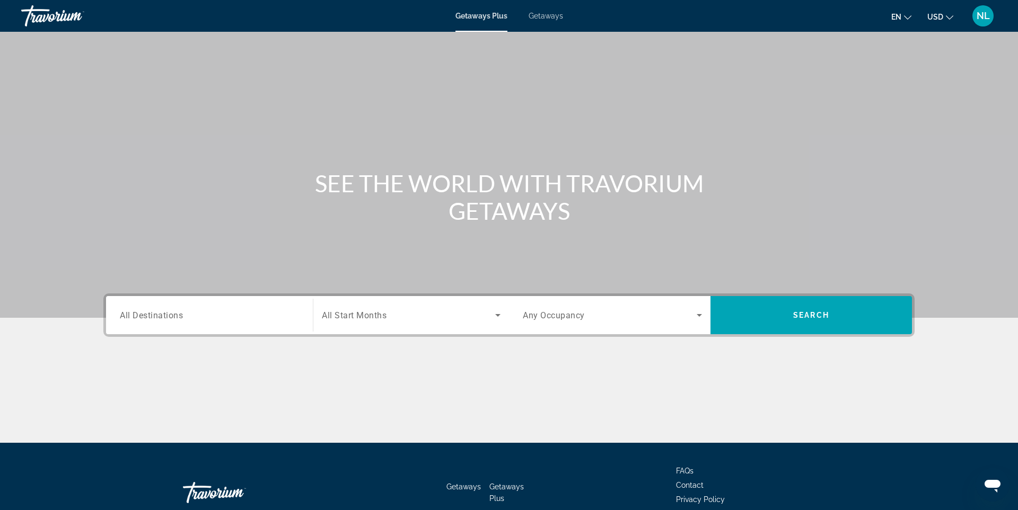
click at [166, 311] on span "All Destinations" at bounding box center [151, 315] width 63 height 10
click at [166, 311] on input "Destination All Destinations" at bounding box center [209, 316] width 179 height 13
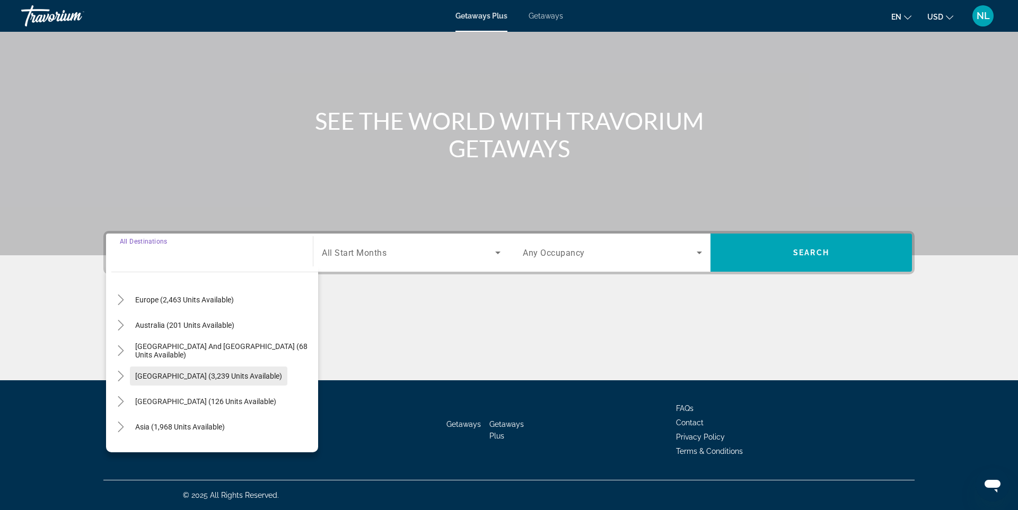
scroll to position [148, 0]
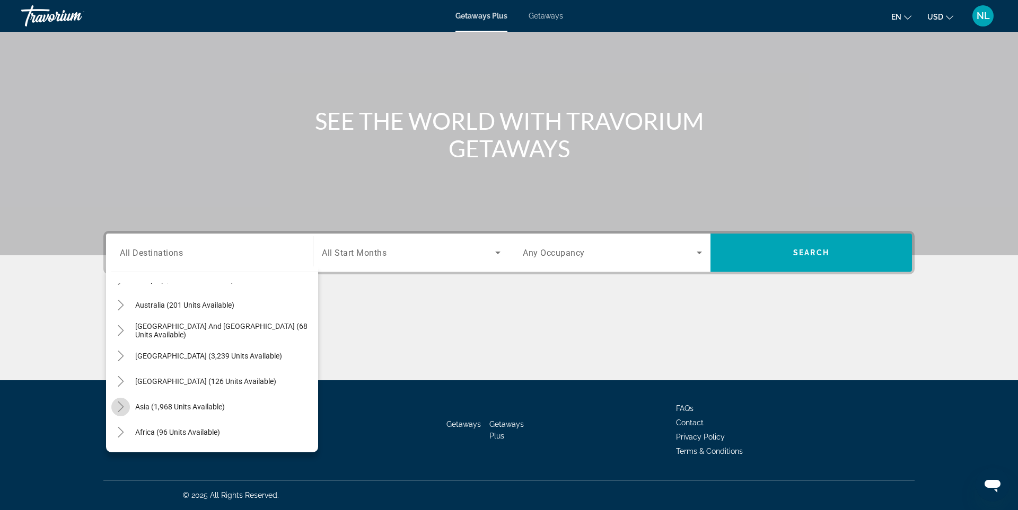
click at [122, 407] on icon "Toggle Asia (1,968 units available)" at bounding box center [121, 407] width 6 height 11
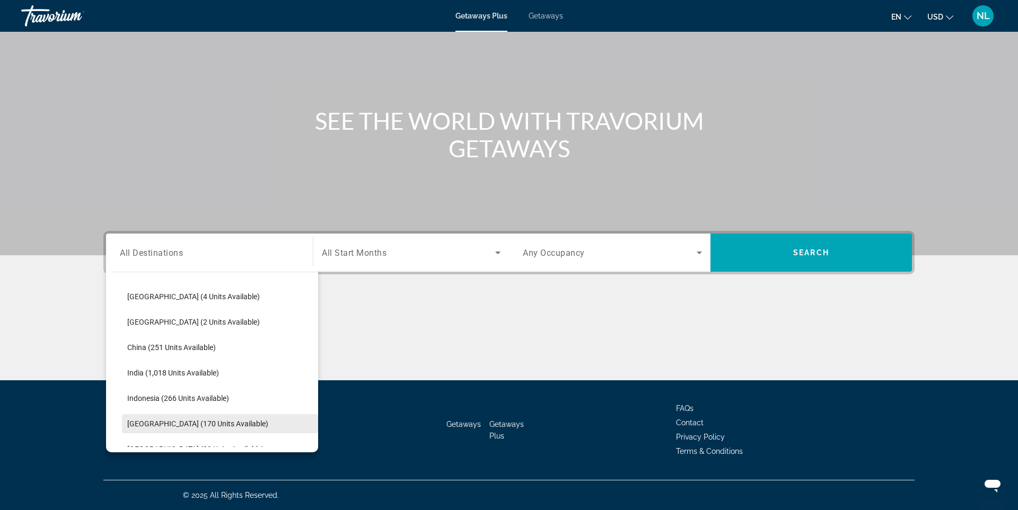
scroll to position [294, 0]
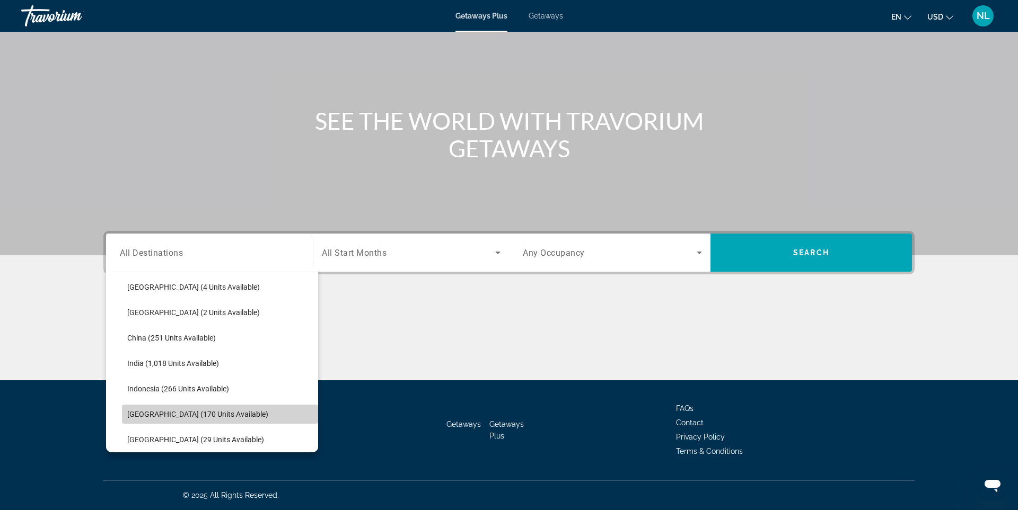
click at [149, 414] on span "[GEOGRAPHIC_DATA] (170 units available)" at bounding box center [197, 414] width 141 height 8
type input "**********"
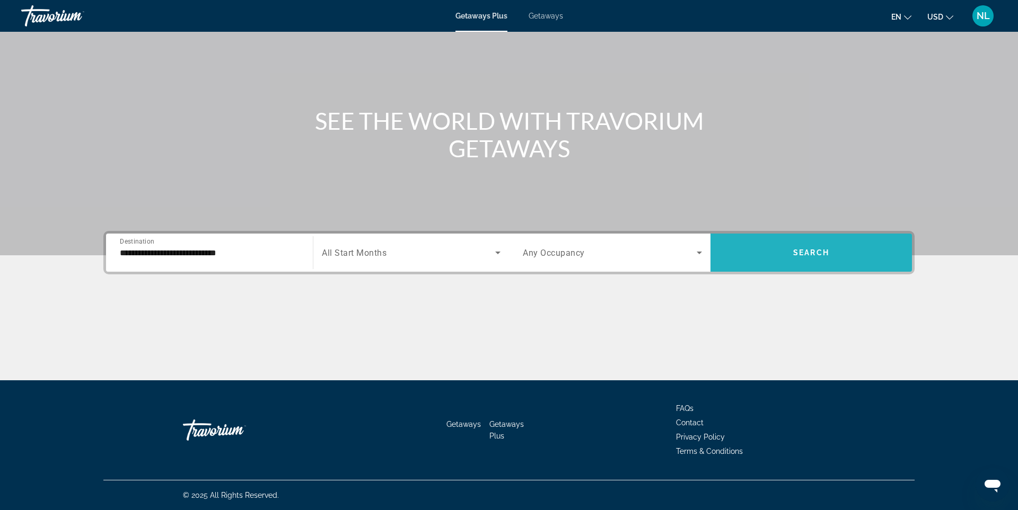
click at [841, 255] on span "Search widget" at bounding box center [810, 252] width 201 height 25
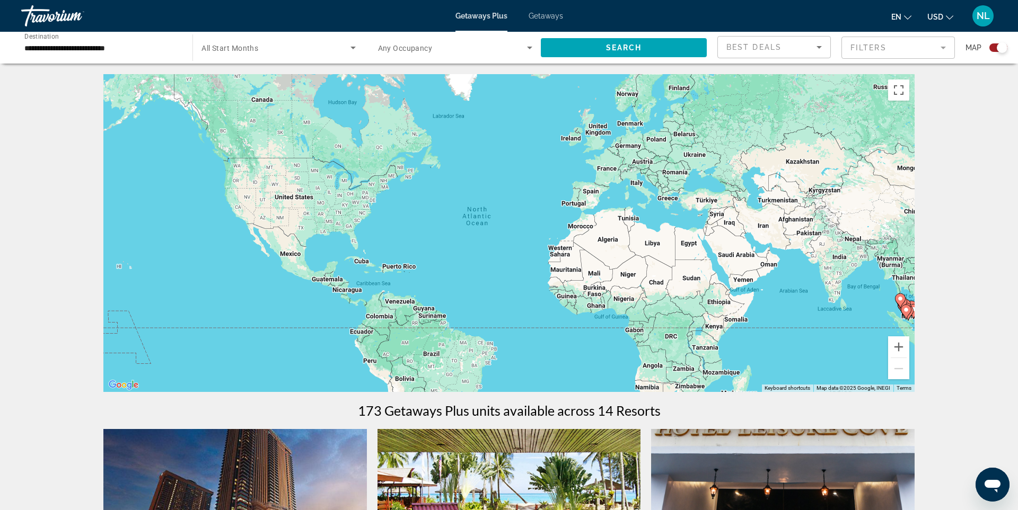
scroll to position [249, 0]
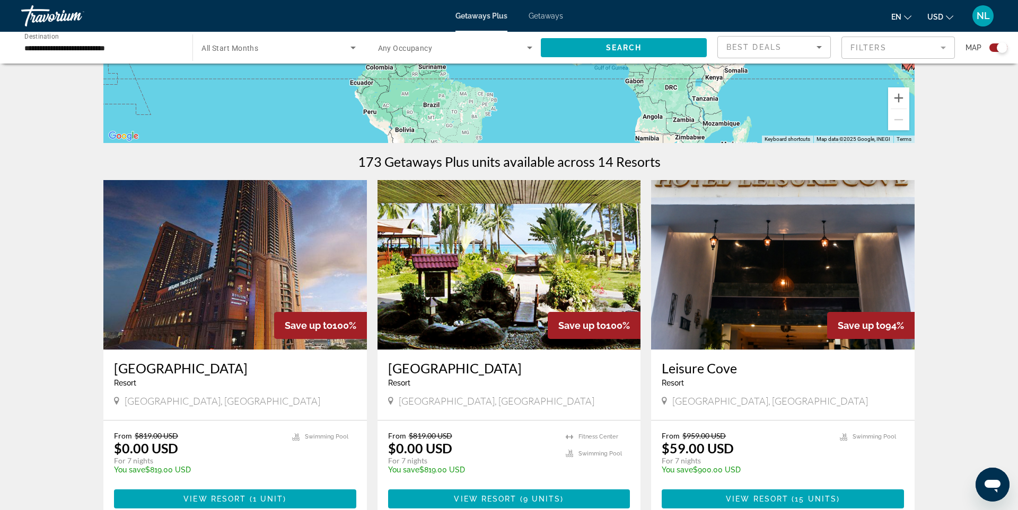
click at [232, 282] on img "Main content" at bounding box center [234, 265] width 263 height 170
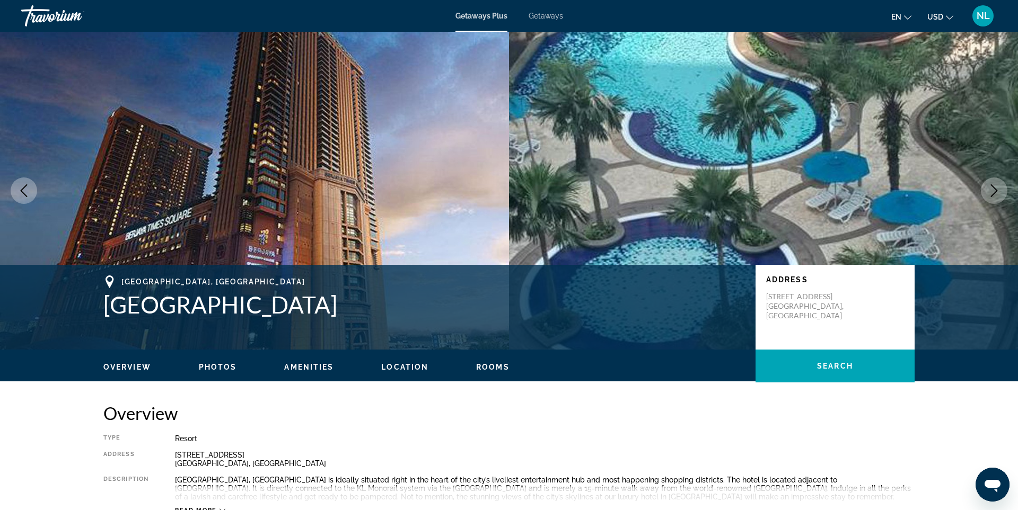
click at [997, 190] on icon "Next image" at bounding box center [994, 190] width 7 height 13
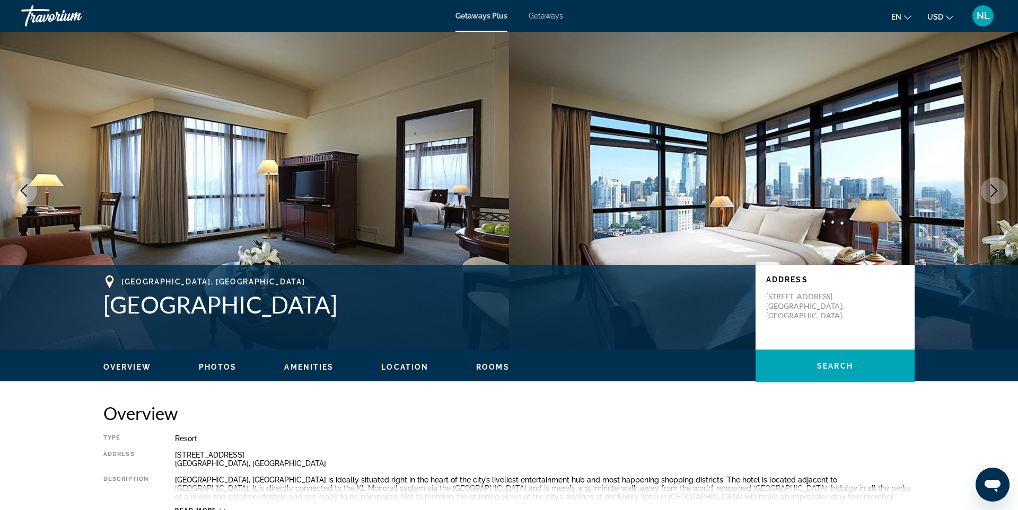
click at [997, 190] on icon "Next image" at bounding box center [994, 190] width 7 height 13
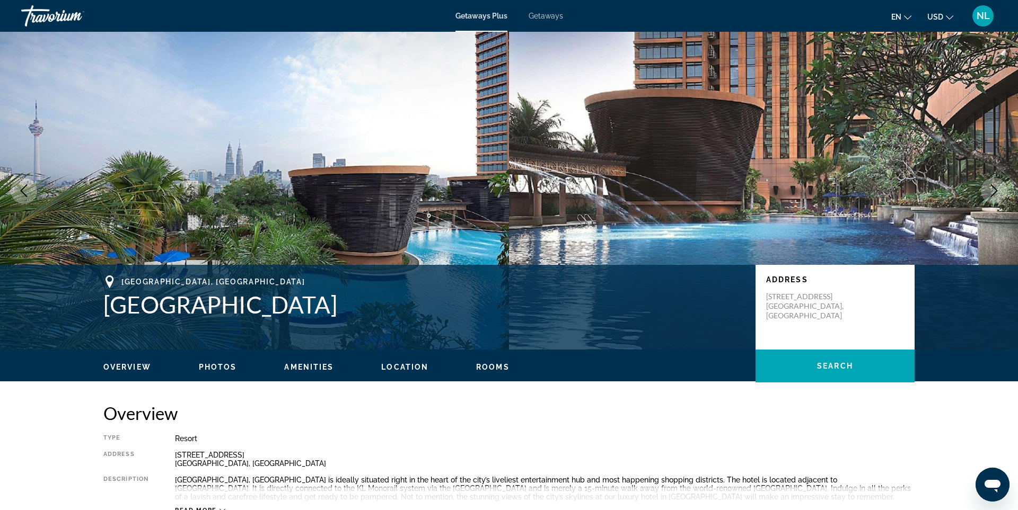
click at [997, 190] on icon "Next image" at bounding box center [994, 190] width 7 height 13
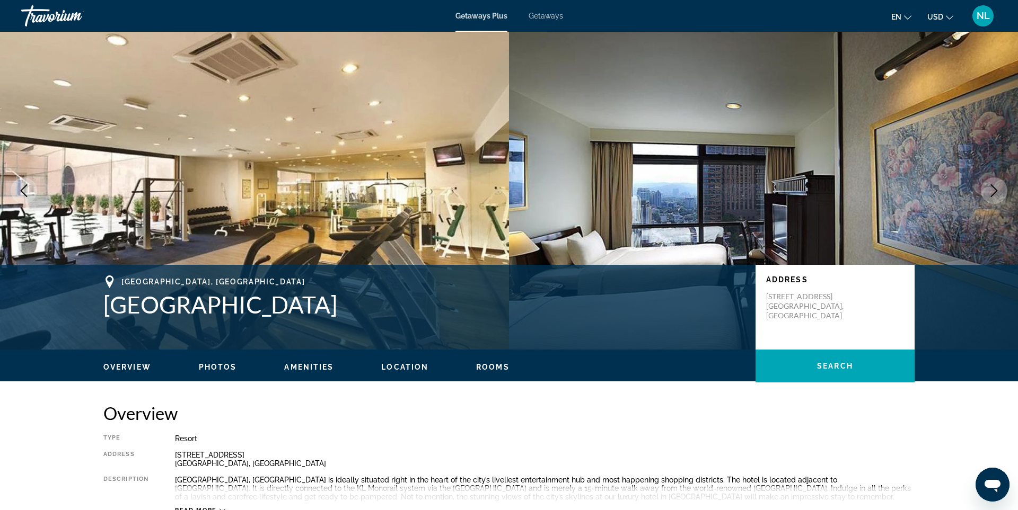
click at [997, 190] on icon "Next image" at bounding box center [994, 190] width 7 height 13
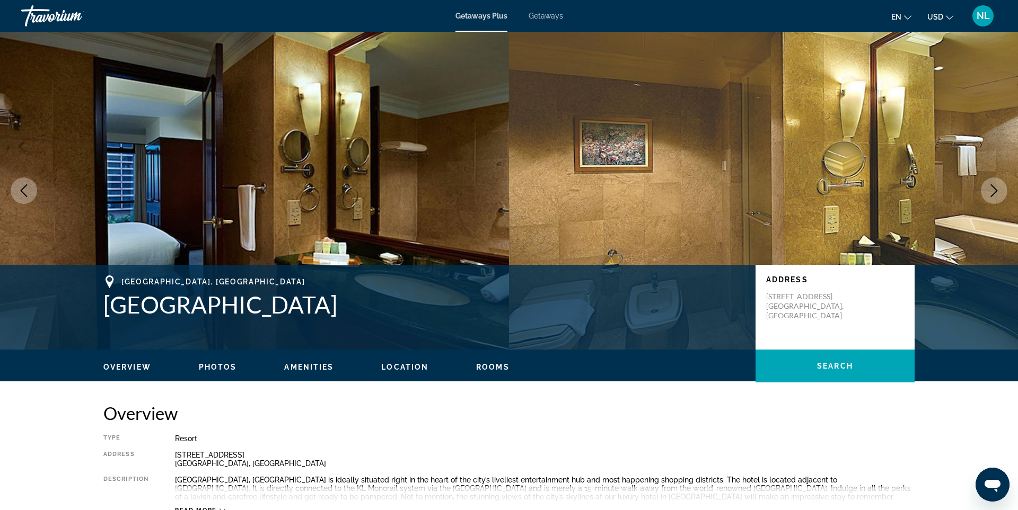
click at [997, 190] on icon "Next image" at bounding box center [994, 190] width 7 height 13
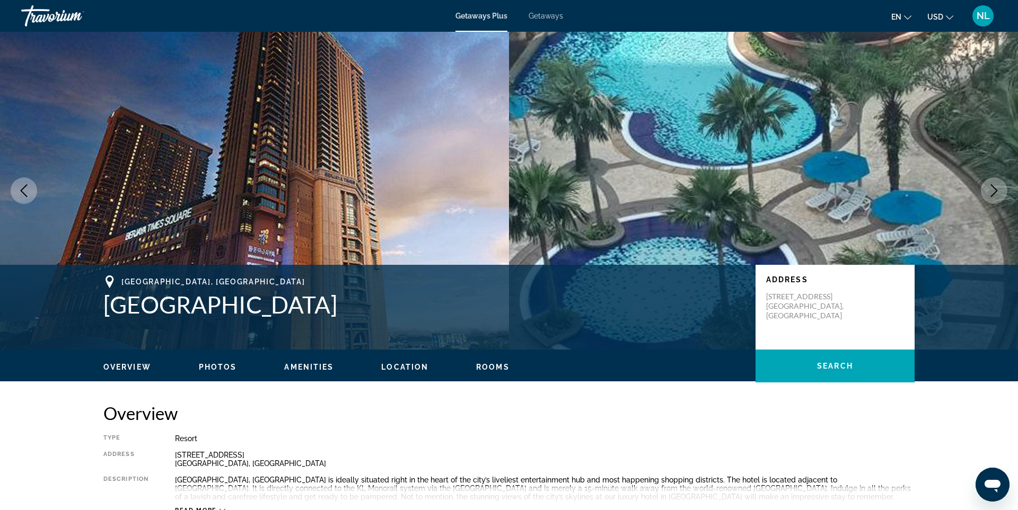
click at [997, 190] on icon "Next image" at bounding box center [994, 190] width 7 height 13
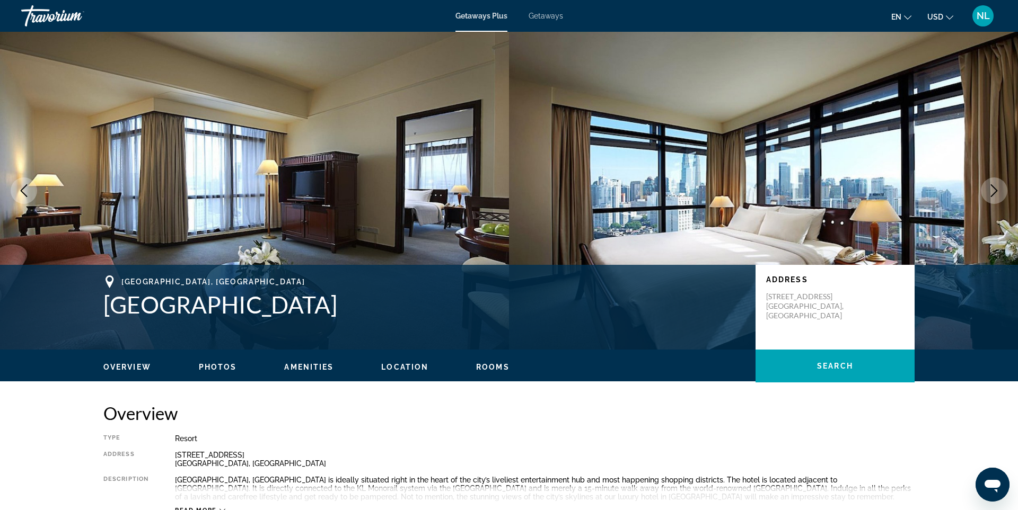
click at [23, 188] on icon "Previous image" at bounding box center [24, 190] width 7 height 13
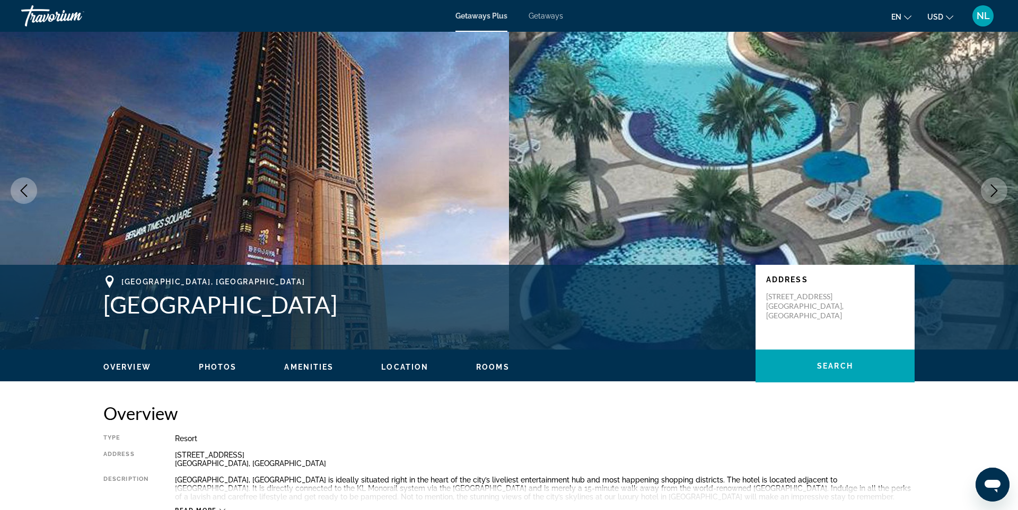
click at [23, 188] on icon "Previous image" at bounding box center [24, 190] width 7 height 13
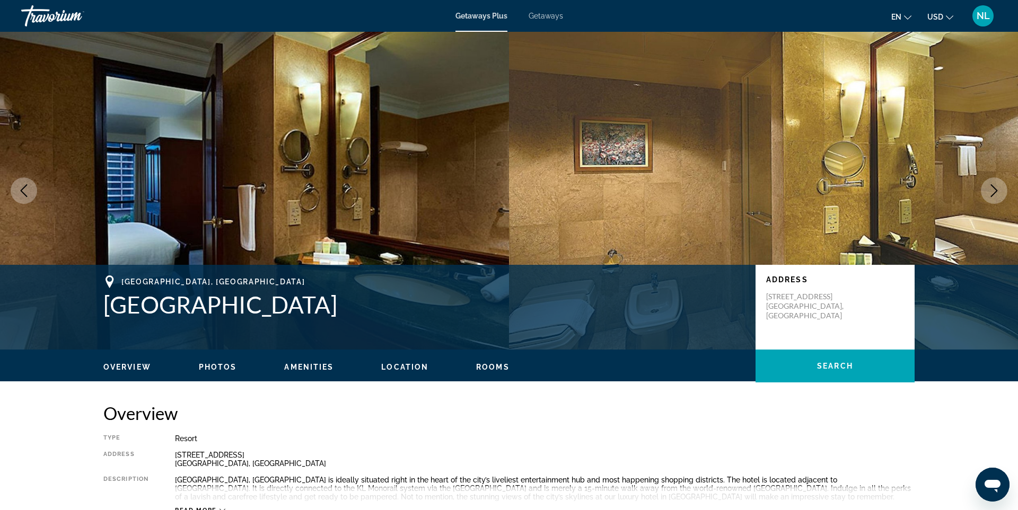
click at [23, 188] on icon "Previous image" at bounding box center [24, 190] width 7 height 13
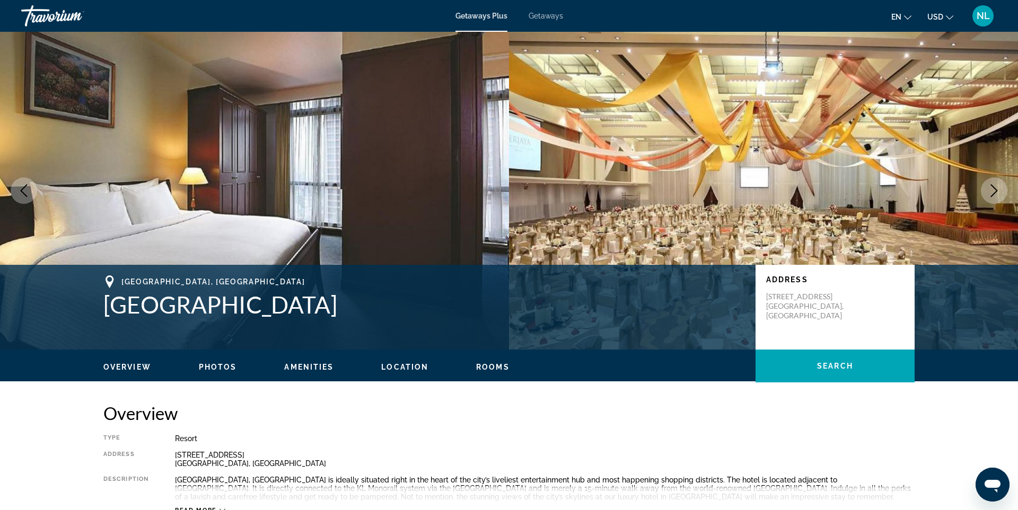
click at [23, 188] on icon "Previous image" at bounding box center [24, 190] width 7 height 13
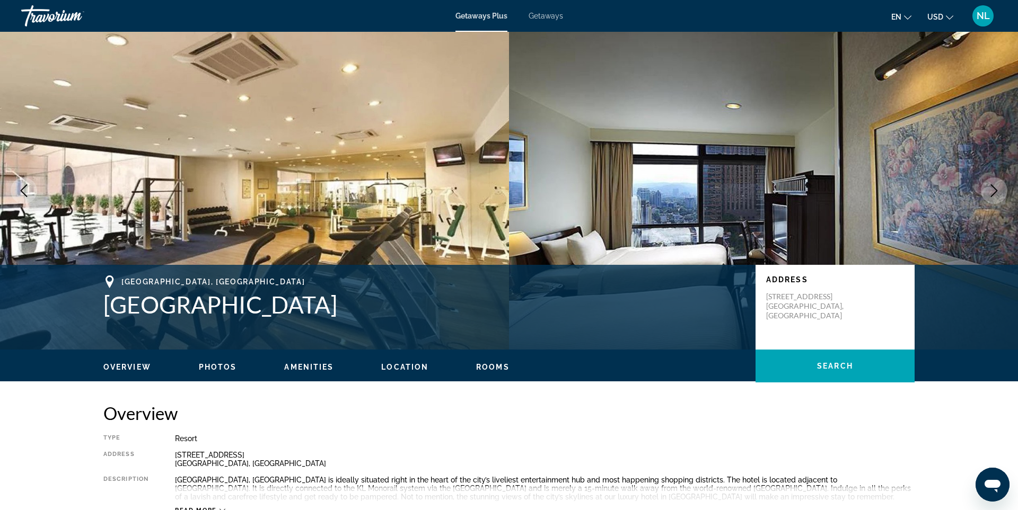
click at [23, 188] on icon "Previous image" at bounding box center [24, 190] width 7 height 13
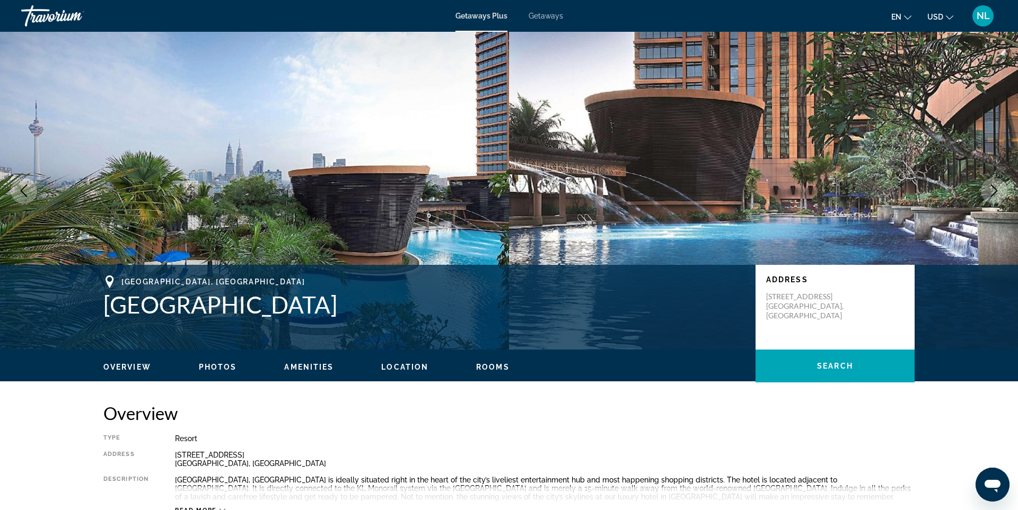
click at [23, 188] on icon "Previous image" at bounding box center [24, 190] width 7 height 13
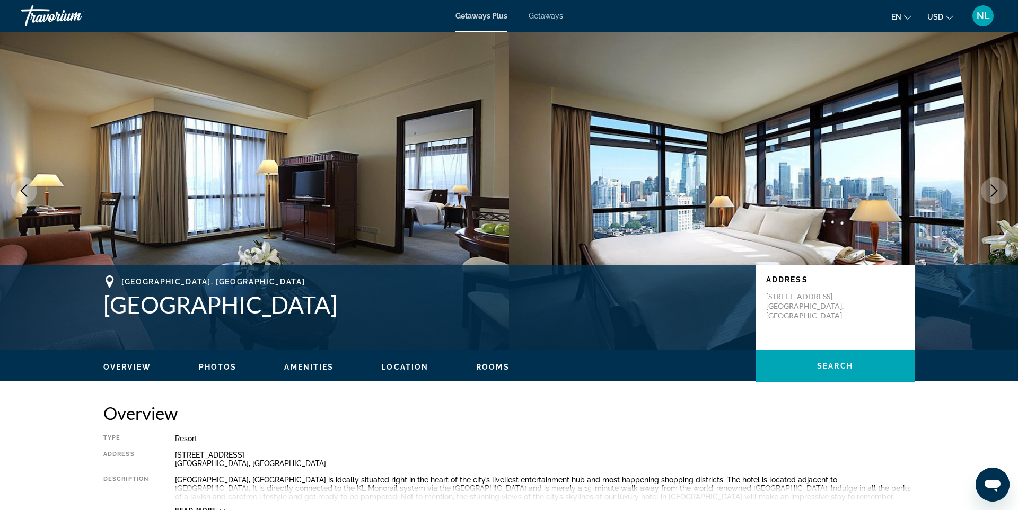
click at [999, 191] on icon "Next image" at bounding box center [994, 190] width 13 height 13
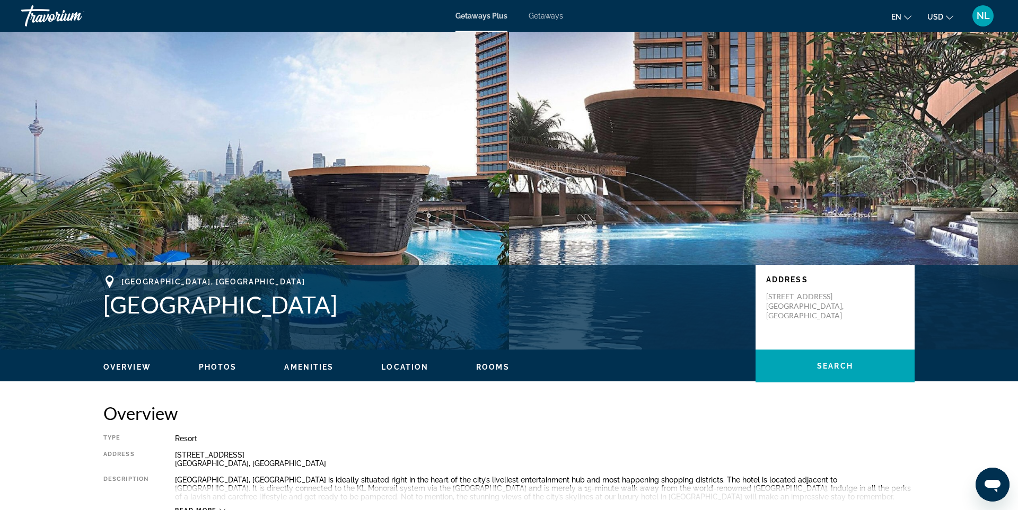
click at [994, 195] on icon "Next image" at bounding box center [994, 190] width 13 height 13
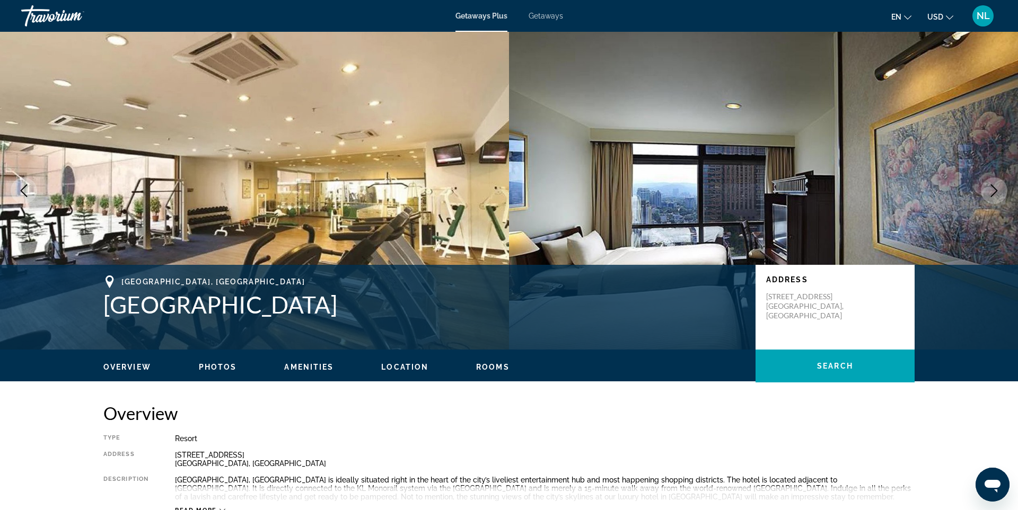
click at [993, 195] on icon "Next image" at bounding box center [994, 190] width 13 height 13
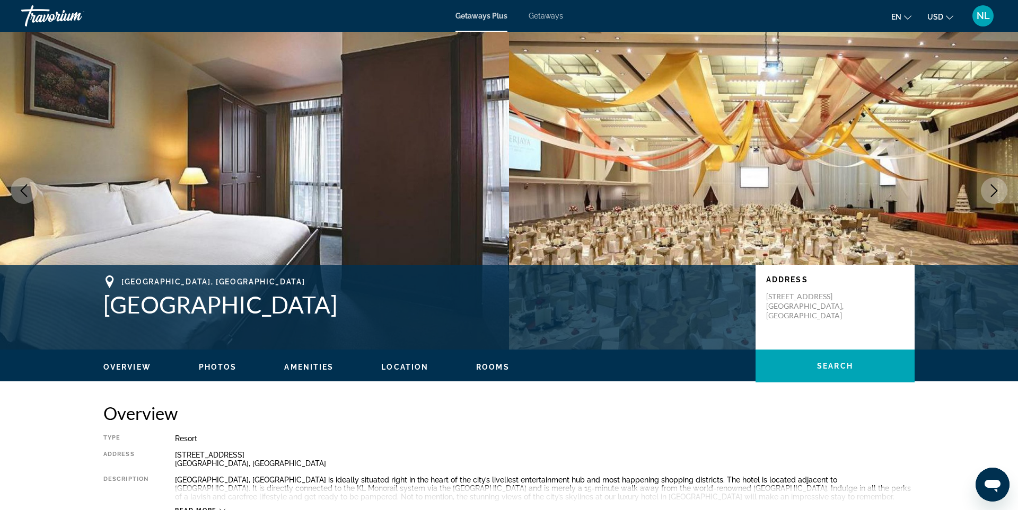
click at [993, 195] on icon "Next image" at bounding box center [994, 190] width 13 height 13
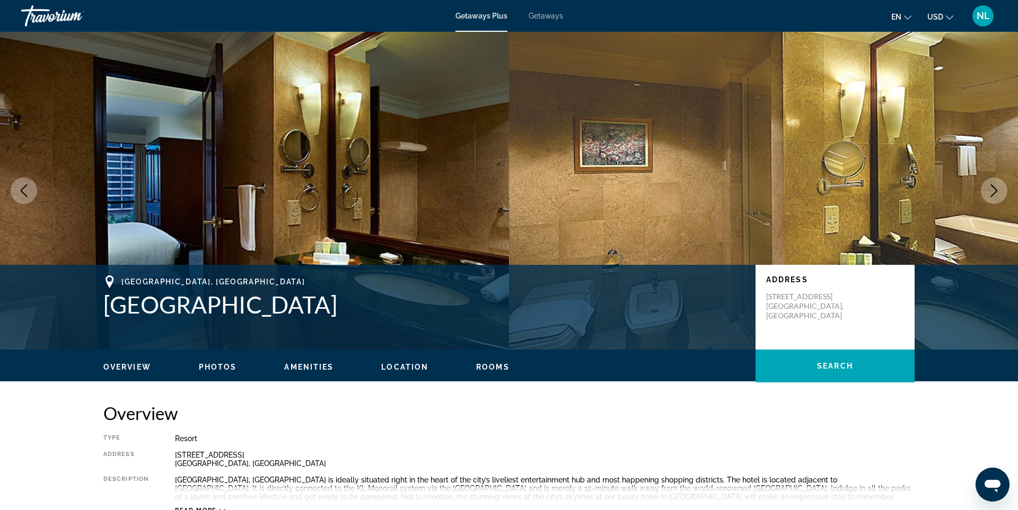
click at [993, 195] on icon "Next image" at bounding box center [994, 190] width 13 height 13
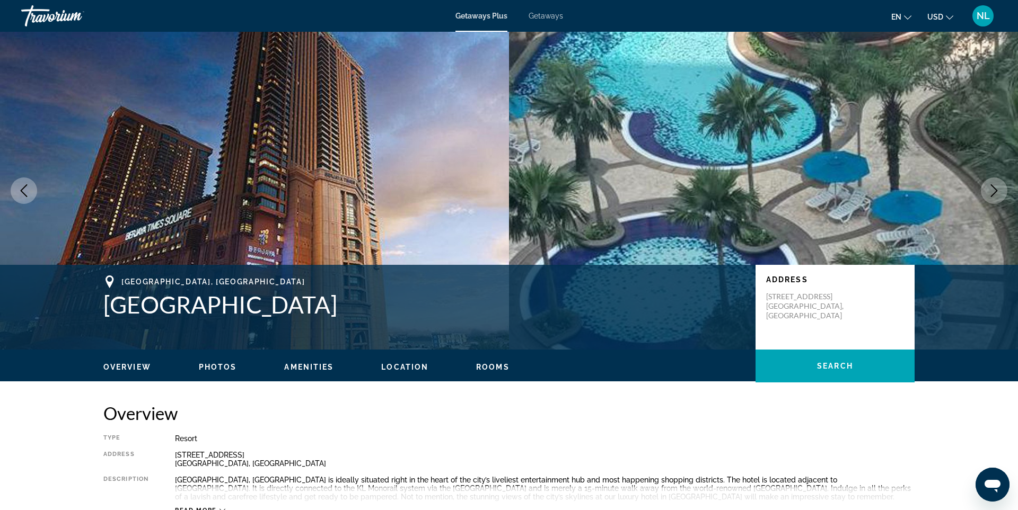
click at [993, 195] on icon "Next image" at bounding box center [994, 190] width 13 height 13
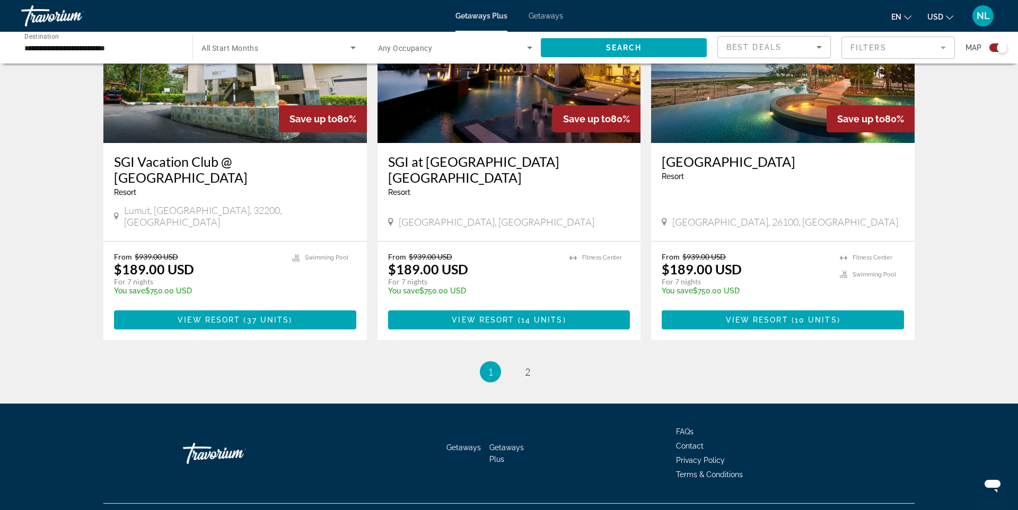
scroll to position [1565, 0]
click at [528, 366] on span "2" at bounding box center [527, 372] width 5 height 12
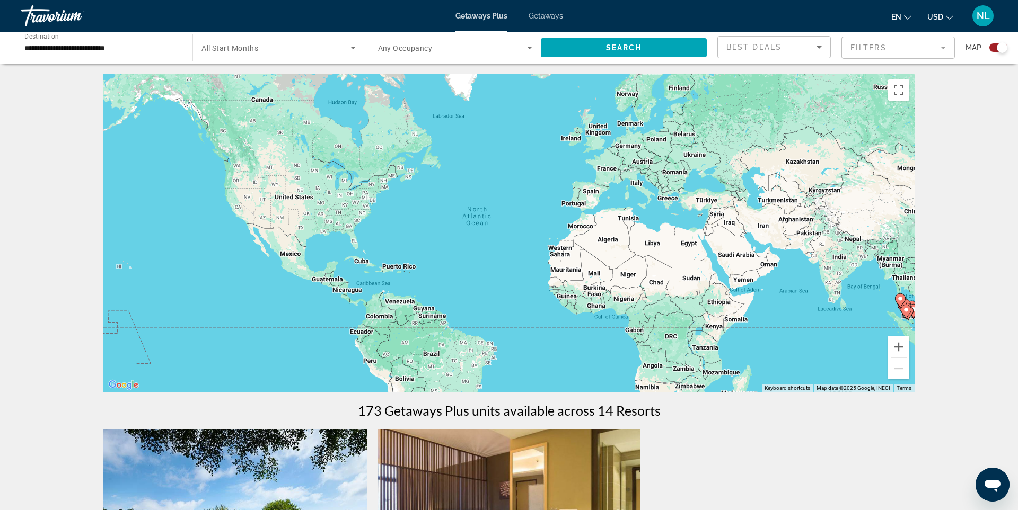
click at [131, 48] on input "**********" at bounding box center [101, 48] width 154 height 13
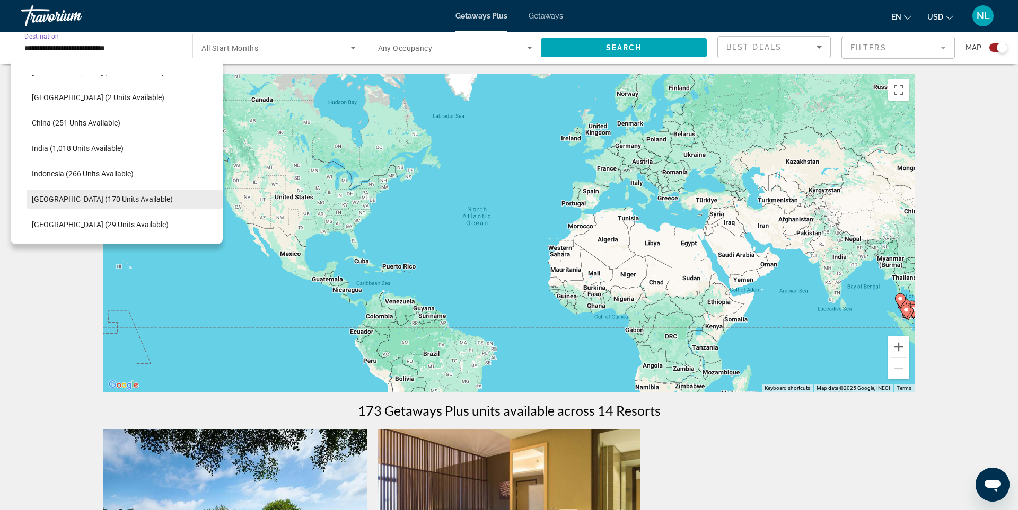
scroll to position [309, 0]
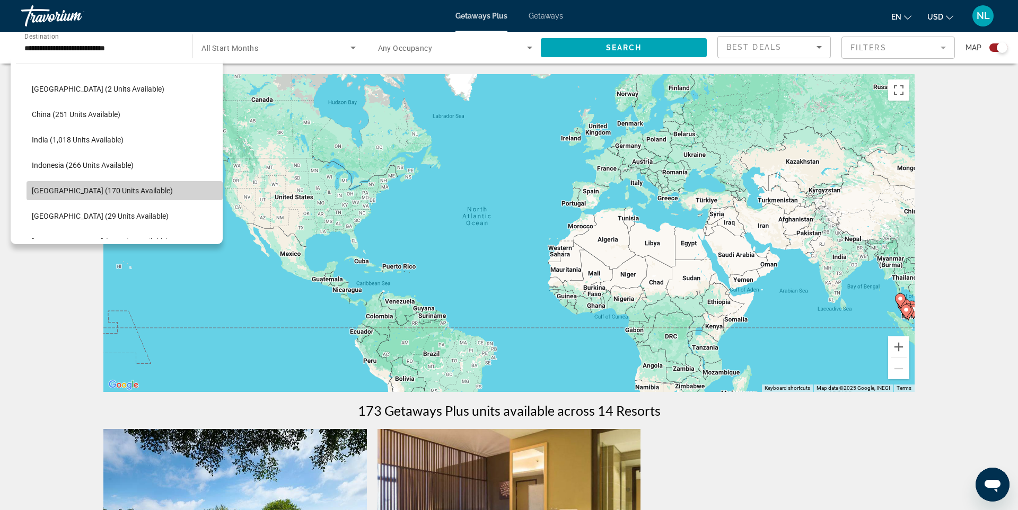
click at [43, 190] on span "[GEOGRAPHIC_DATA] (170 units available)" at bounding box center [102, 191] width 141 height 8
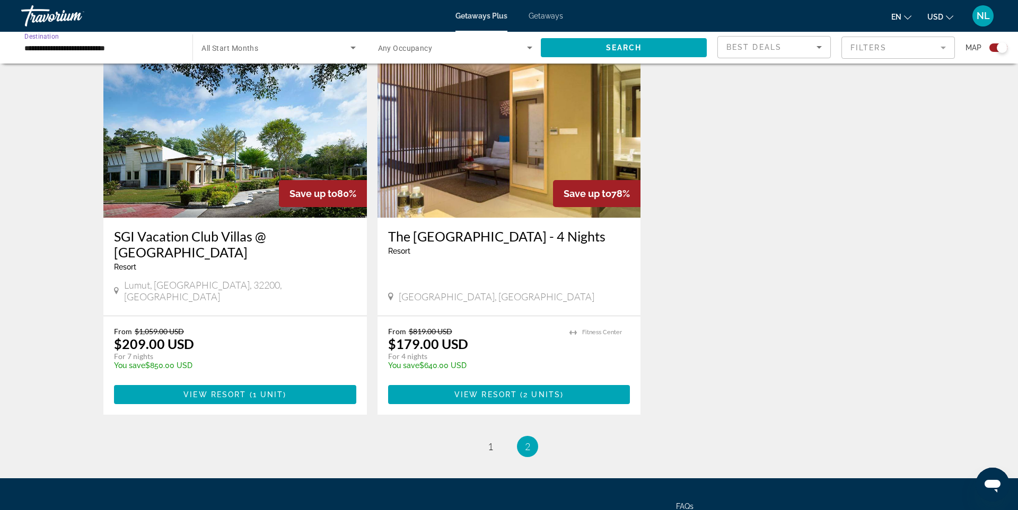
scroll to position [382, 0]
click at [490, 441] on span "1" at bounding box center [490, 447] width 5 height 12
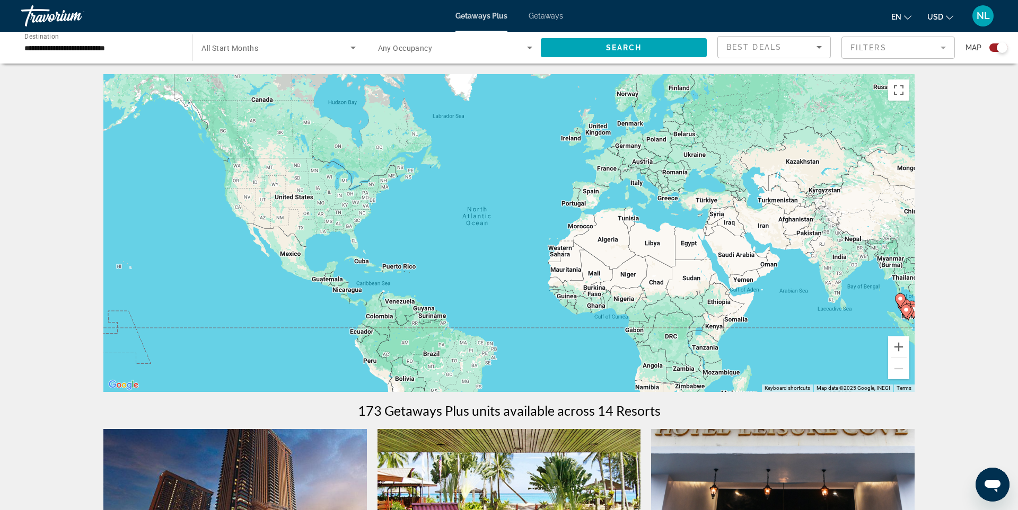
scroll to position [286, 0]
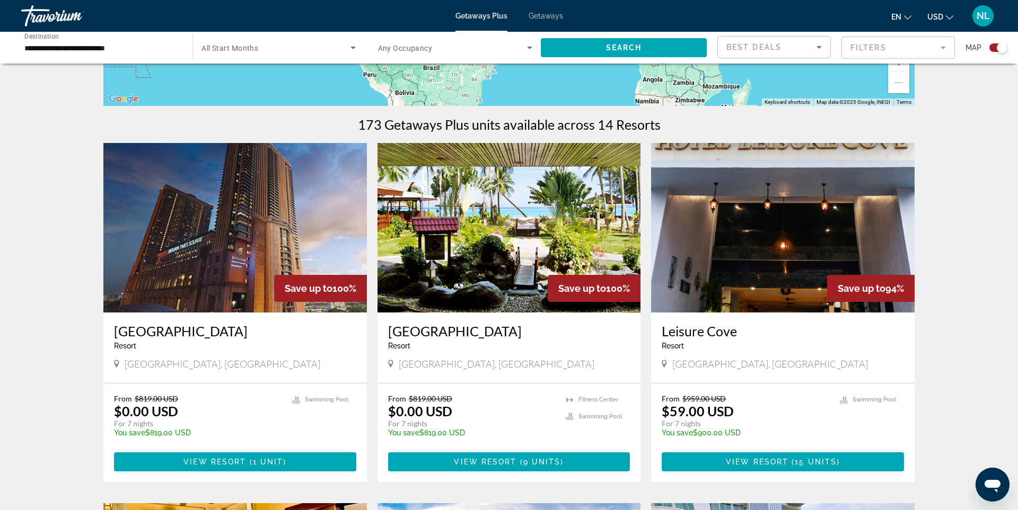
click at [537, 243] on img "Main content" at bounding box center [508, 228] width 263 height 170
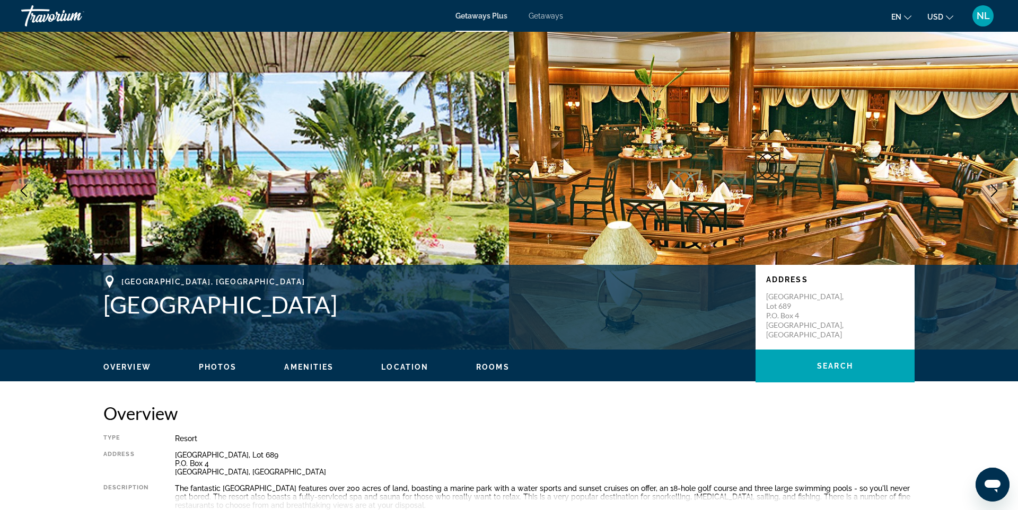
click at [995, 190] on icon "Next image" at bounding box center [994, 190] width 13 height 13
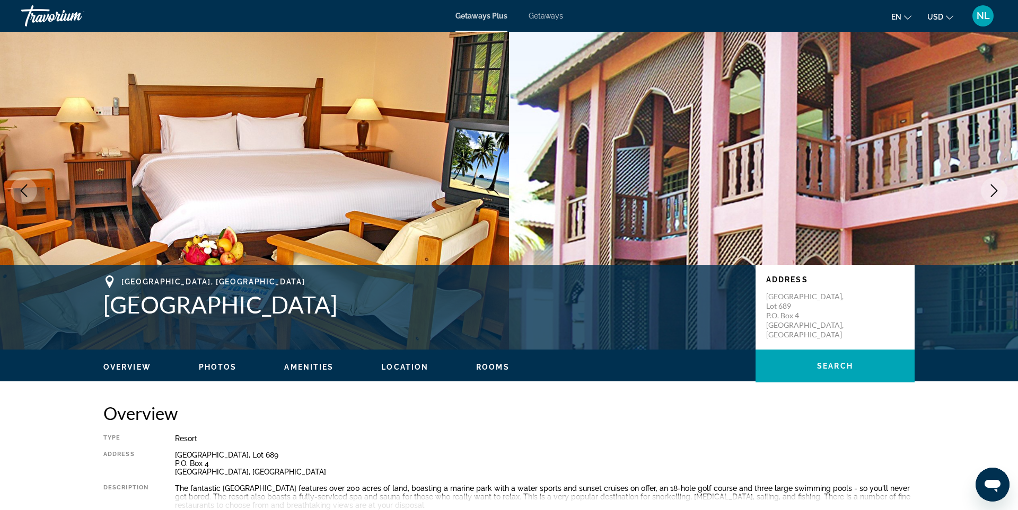
click at [995, 190] on icon "Next image" at bounding box center [994, 190] width 13 height 13
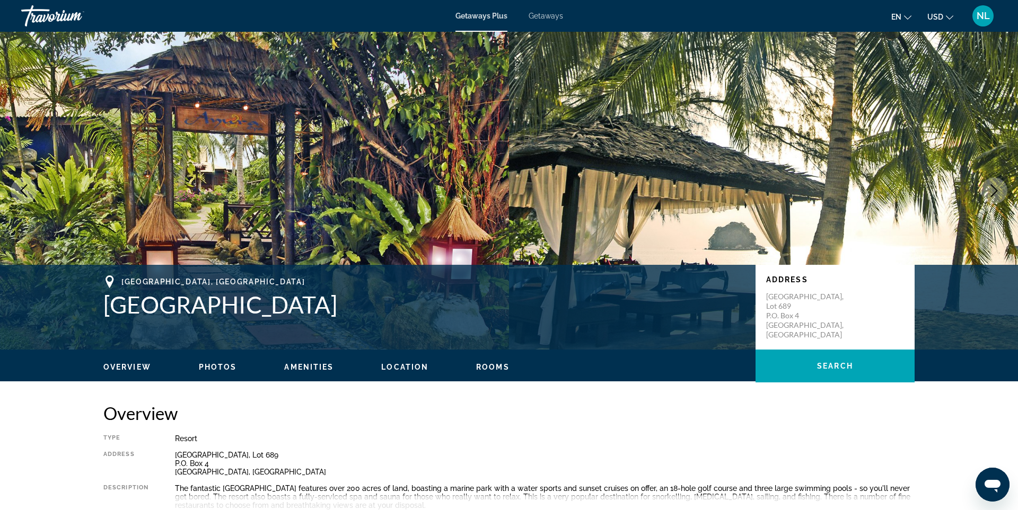
click at [995, 190] on icon "Next image" at bounding box center [994, 190] width 13 height 13
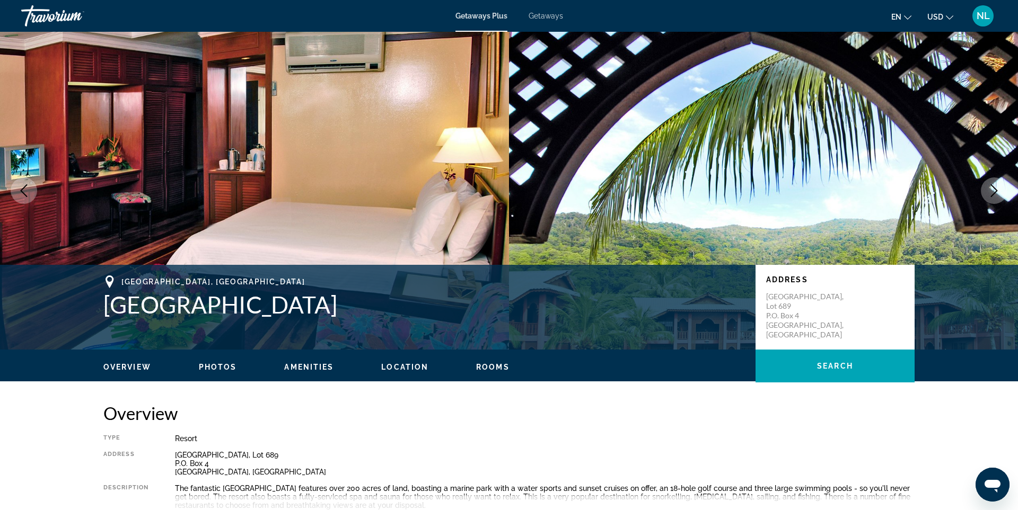
click at [995, 190] on icon "Next image" at bounding box center [994, 190] width 13 height 13
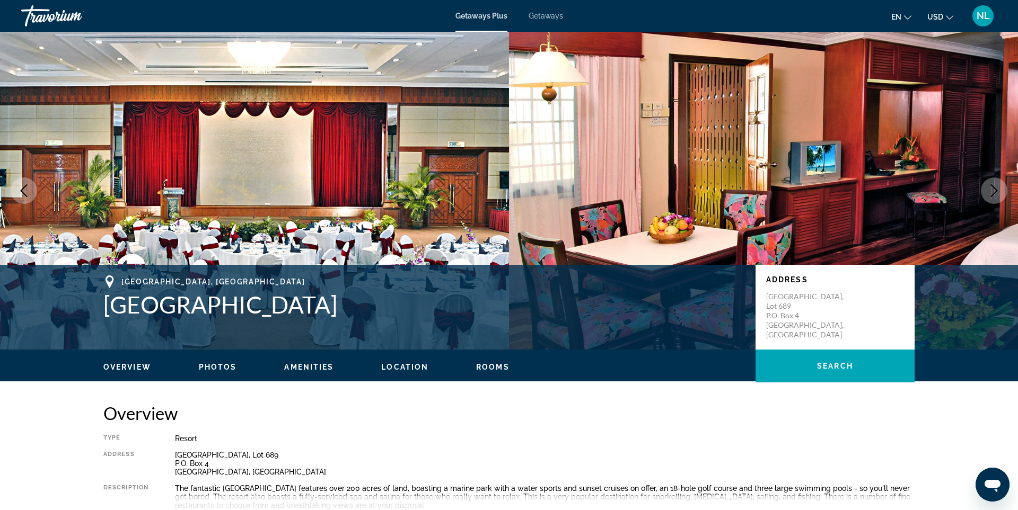
click at [995, 190] on icon "Next image" at bounding box center [994, 190] width 13 height 13
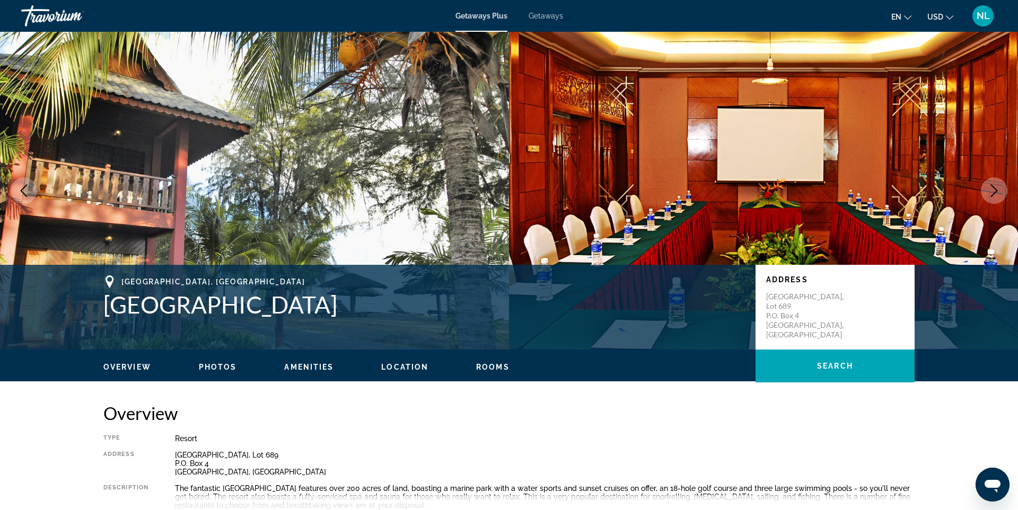
click at [995, 190] on icon "Next image" at bounding box center [994, 190] width 13 height 13
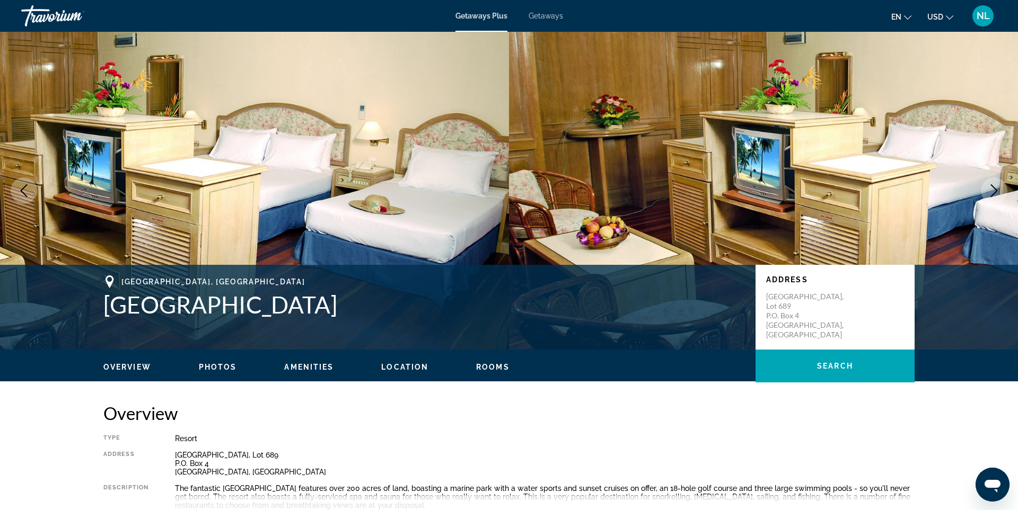
click at [995, 190] on icon "Next image" at bounding box center [994, 190] width 13 height 13
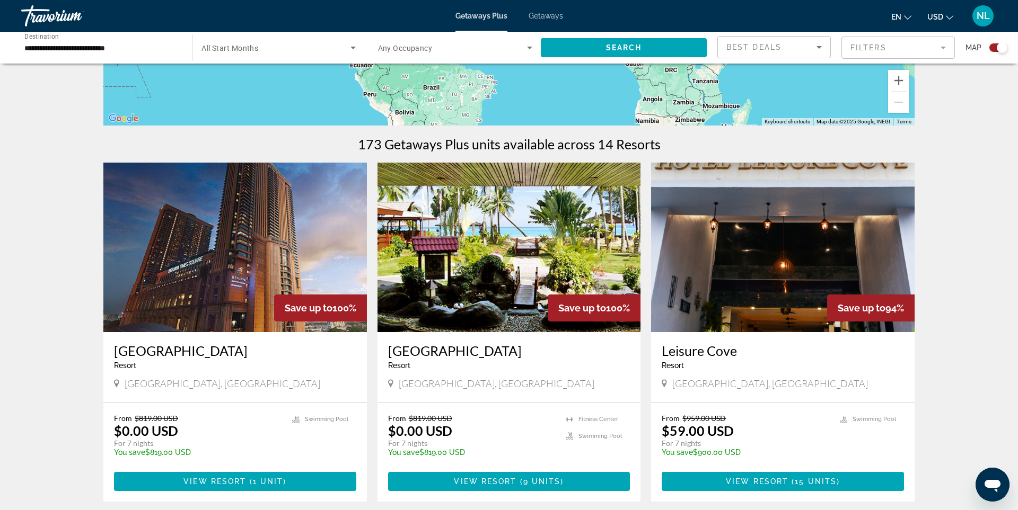
scroll to position [332, 0]
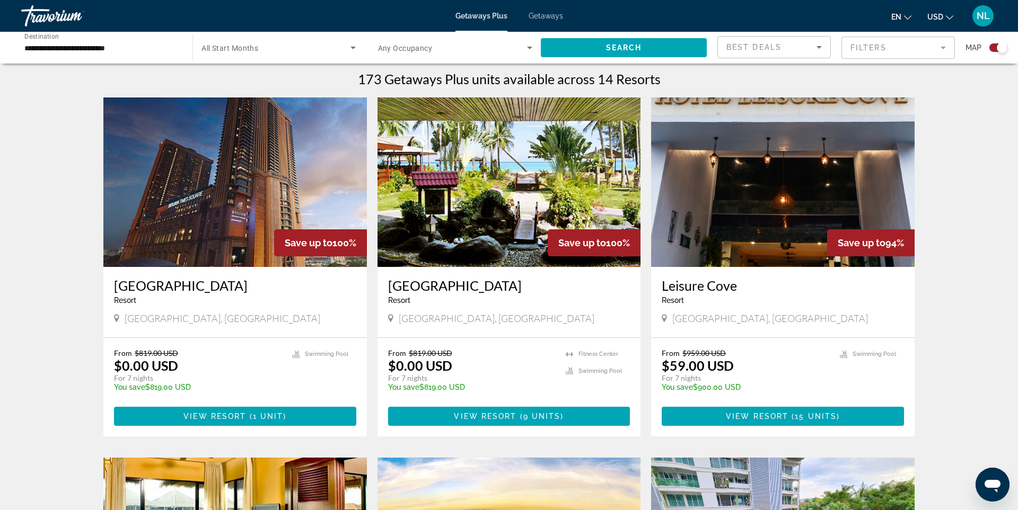
click at [235, 175] on img "Main content" at bounding box center [234, 183] width 263 height 170
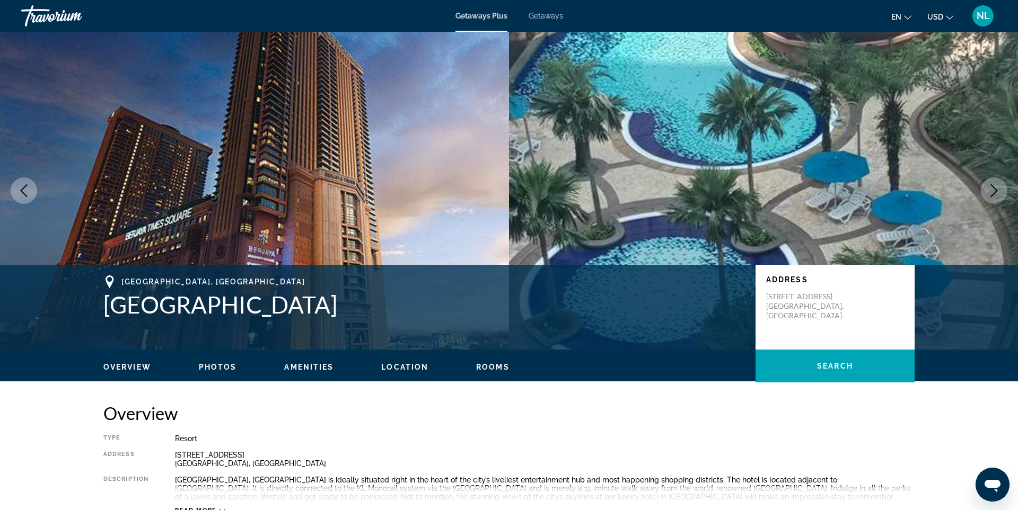
click at [998, 186] on icon "Next image" at bounding box center [994, 190] width 13 height 13
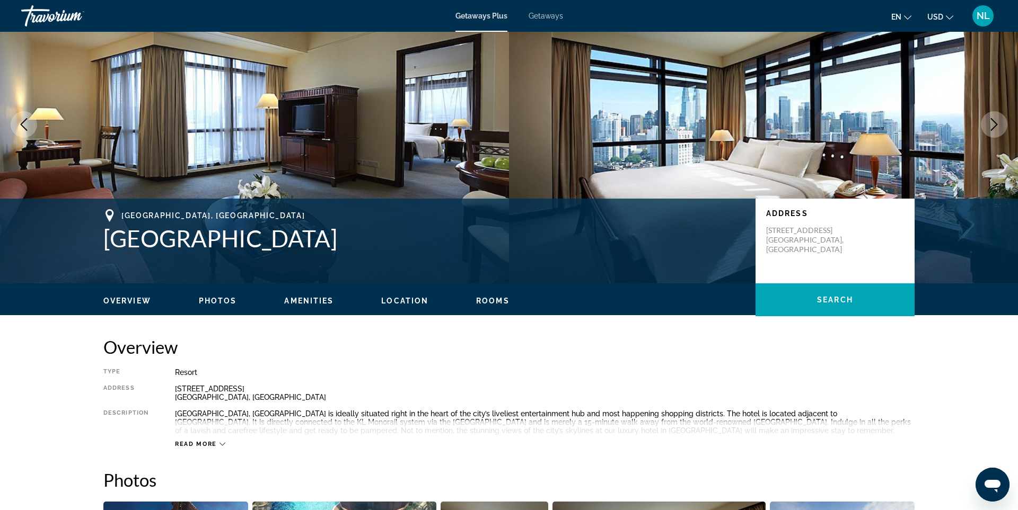
scroll to position [65, 0]
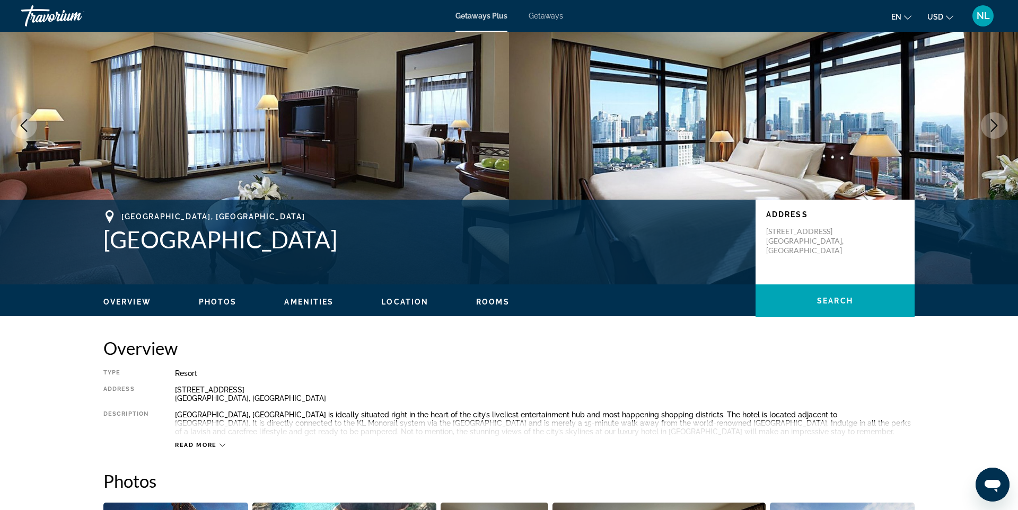
click at [993, 129] on icon "Next image" at bounding box center [994, 125] width 7 height 13
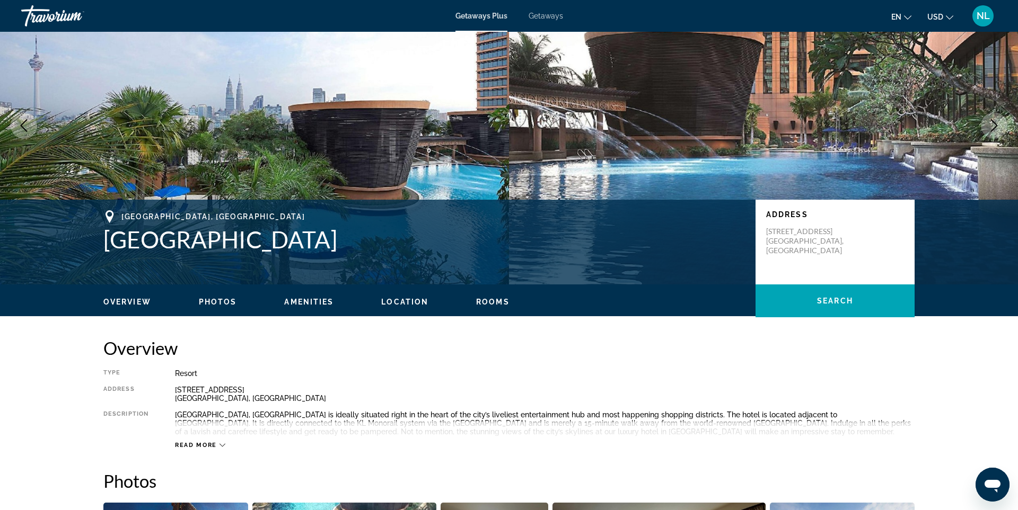
click at [992, 127] on icon "Next image" at bounding box center [994, 125] width 13 height 13
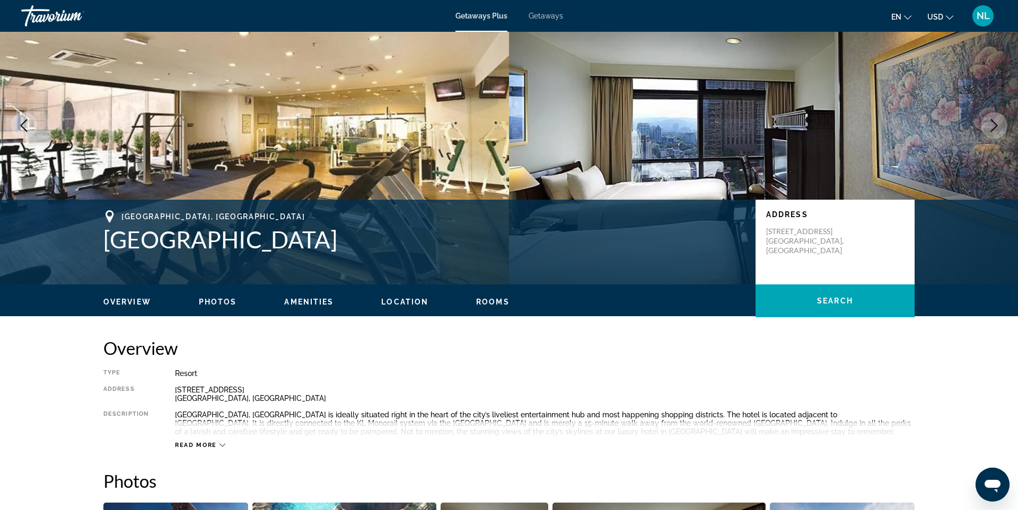
click at [992, 127] on icon "Next image" at bounding box center [994, 125] width 13 height 13
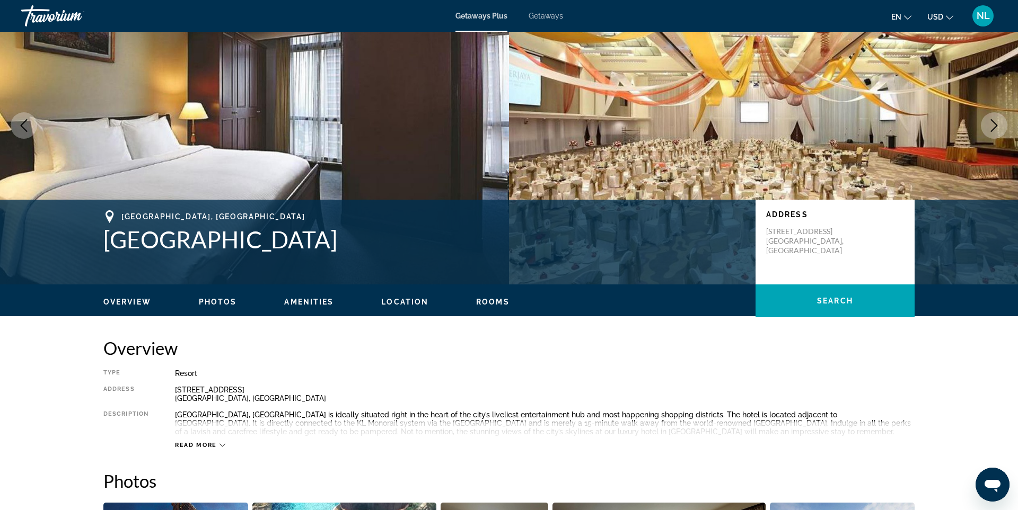
click at [998, 127] on icon "Next image" at bounding box center [994, 125] width 13 height 13
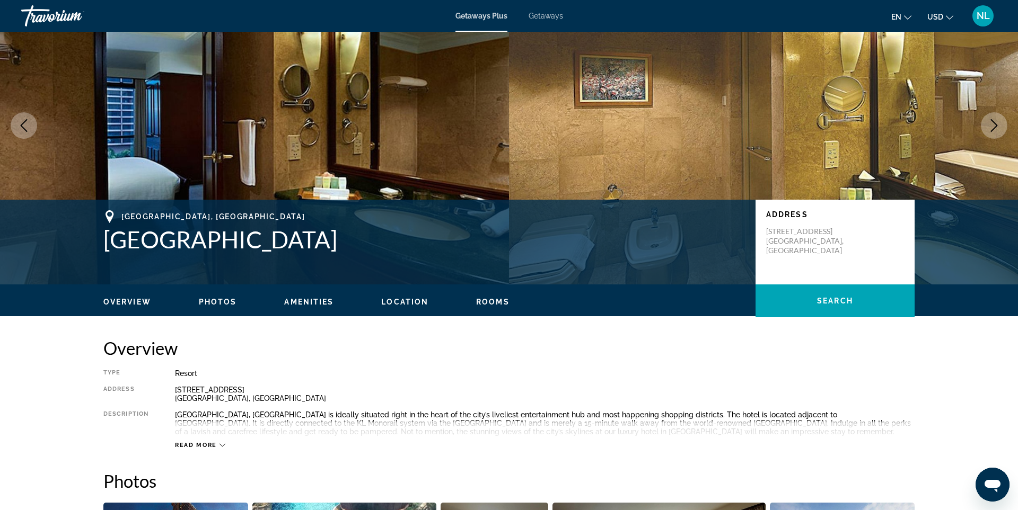
click at [998, 126] on icon "Next image" at bounding box center [994, 125] width 13 height 13
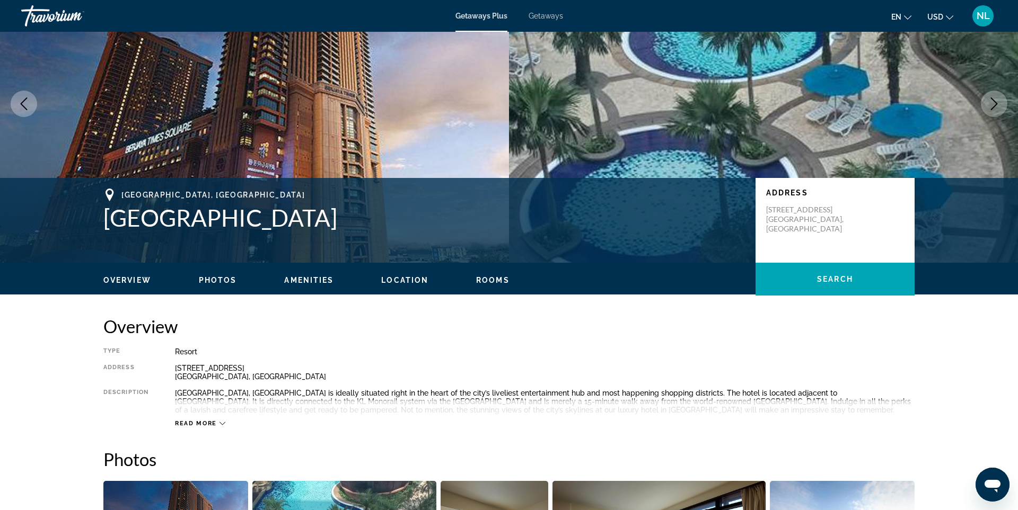
scroll to position [91, 0]
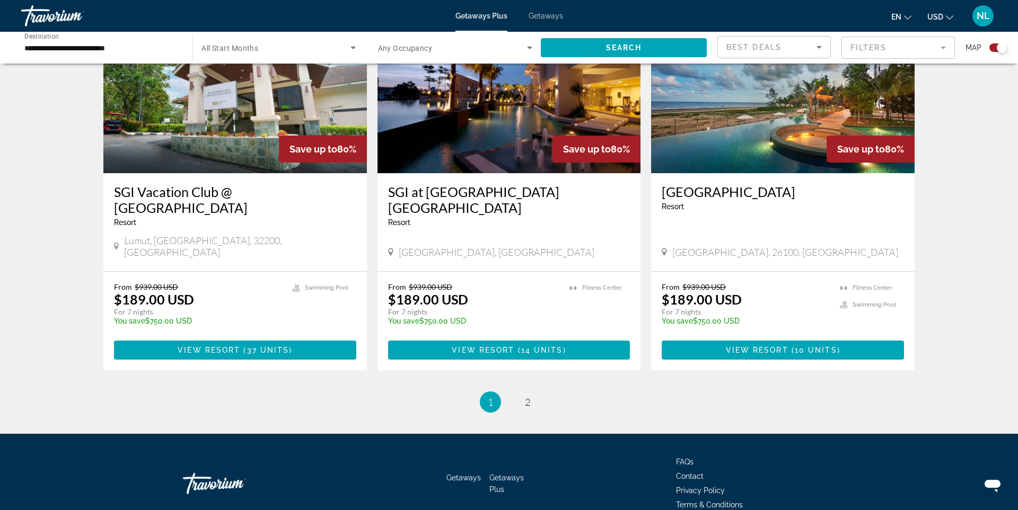
scroll to position [1536, 0]
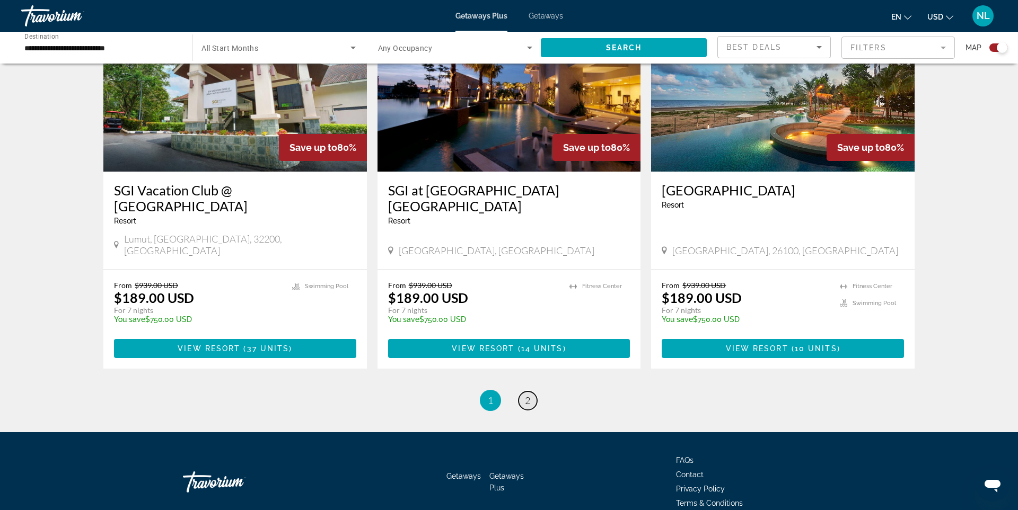
click at [529, 395] on span "2" at bounding box center [527, 401] width 5 height 12
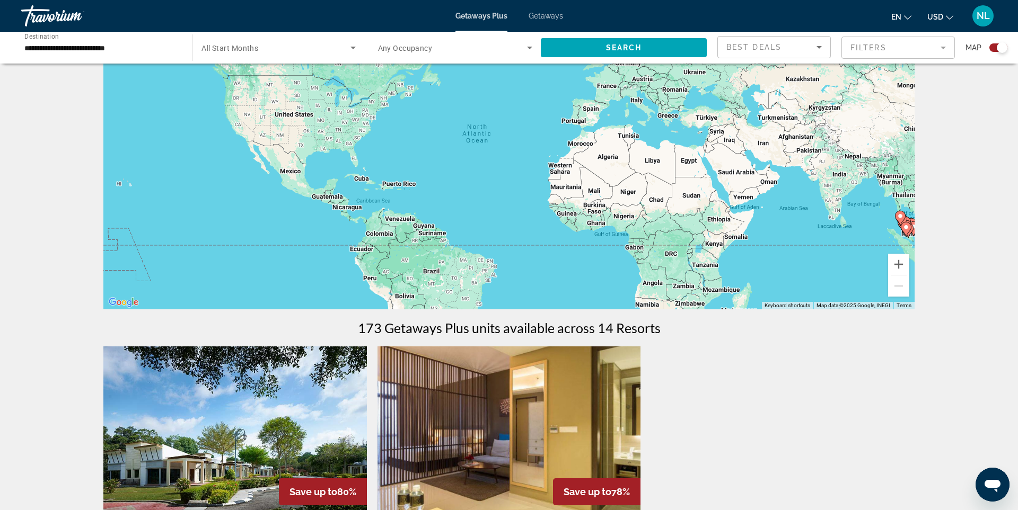
scroll to position [74, 0]
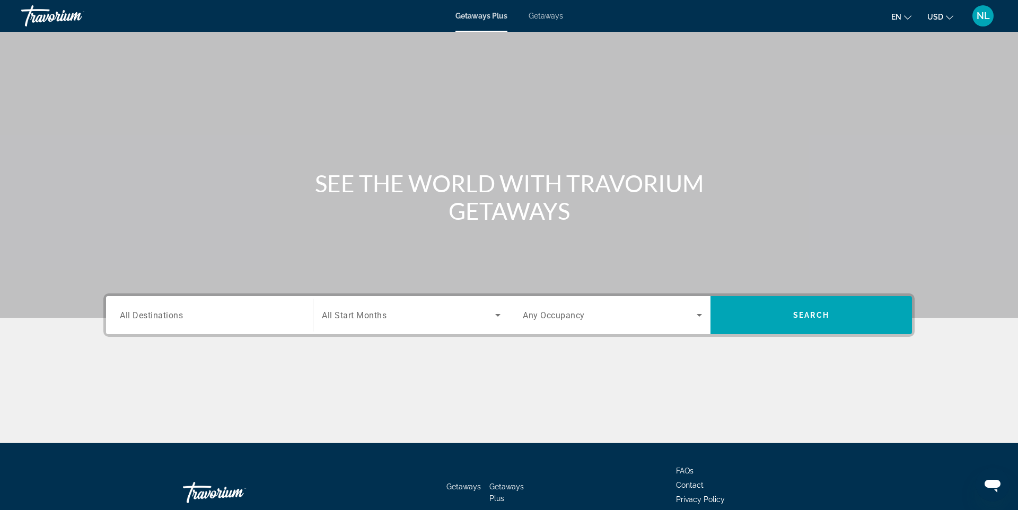
click at [137, 319] on span "All Destinations" at bounding box center [151, 315] width 63 height 10
click at [137, 319] on input "Destination All Destinations" at bounding box center [209, 316] width 179 height 13
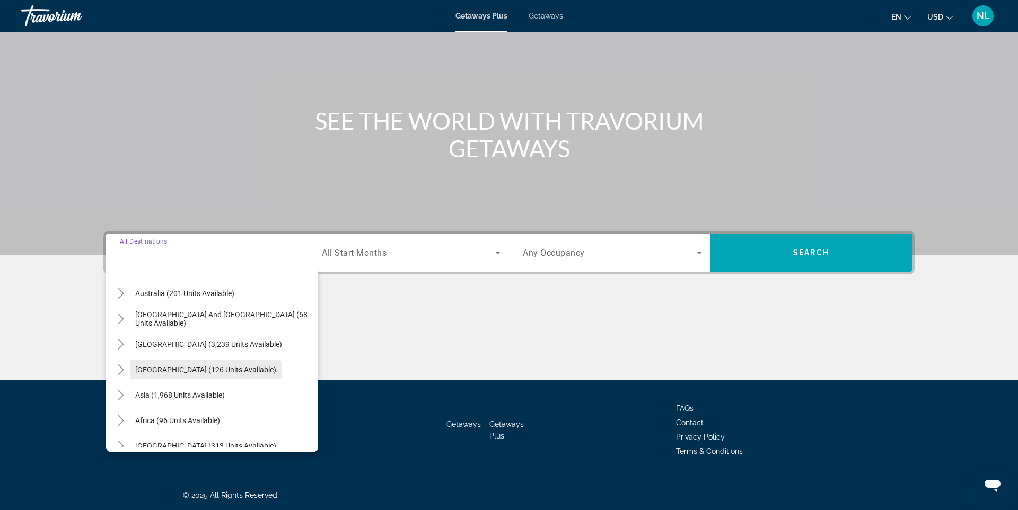
scroll to position [160, 0]
click at [120, 396] on icon "Toggle Asia (1,968 units available)" at bounding box center [121, 396] width 11 height 11
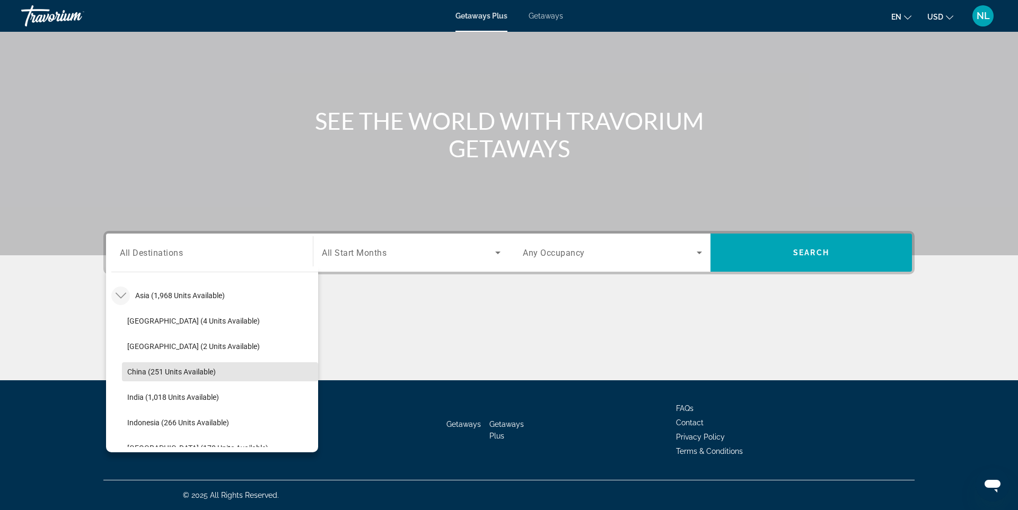
click at [199, 370] on span "China (251 units available)" at bounding box center [171, 372] width 89 height 8
type input "**********"
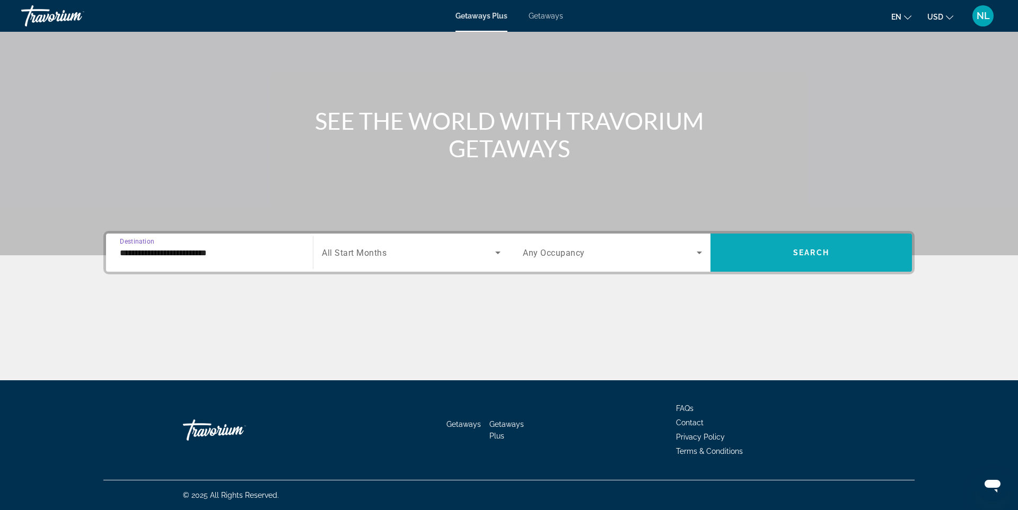
click at [813, 257] on span "Search widget" at bounding box center [810, 252] width 201 height 25
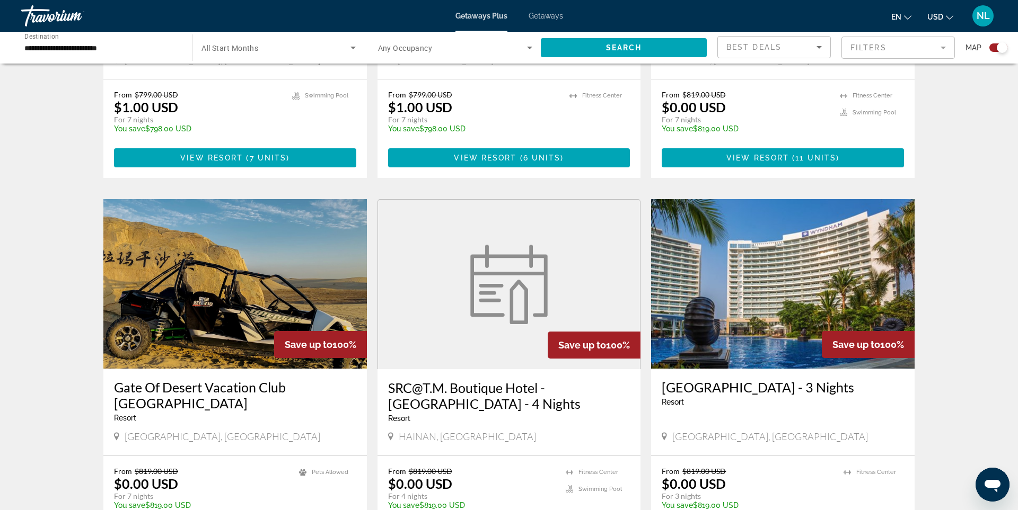
scroll to position [1346, 0]
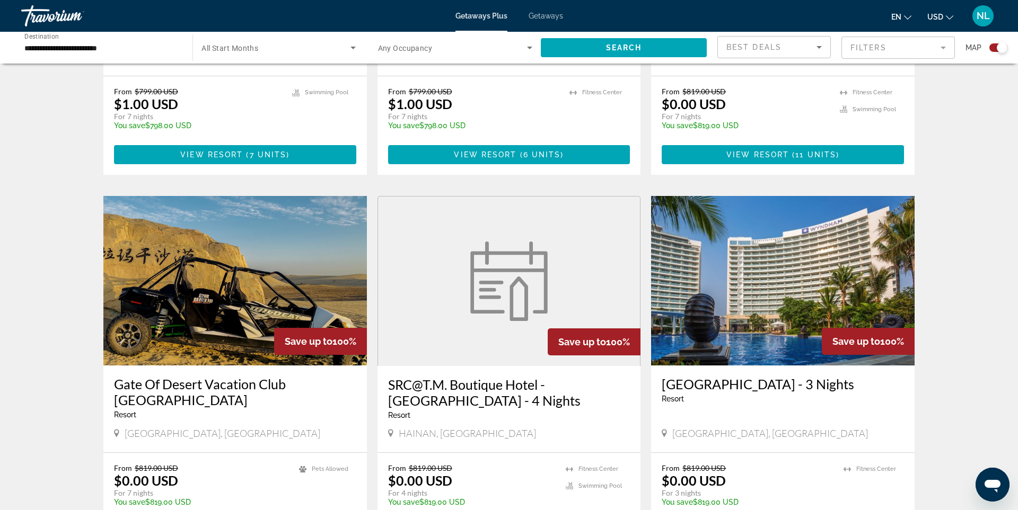
click at [564, 258] on figure "Main content" at bounding box center [509, 282] width 262 height 170
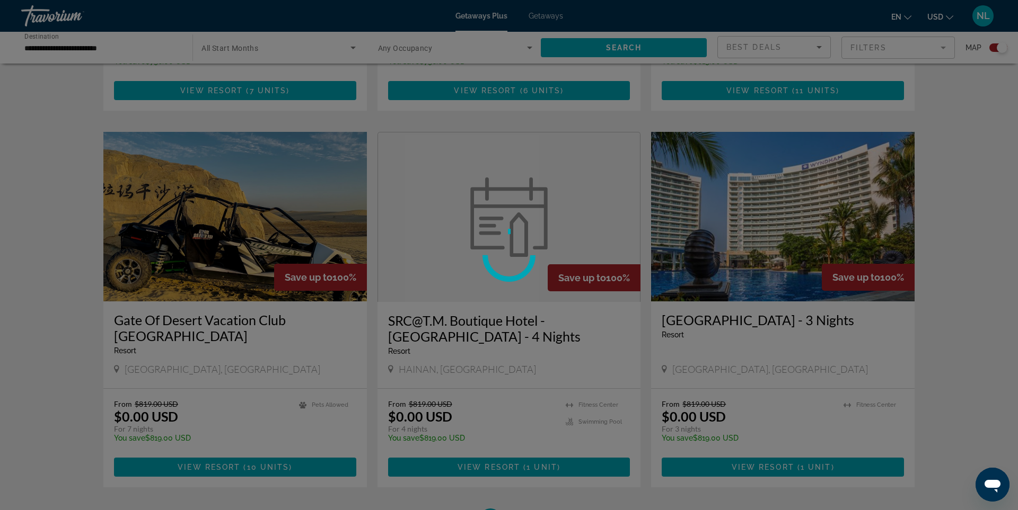
scroll to position [1473, 0]
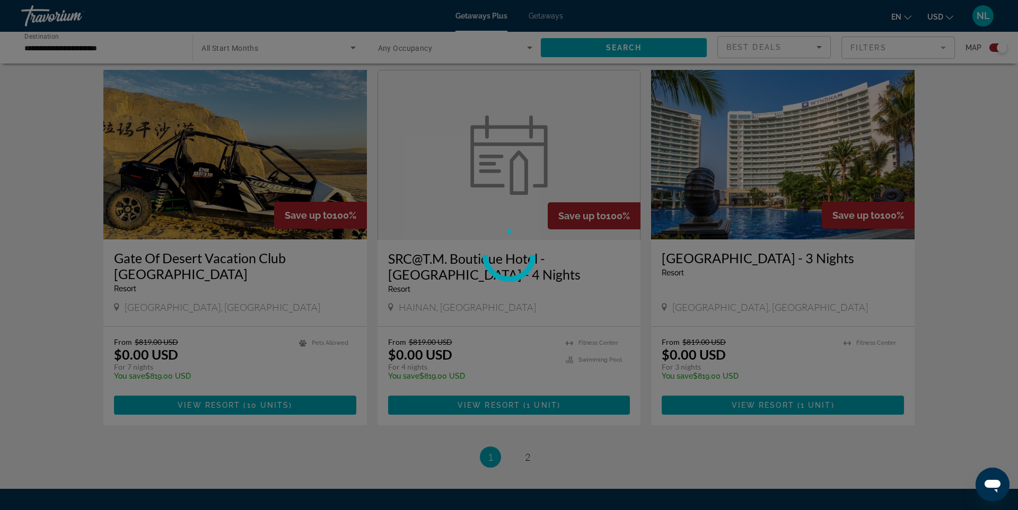
click at [527, 442] on div at bounding box center [509, 255] width 1018 height 510
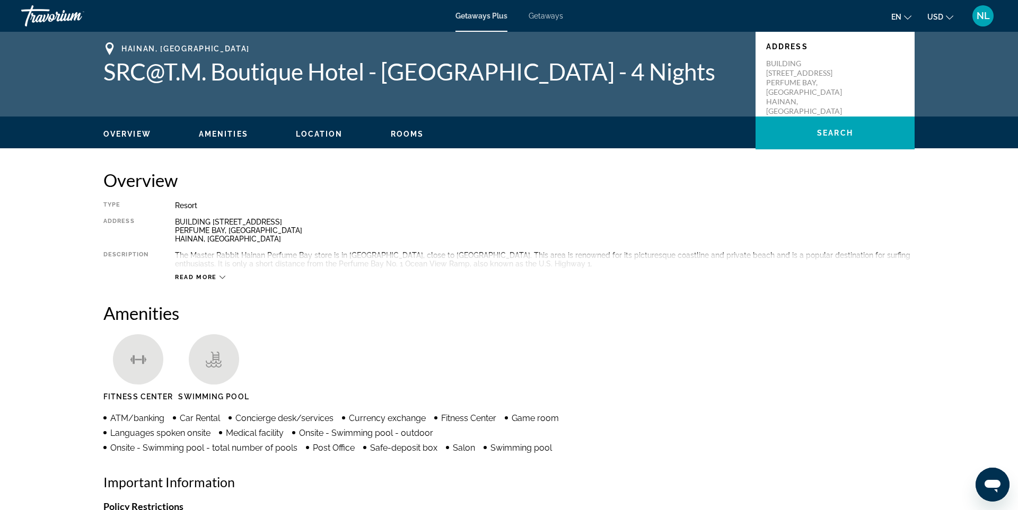
click at [542, 15] on span "Getaways" at bounding box center [546, 16] width 34 height 8
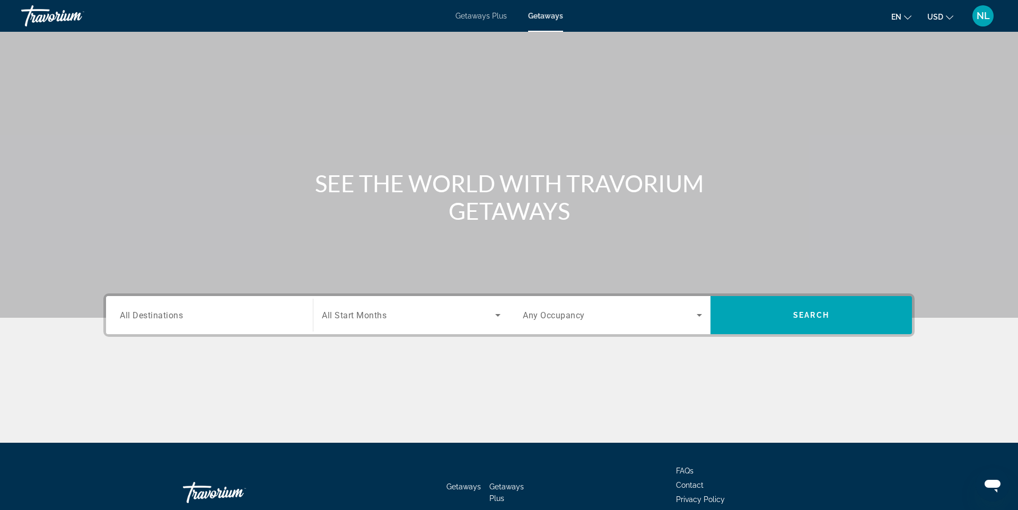
click at [169, 318] on span "All Destinations" at bounding box center [151, 315] width 63 height 10
click at [169, 318] on input "Destination All Destinations" at bounding box center [209, 316] width 179 height 13
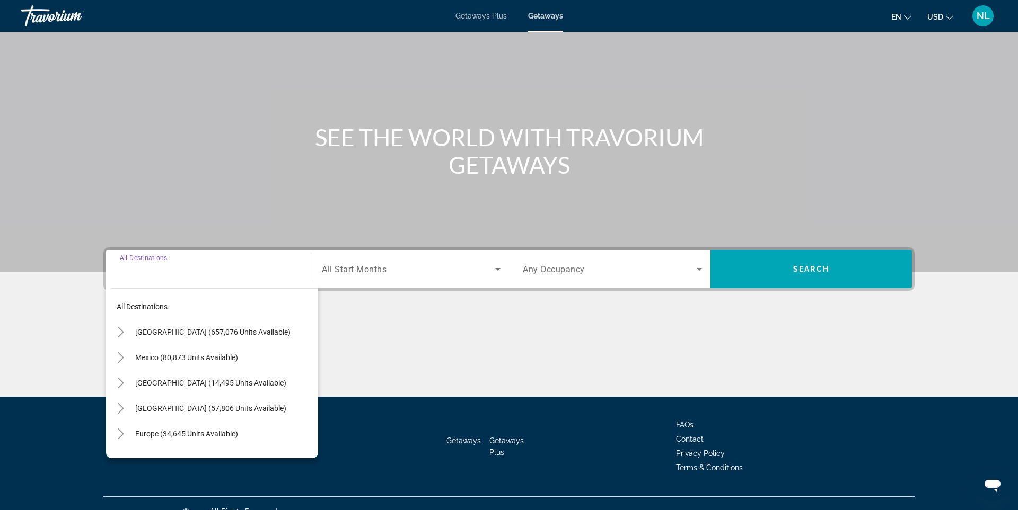
scroll to position [63, 0]
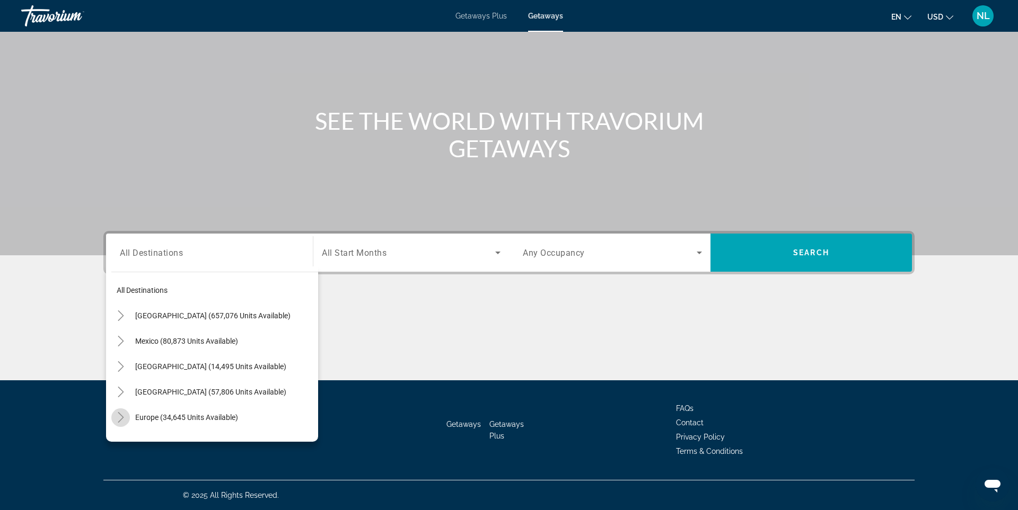
click at [123, 417] on icon "Toggle Europe (34,645 units available)" at bounding box center [121, 417] width 6 height 11
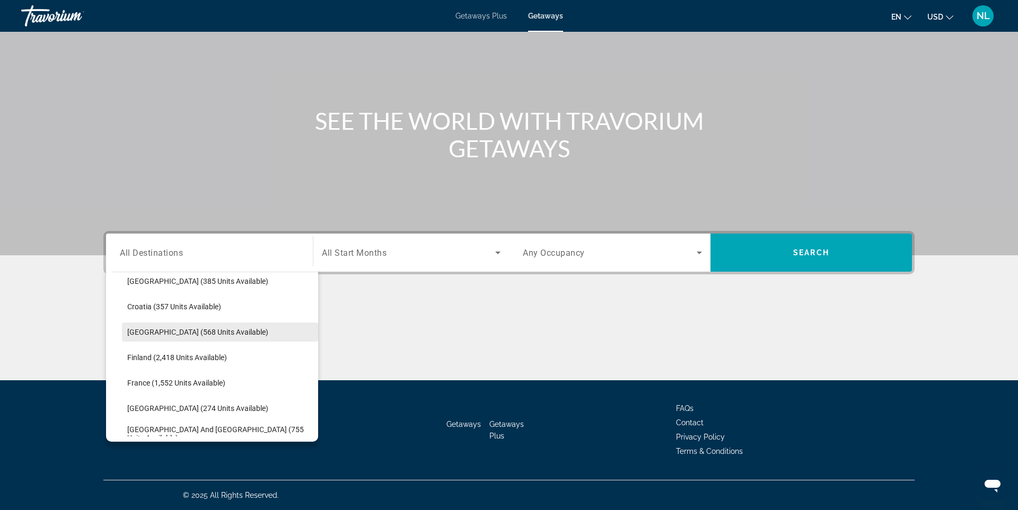
scroll to position [242, 0]
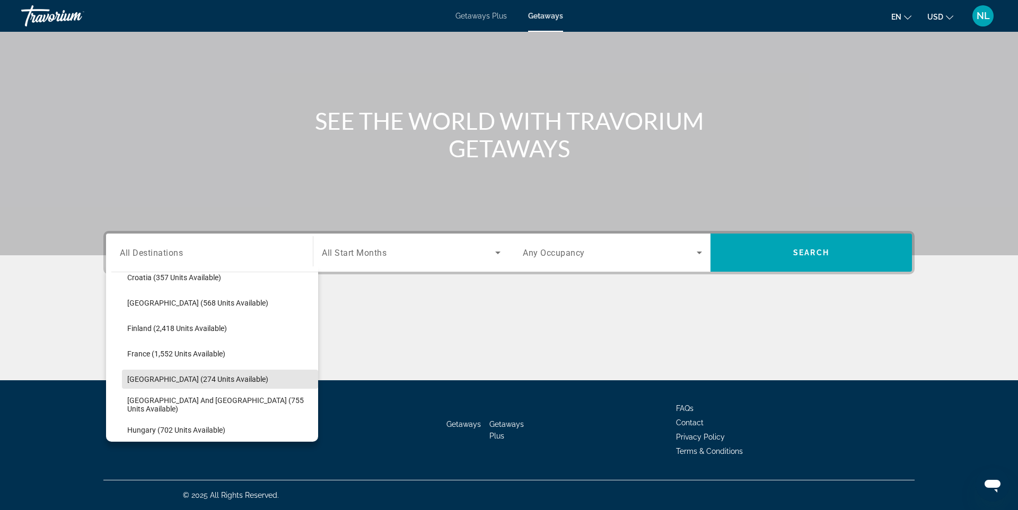
click at [186, 381] on span "[GEOGRAPHIC_DATA] (274 units available)" at bounding box center [197, 379] width 141 height 8
type input "**********"
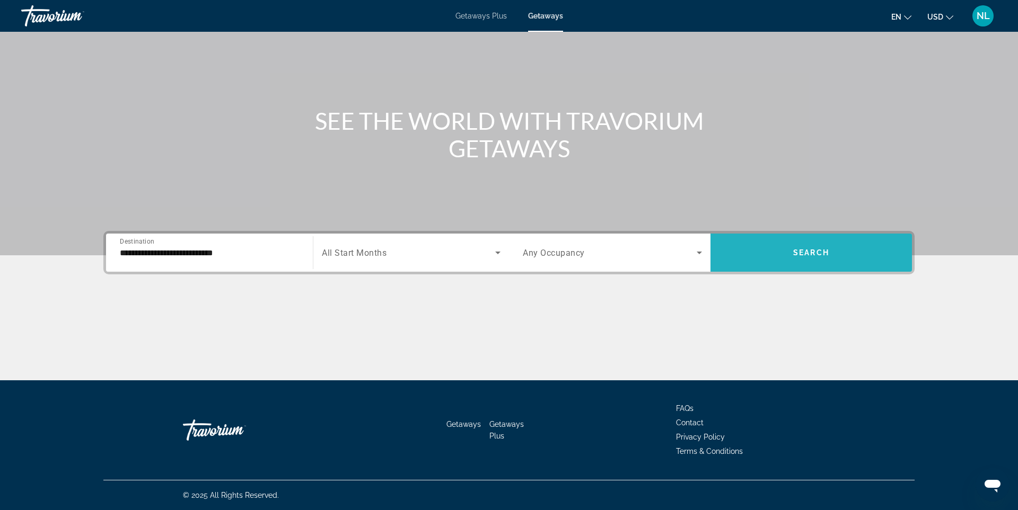
click at [787, 256] on span "Search widget" at bounding box center [810, 252] width 201 height 25
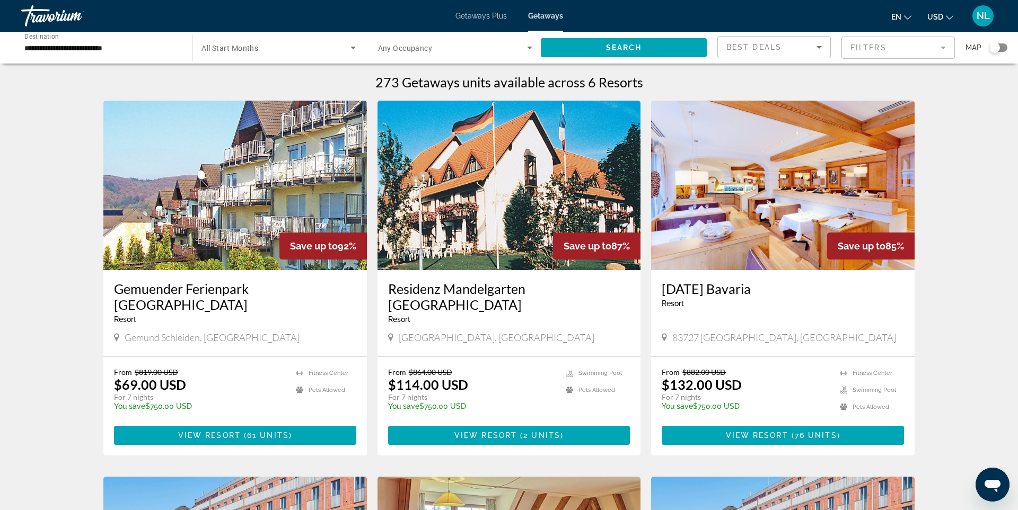
click at [288, 191] on img "Main content" at bounding box center [234, 186] width 263 height 170
click at [113, 46] on input "**********" at bounding box center [101, 48] width 154 height 13
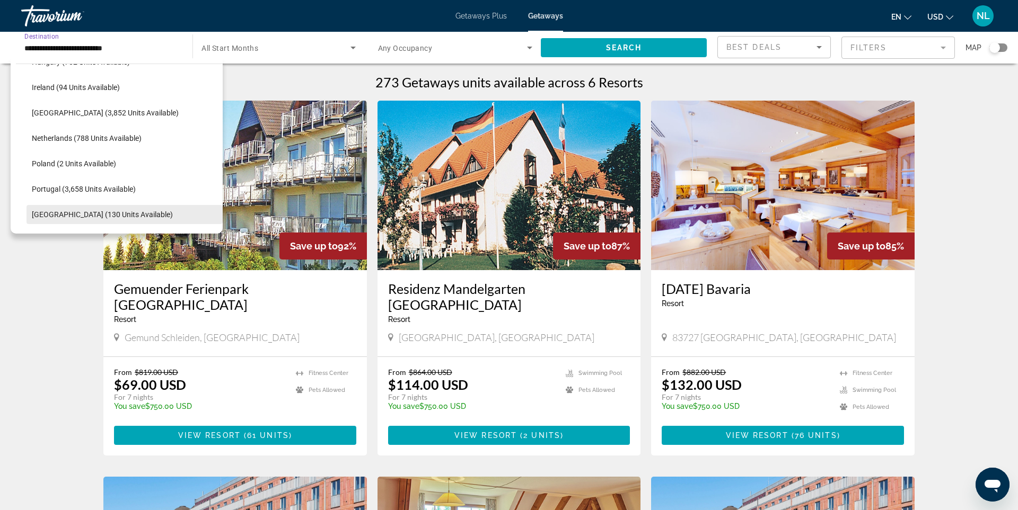
scroll to position [413, 0]
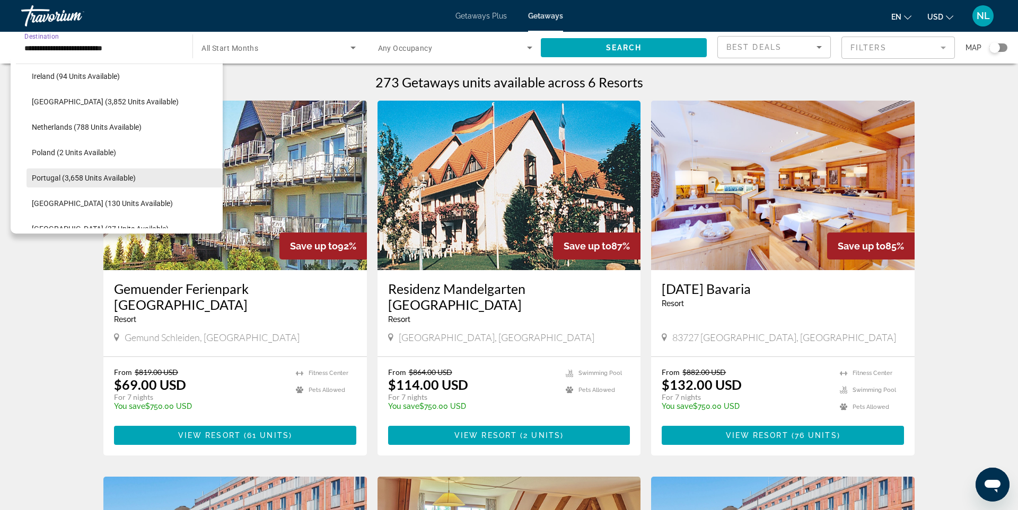
click at [55, 179] on span "Portugal (3,658 units available)" at bounding box center [84, 178] width 104 height 8
type input "**********"
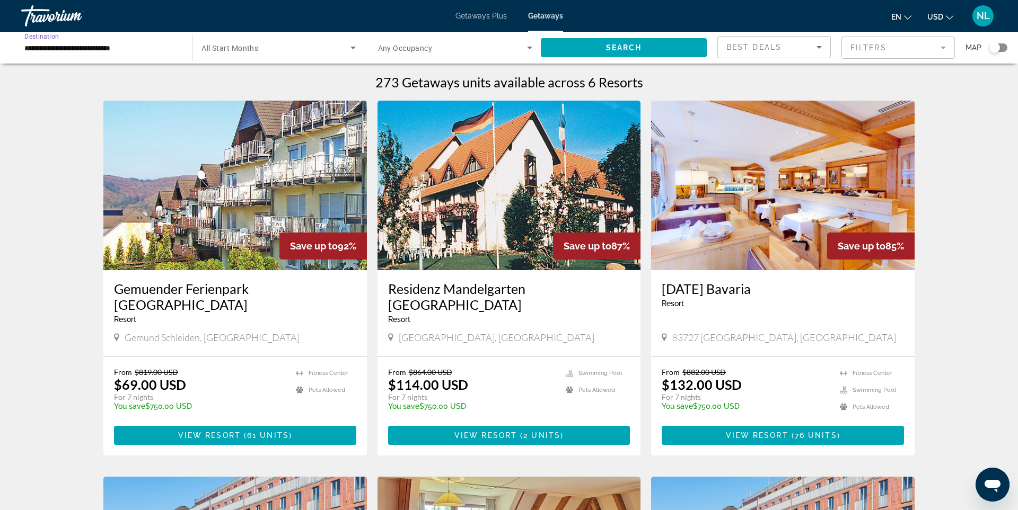
scroll to position [17, 0]
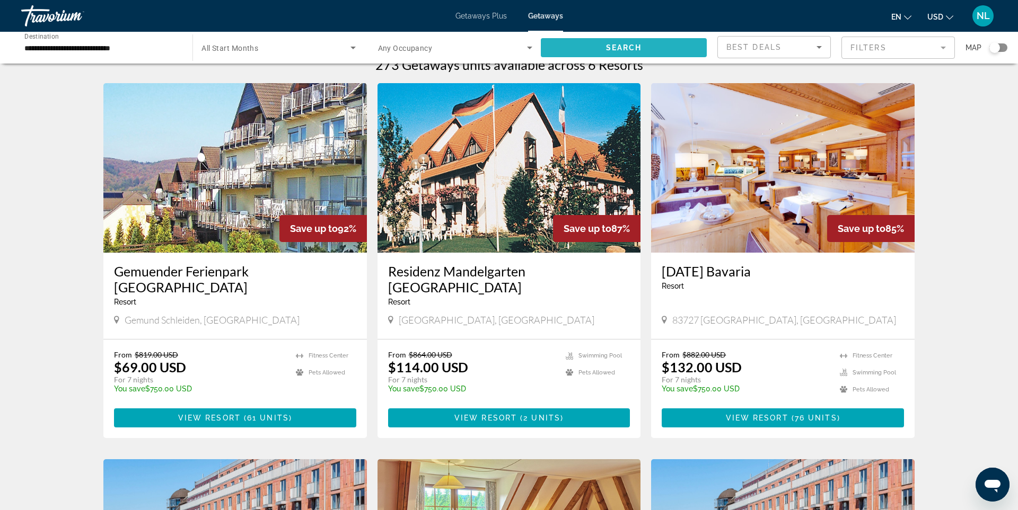
click at [672, 43] on span "Search widget" at bounding box center [624, 47] width 166 height 25
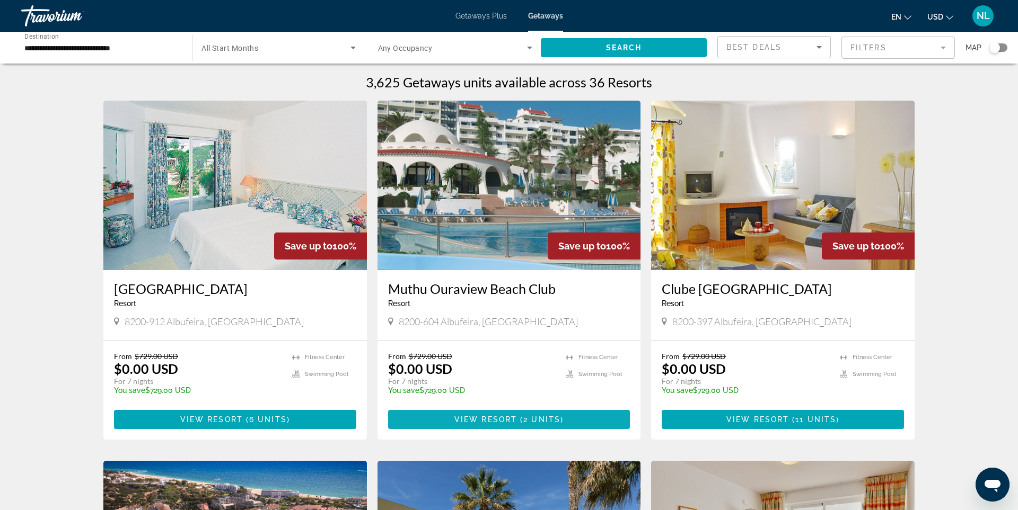
click at [529, 420] on span "2 units" at bounding box center [541, 420] width 37 height 8
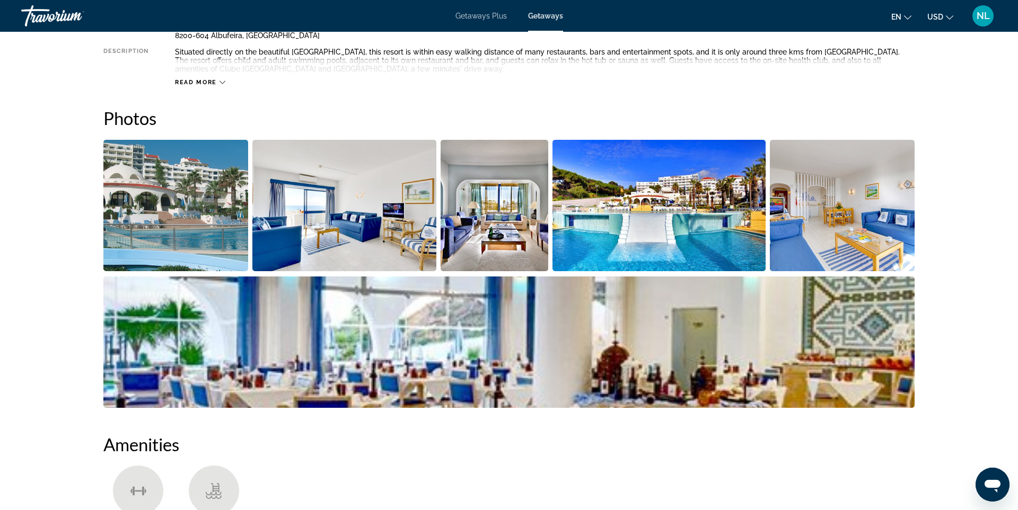
scroll to position [438, 0]
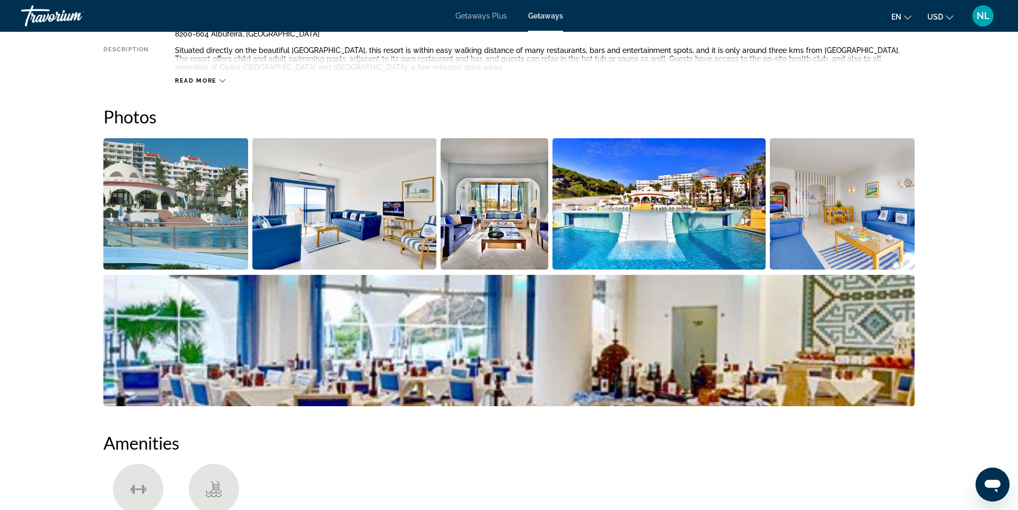
click at [142, 222] on img "Open full-screen image slider" at bounding box center [175, 203] width 145 height 131
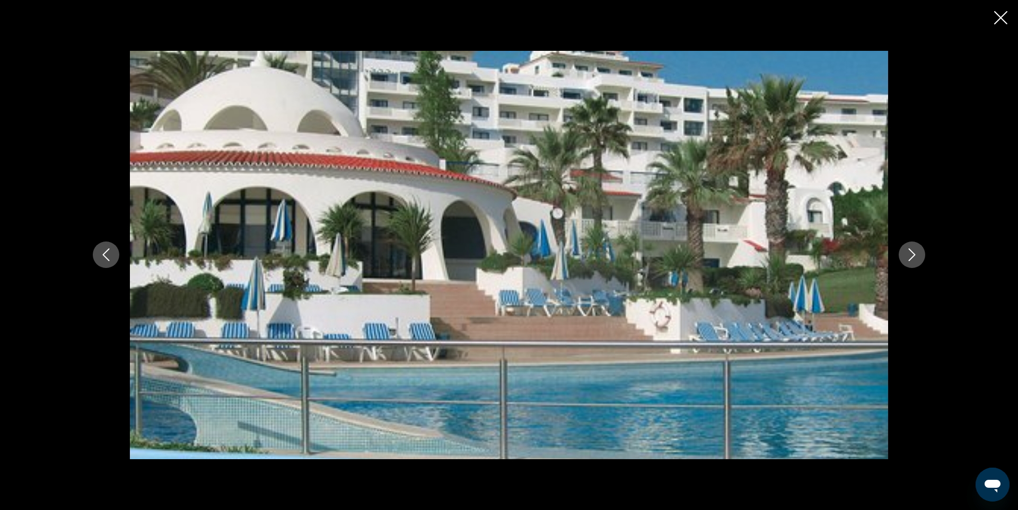
click at [915, 258] on icon "Next image" at bounding box center [911, 255] width 13 height 13
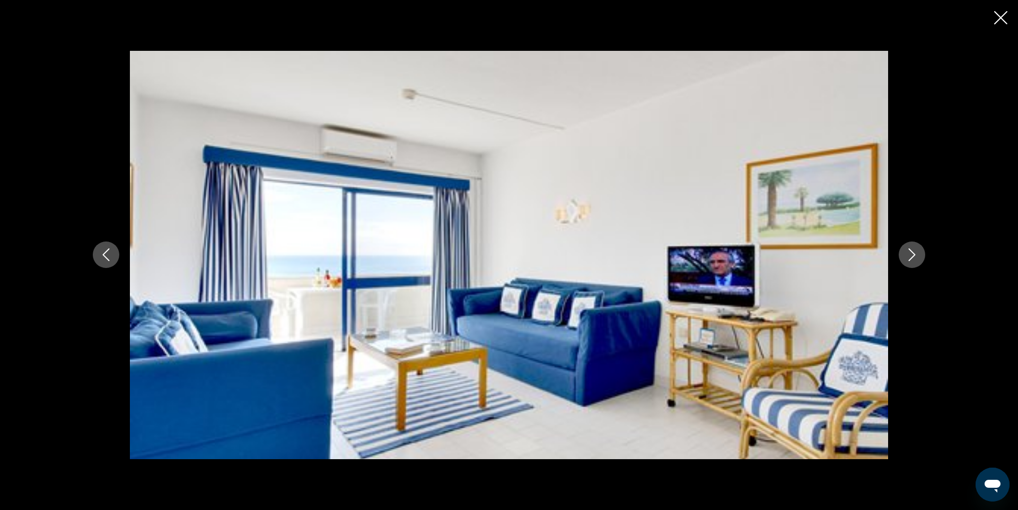
click at [915, 258] on icon "Next image" at bounding box center [911, 255] width 13 height 13
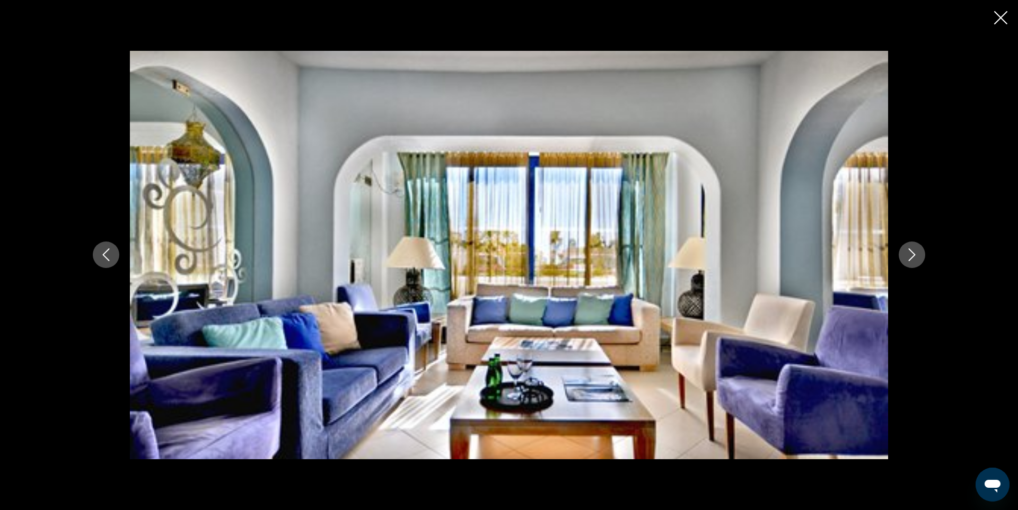
click at [915, 258] on icon "Next image" at bounding box center [911, 255] width 13 height 13
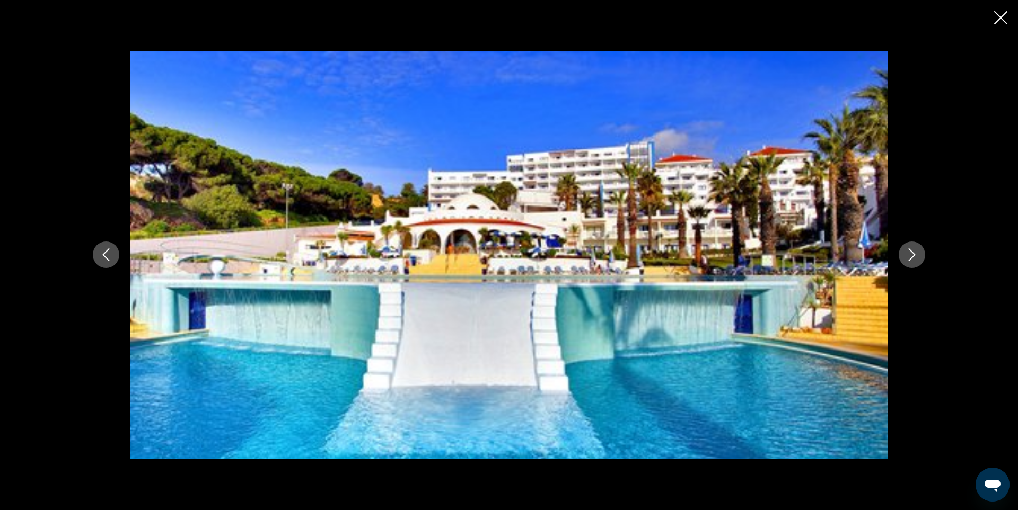
click at [915, 258] on icon "Next image" at bounding box center [911, 255] width 13 height 13
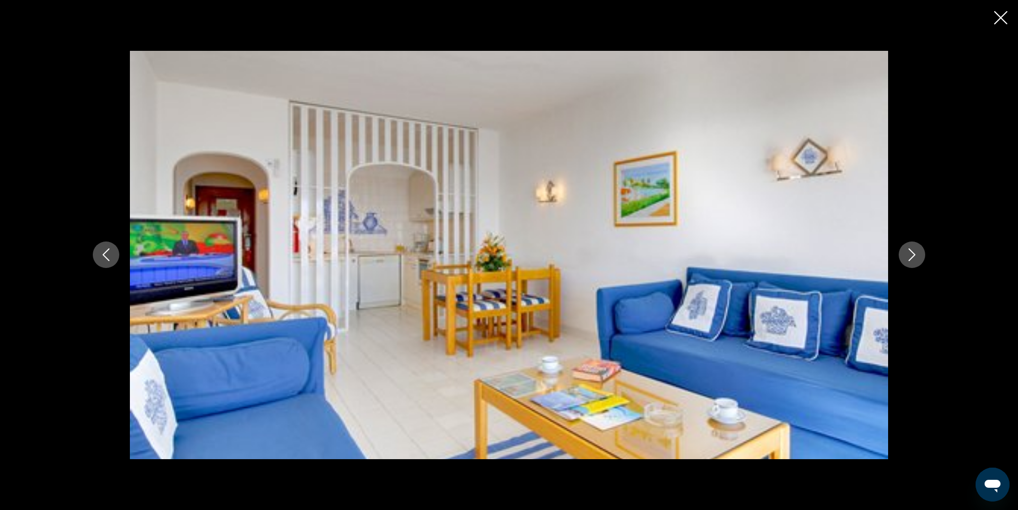
click at [915, 258] on icon "Next image" at bounding box center [911, 255] width 13 height 13
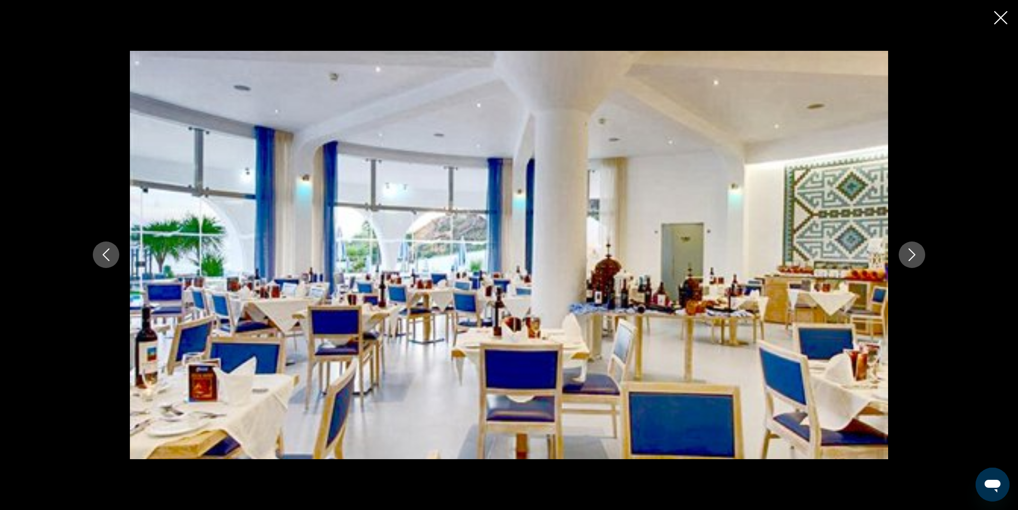
click at [998, 16] on icon "Close slideshow" at bounding box center [1000, 17] width 13 height 13
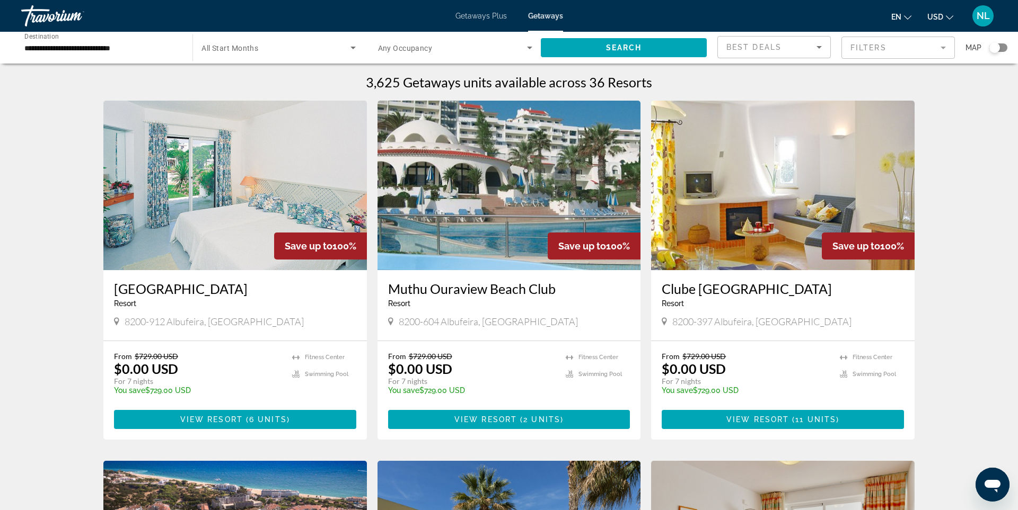
click at [484, 15] on span "Getaways Plus" at bounding box center [480, 16] width 51 height 8
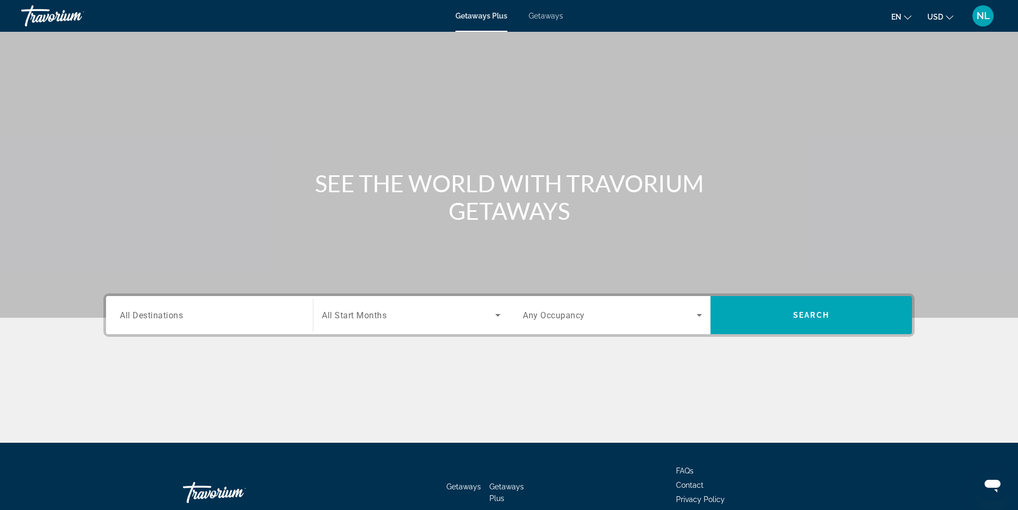
click at [169, 313] on span "All Destinations" at bounding box center [151, 315] width 63 height 10
click at [169, 313] on input "Destination All Destinations" at bounding box center [209, 316] width 179 height 13
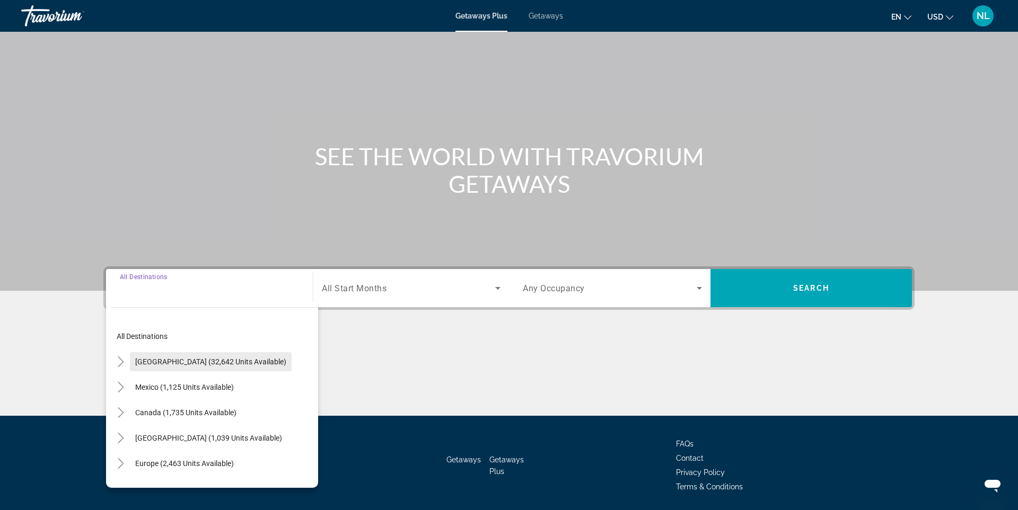
scroll to position [63, 0]
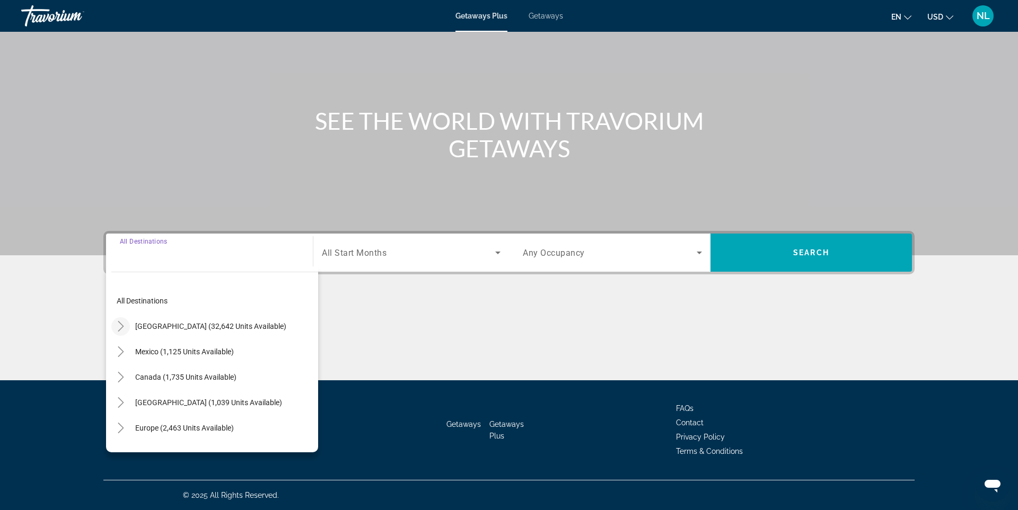
click at [121, 327] on icon "Toggle United States (32,642 units available)" at bounding box center [121, 326] width 11 height 11
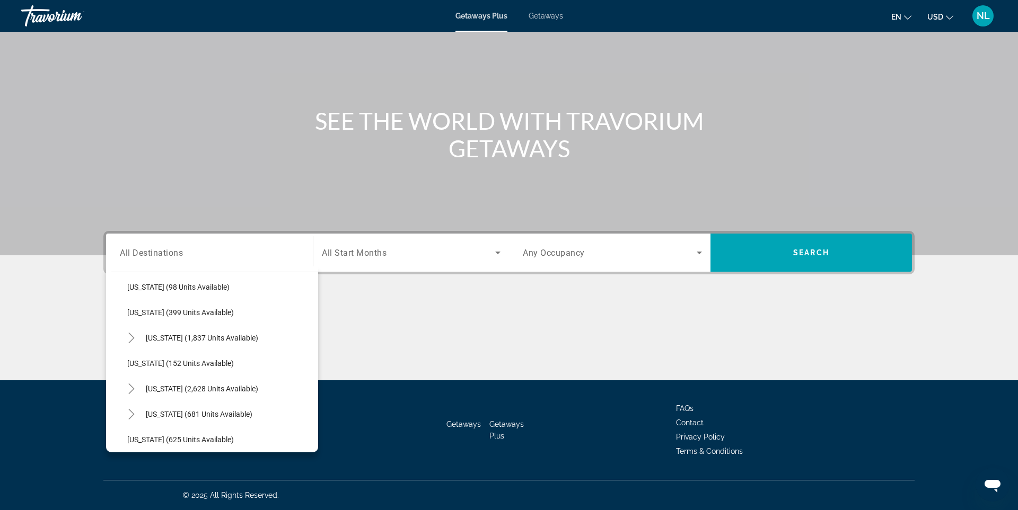
scroll to position [483, 0]
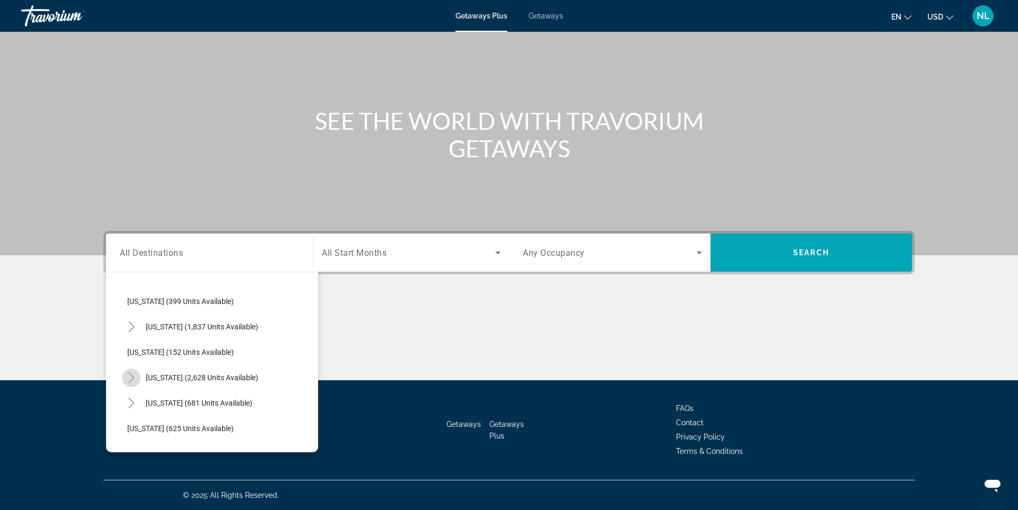
click at [133, 378] on icon "Toggle Nevada (2,628 units available)" at bounding box center [131, 378] width 6 height 11
click at [174, 376] on span "[US_STATE] (2,628 units available)" at bounding box center [202, 378] width 112 height 8
type input "**********"
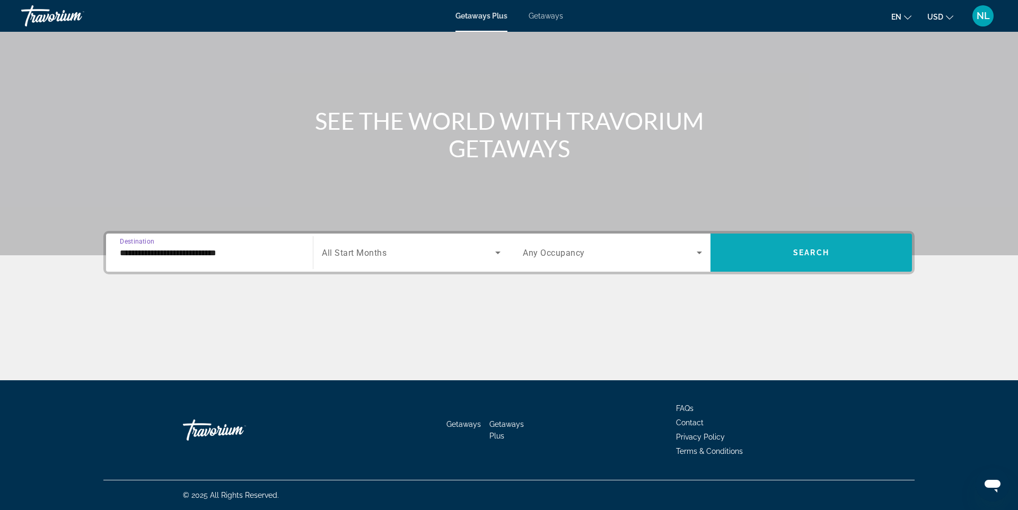
click at [780, 255] on span "Search widget" at bounding box center [810, 252] width 201 height 25
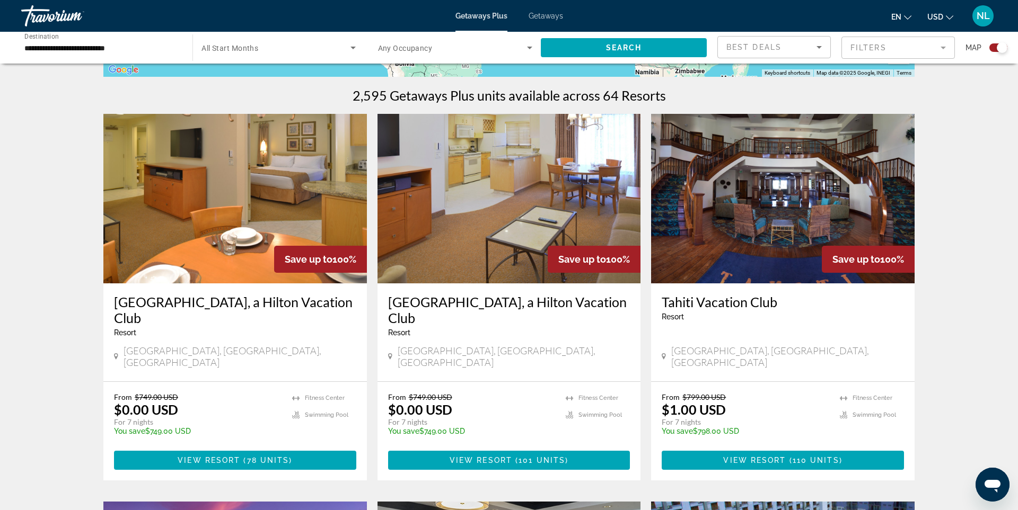
scroll to position [319, 0]
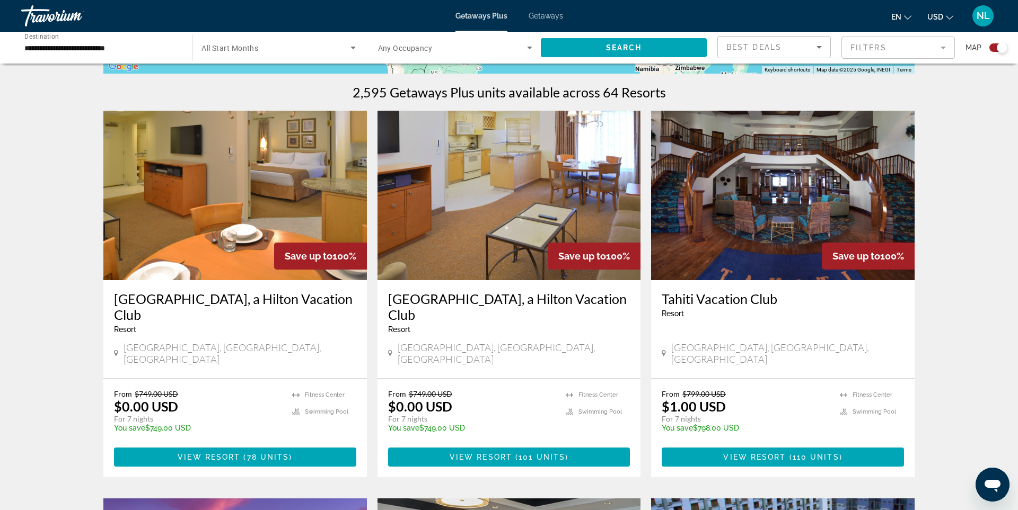
click at [466, 249] on img "Main content" at bounding box center [508, 196] width 263 height 170
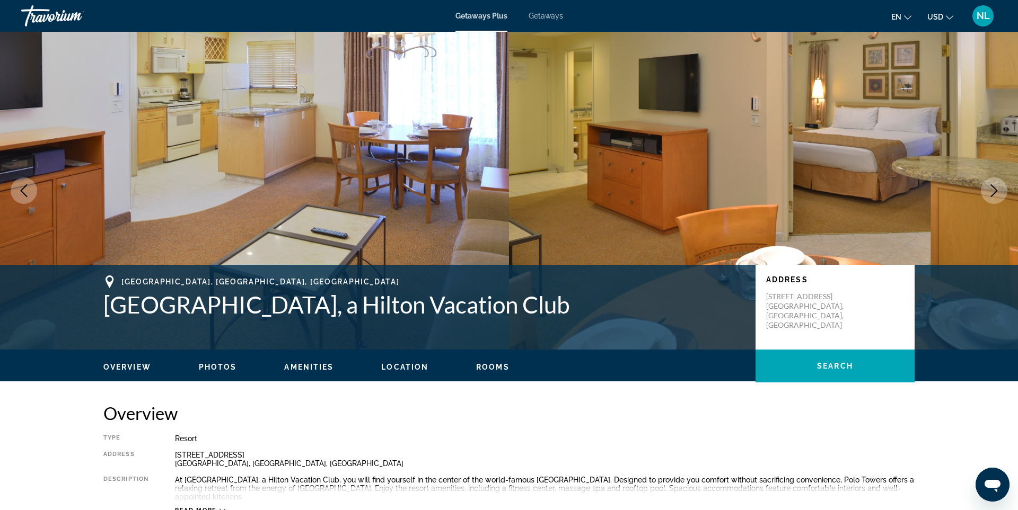
click at [997, 191] on icon "Next image" at bounding box center [994, 190] width 13 height 13
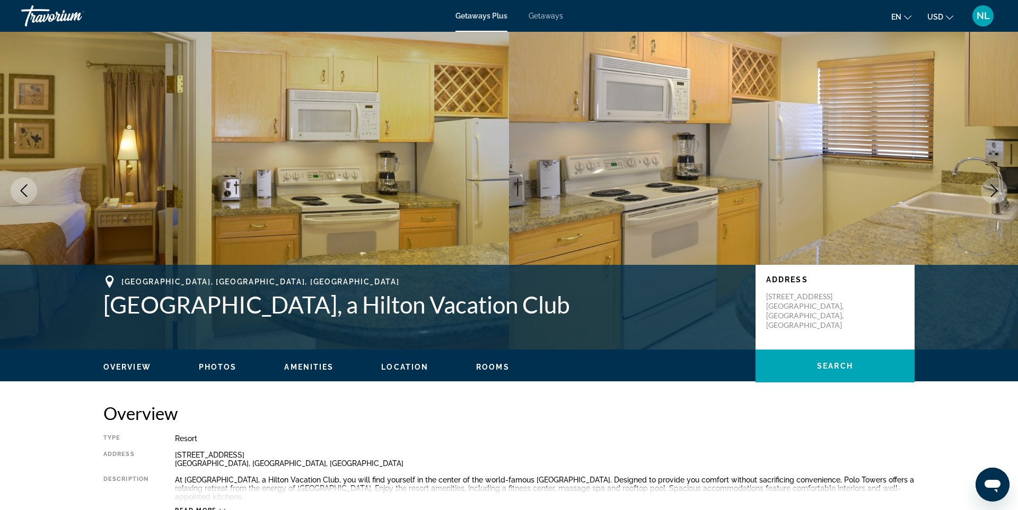
click at [997, 191] on icon "Next image" at bounding box center [994, 190] width 13 height 13
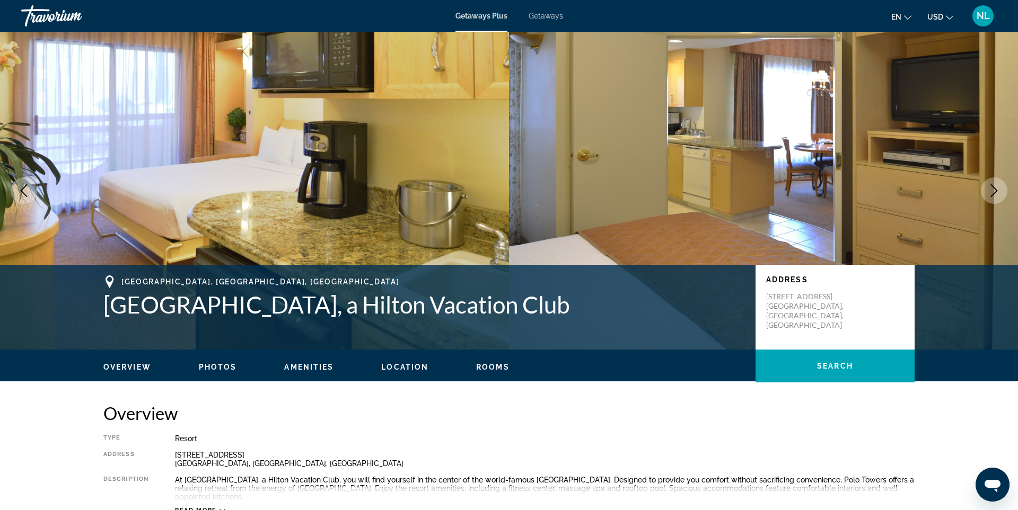
click at [997, 191] on icon "Next image" at bounding box center [994, 190] width 13 height 13
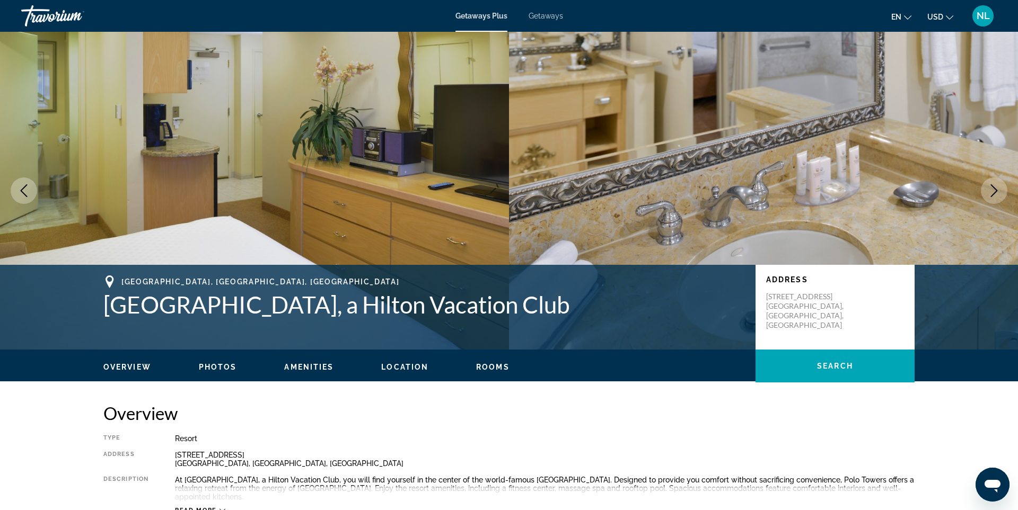
click at [997, 191] on icon "Next image" at bounding box center [994, 190] width 13 height 13
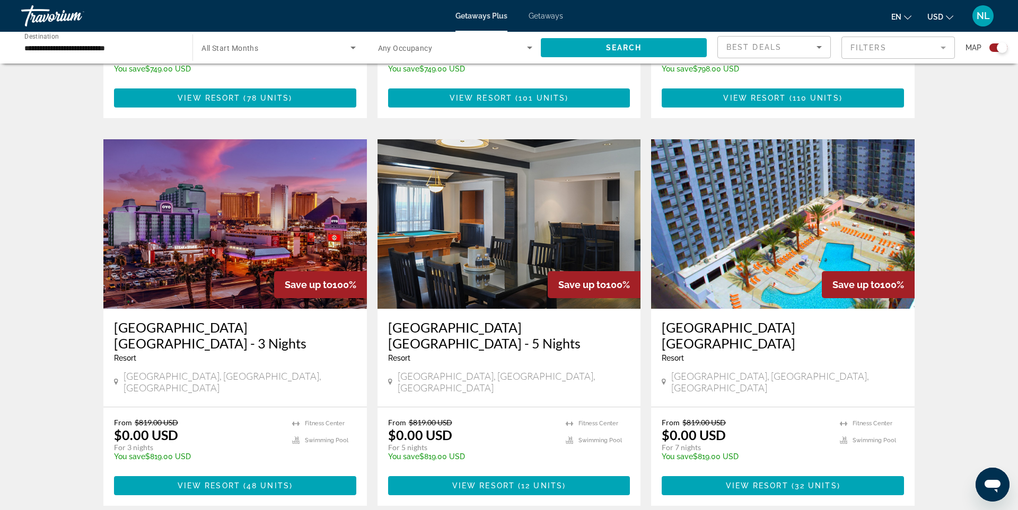
scroll to position [684, 0]
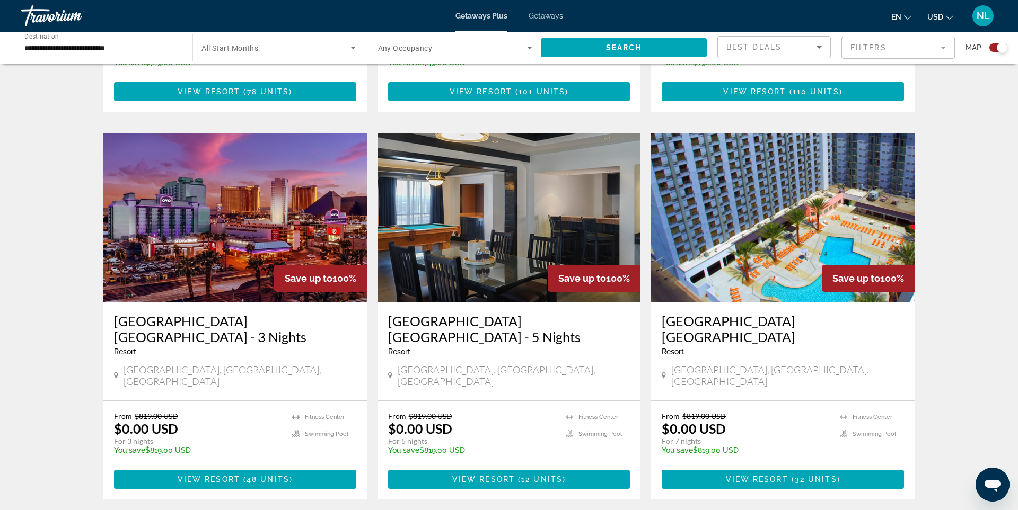
click at [225, 212] on img "Main content" at bounding box center [234, 218] width 263 height 170
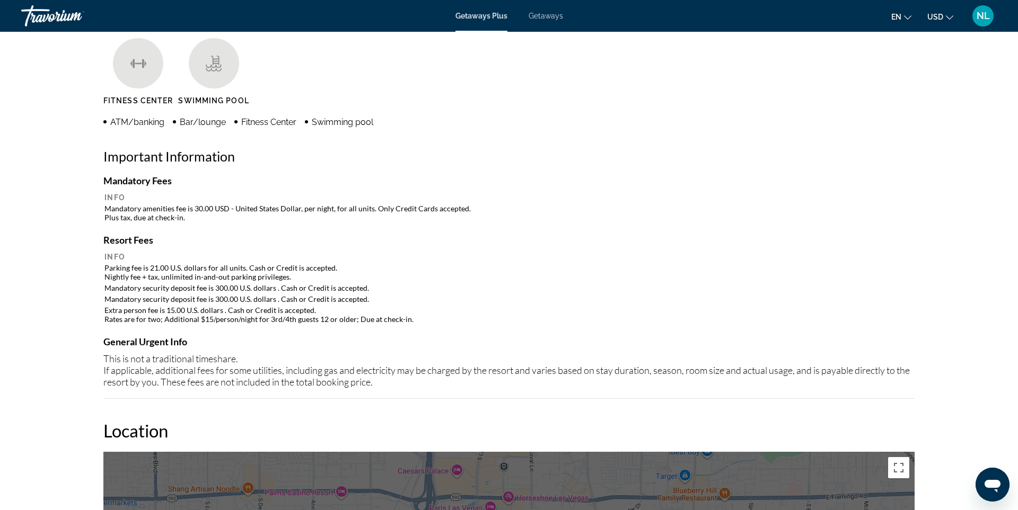
scroll to position [347, 0]
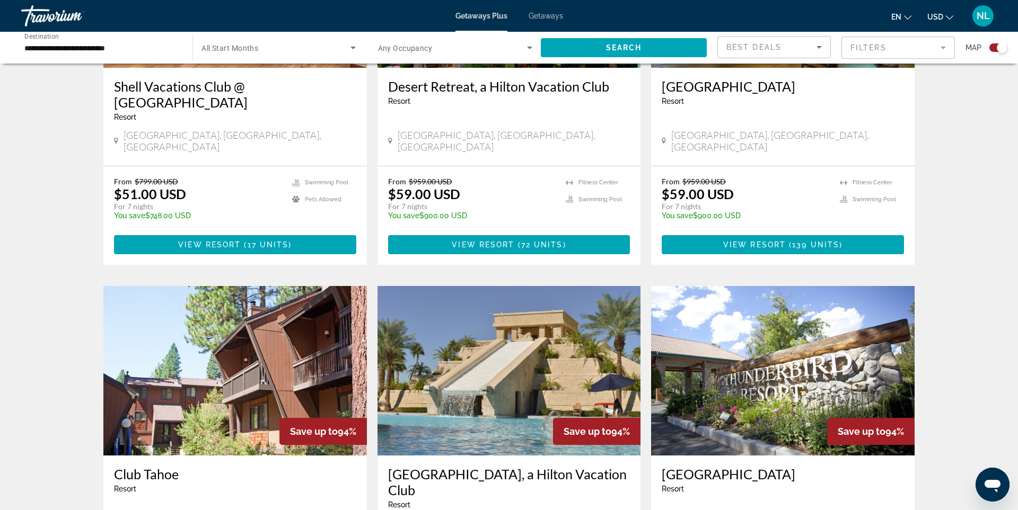
scroll to position [1397, 0]
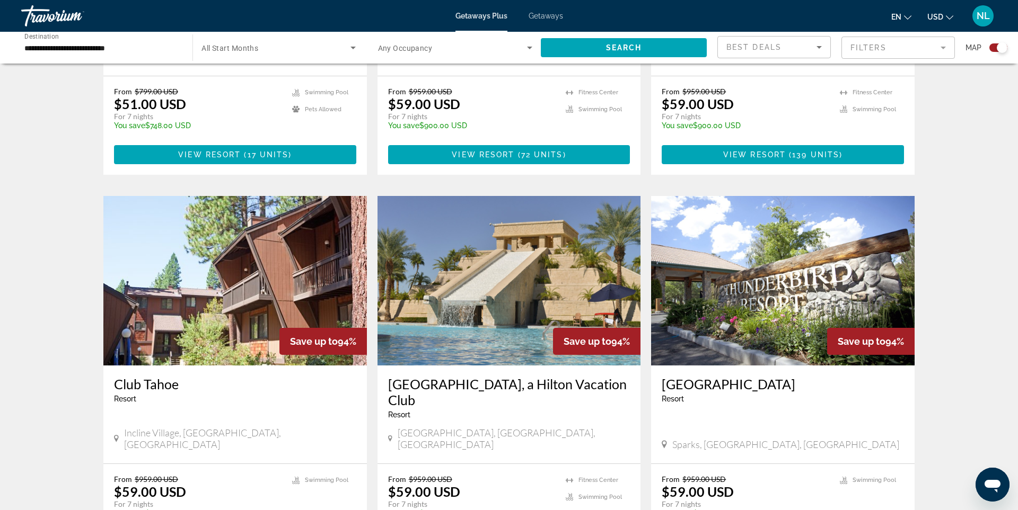
click at [478, 262] on img "Main content" at bounding box center [508, 281] width 263 height 170
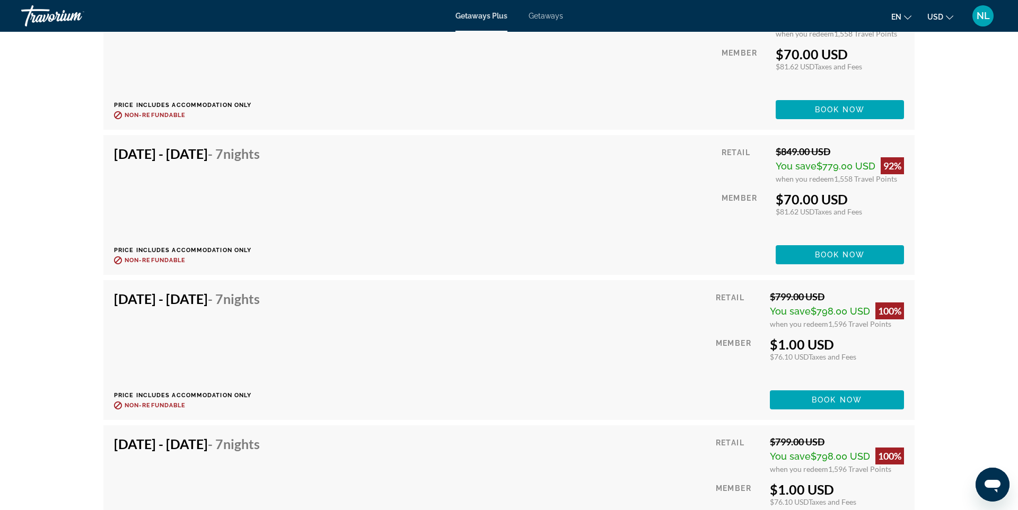
scroll to position [2491, 0]
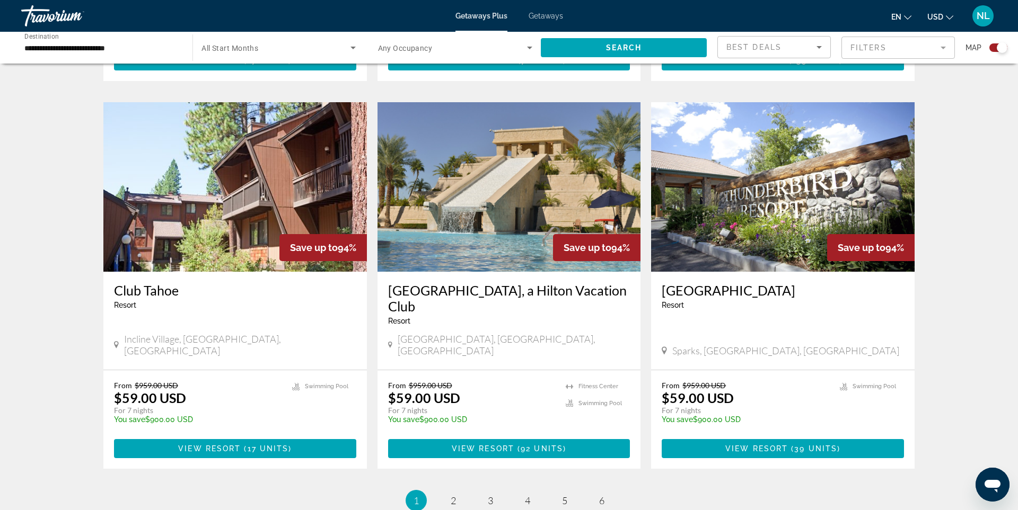
scroll to position [1490, 0]
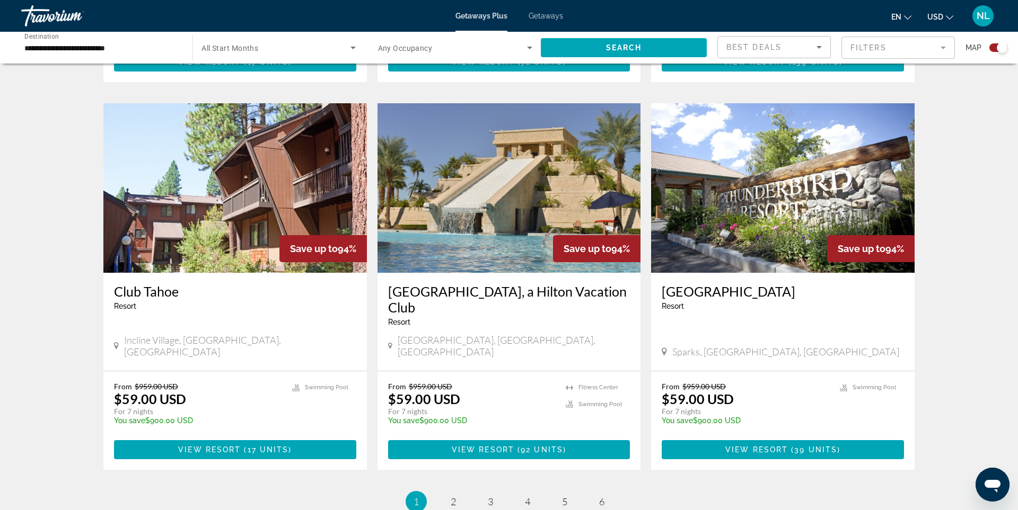
click at [764, 126] on img "Main content" at bounding box center [782, 188] width 263 height 170
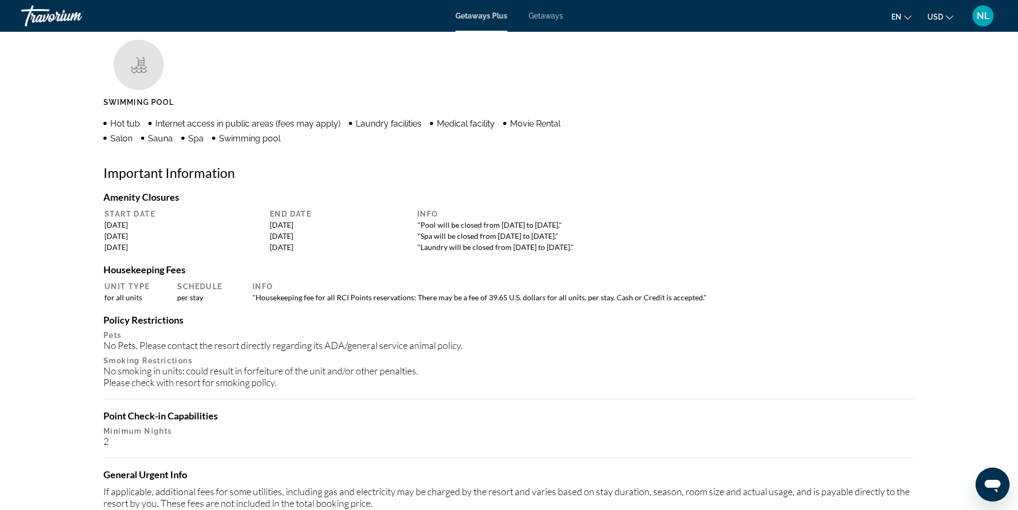
scroll to position [906, 0]
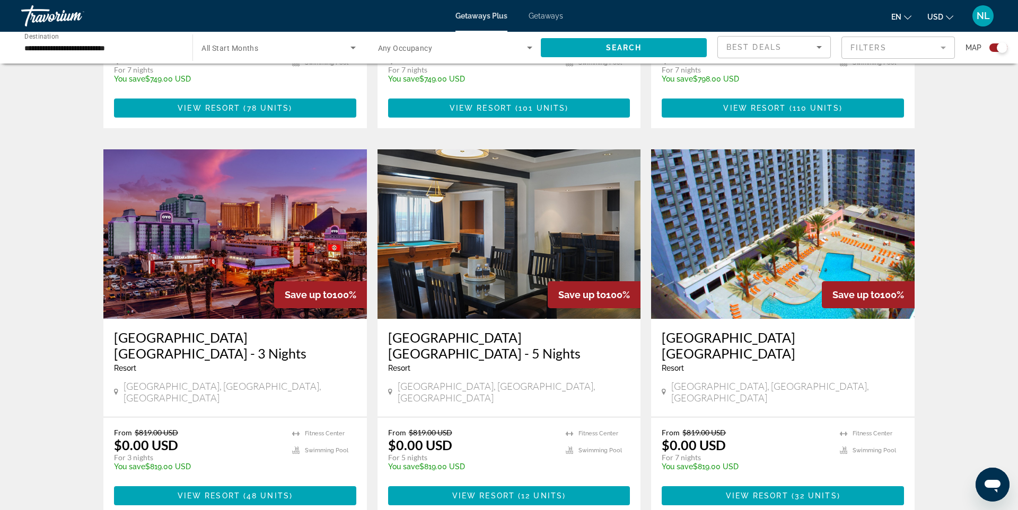
scroll to position [670, 0]
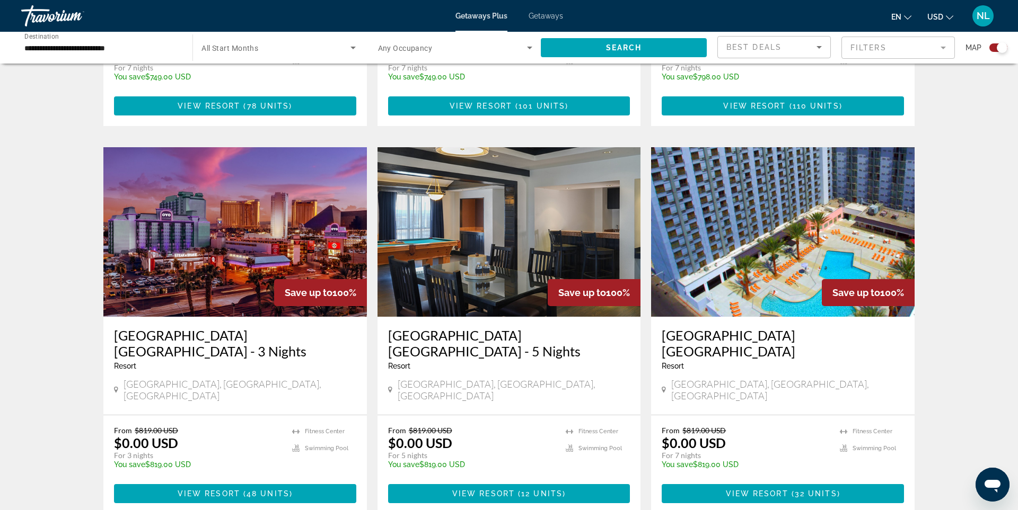
click at [288, 187] on img "Main content" at bounding box center [234, 232] width 263 height 170
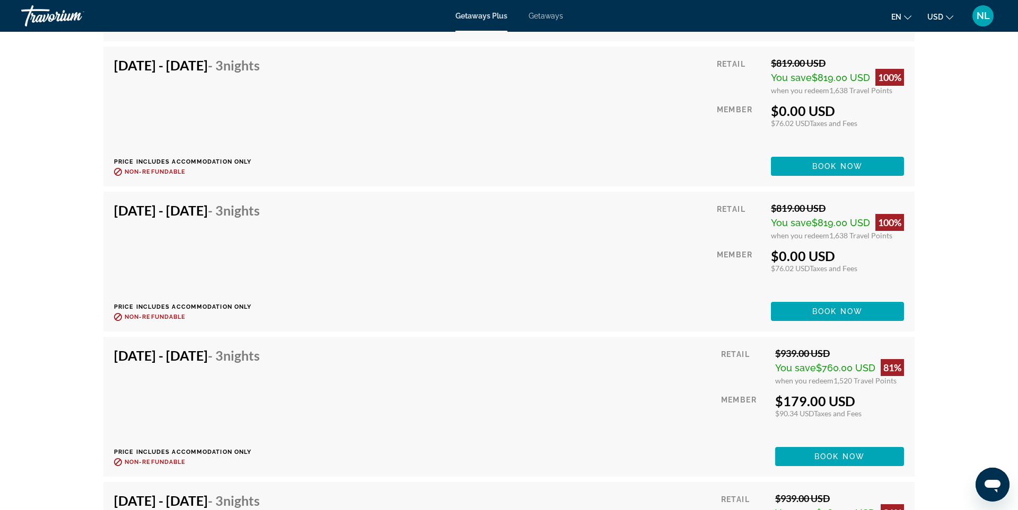
scroll to position [2696, 0]
